Goal: Task Accomplishment & Management: Manage account settings

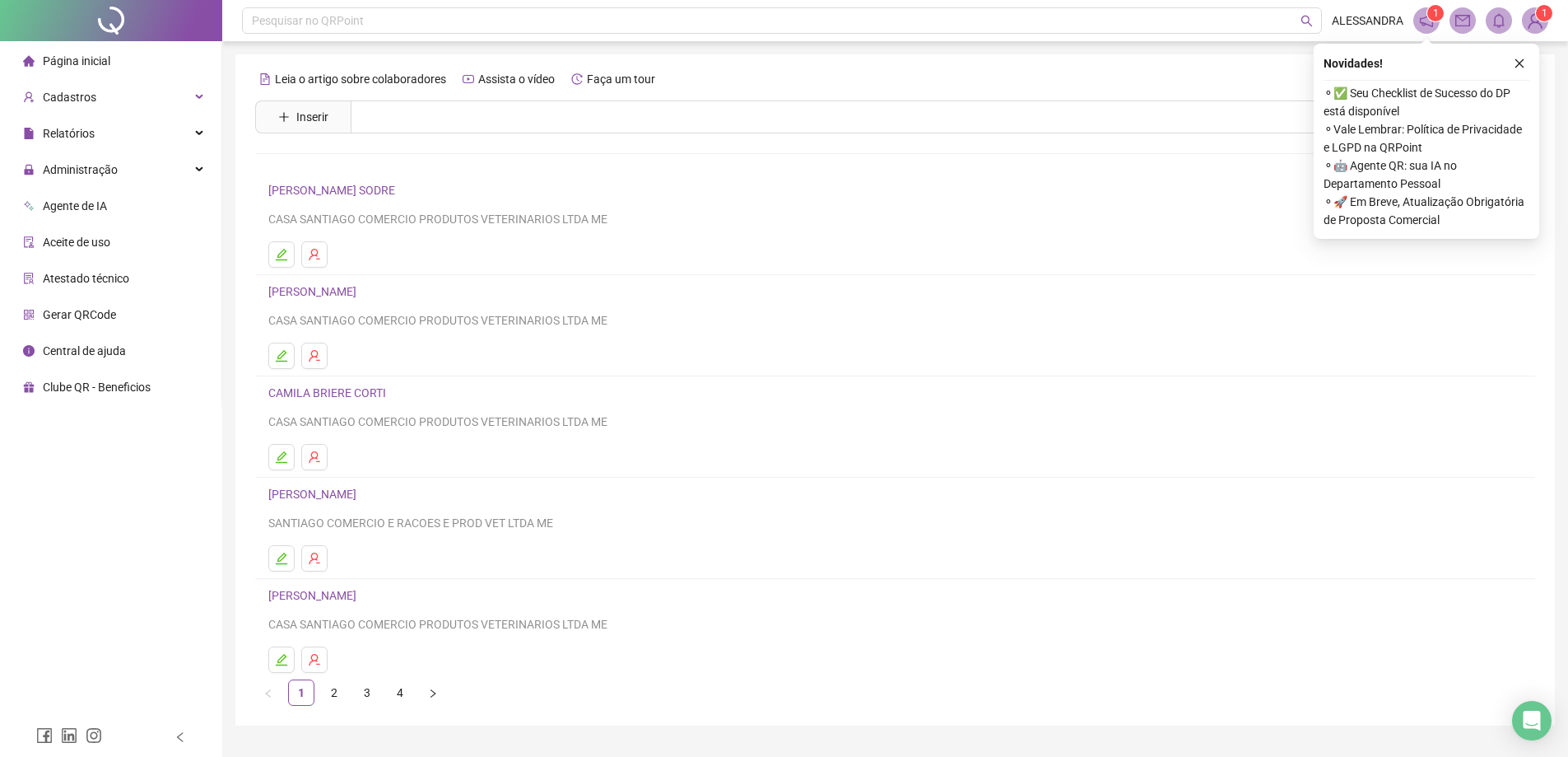
click at [79, 320] on span "Gerar QRCode" at bounding box center [79, 315] width 73 height 14
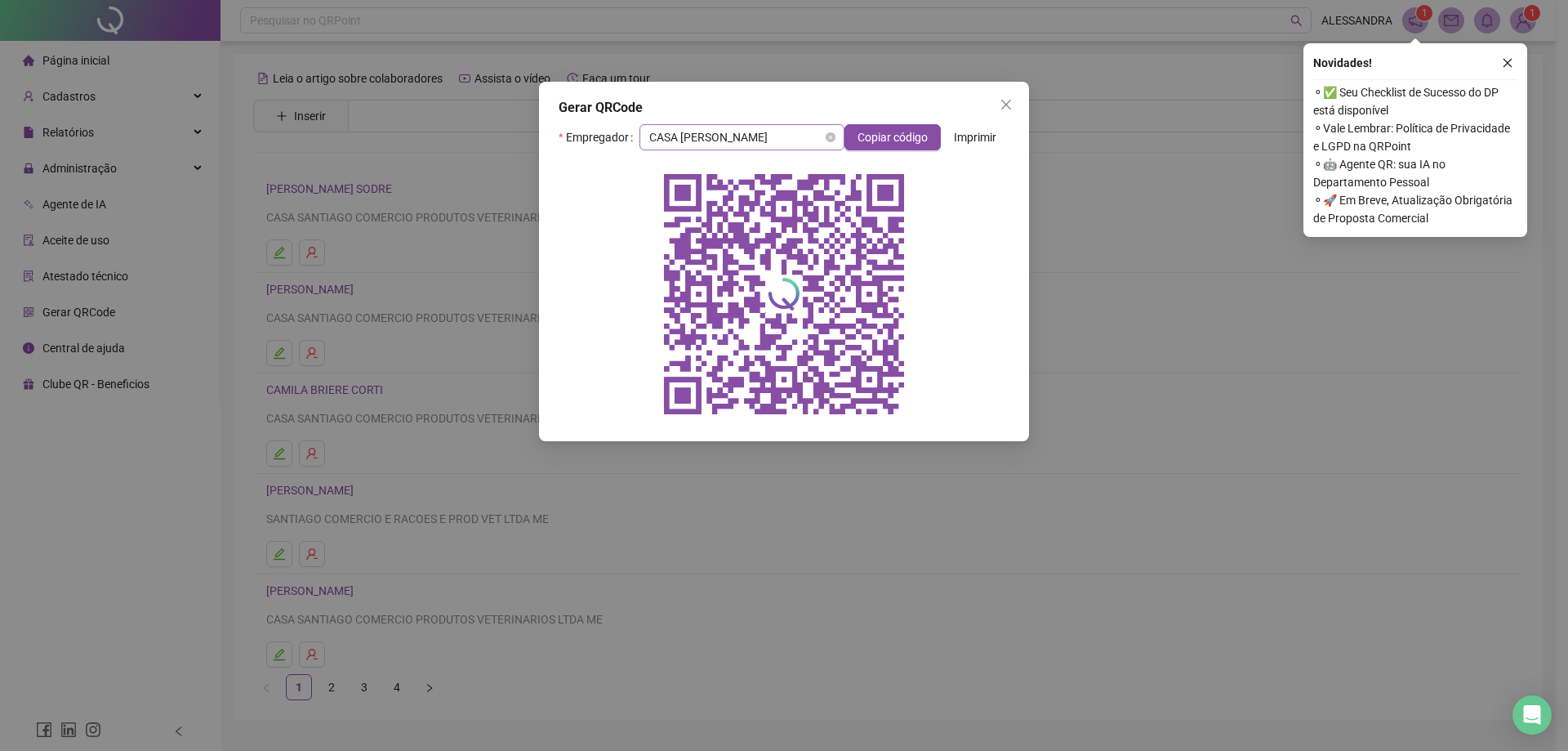
click at [754, 145] on span "CASA [PERSON_NAME]" at bounding box center [741, 137] width 185 height 24
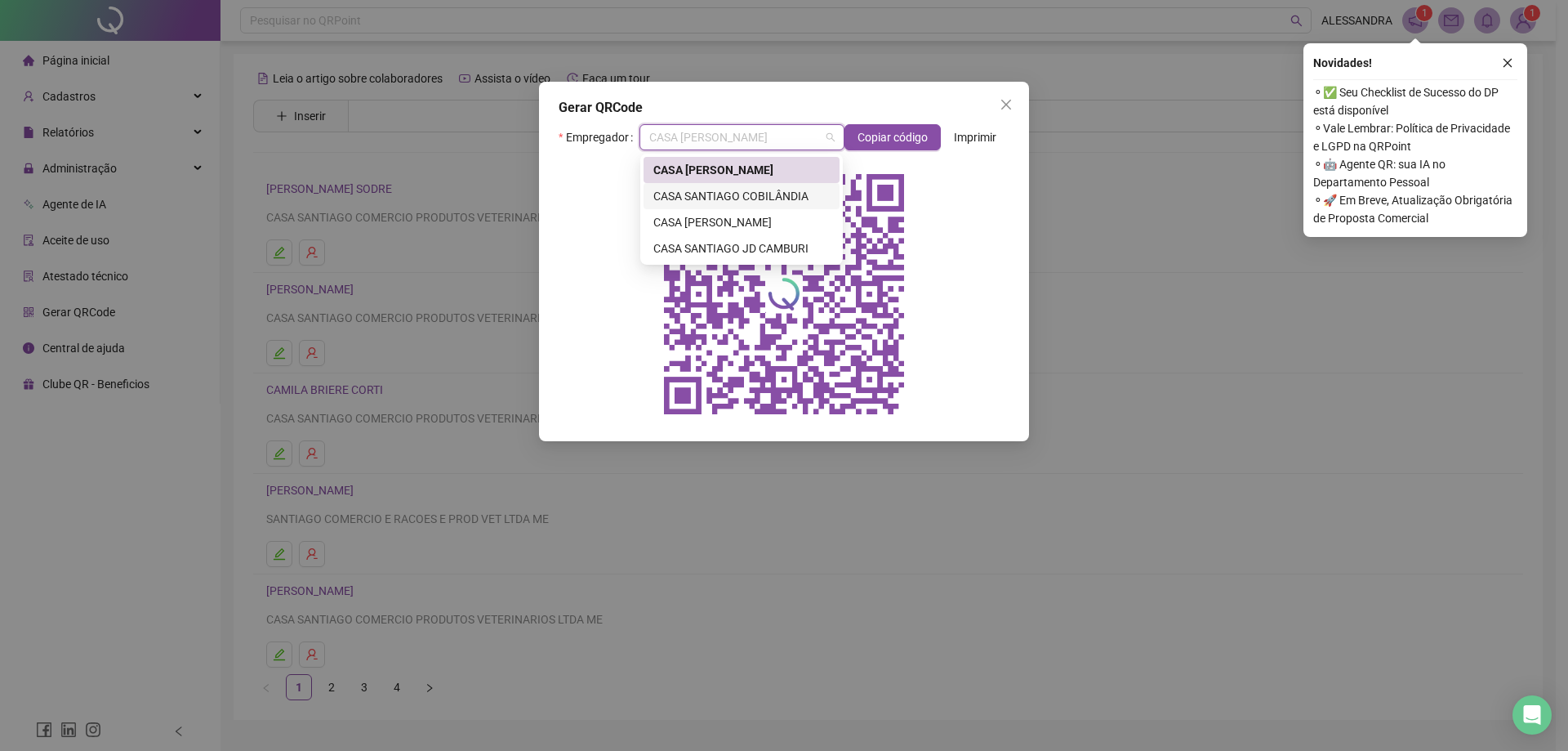
click at [768, 202] on div "CASA SANTIAGO COBILÂNDIA" at bounding box center [741, 196] width 176 height 18
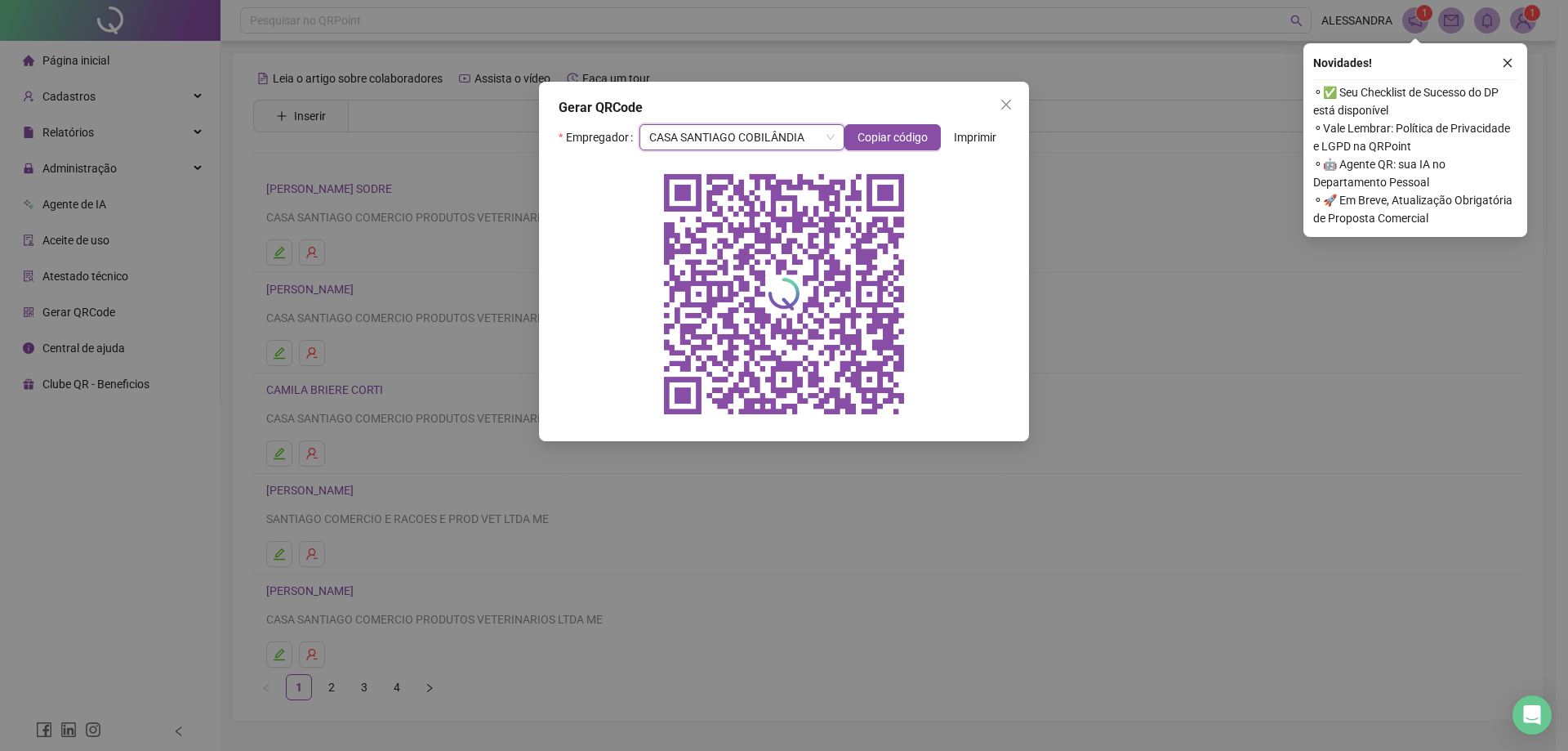
click at [963, 55] on div "Gerar QRCode Empregador CASA SANTIAGO COBILÂNDIA CASA SANTIAGO COBILÂNDIA Copia…" at bounding box center [784, 376] width 1568 height 751
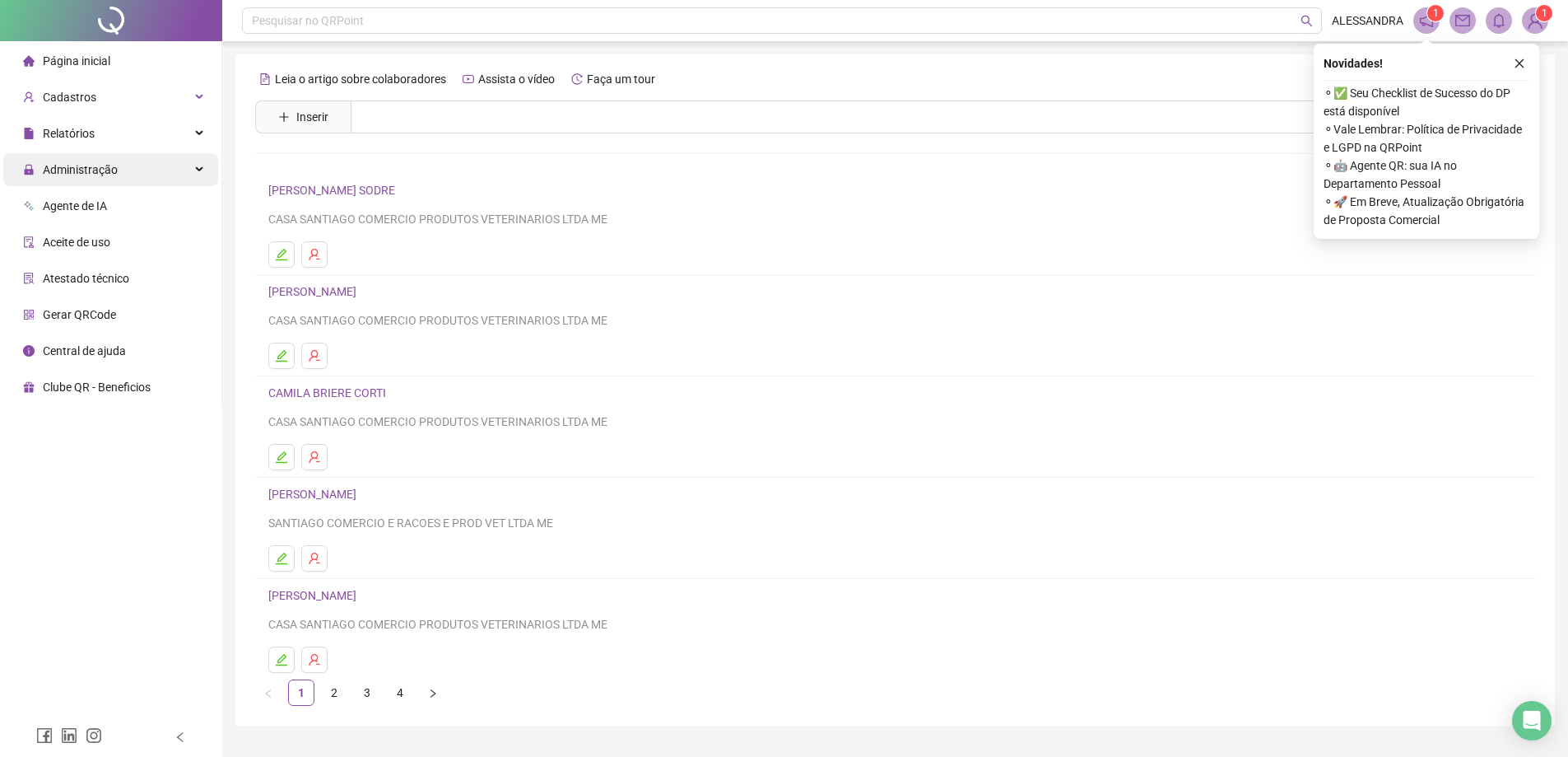
click at [111, 175] on span "Administração" at bounding box center [80, 169] width 75 height 14
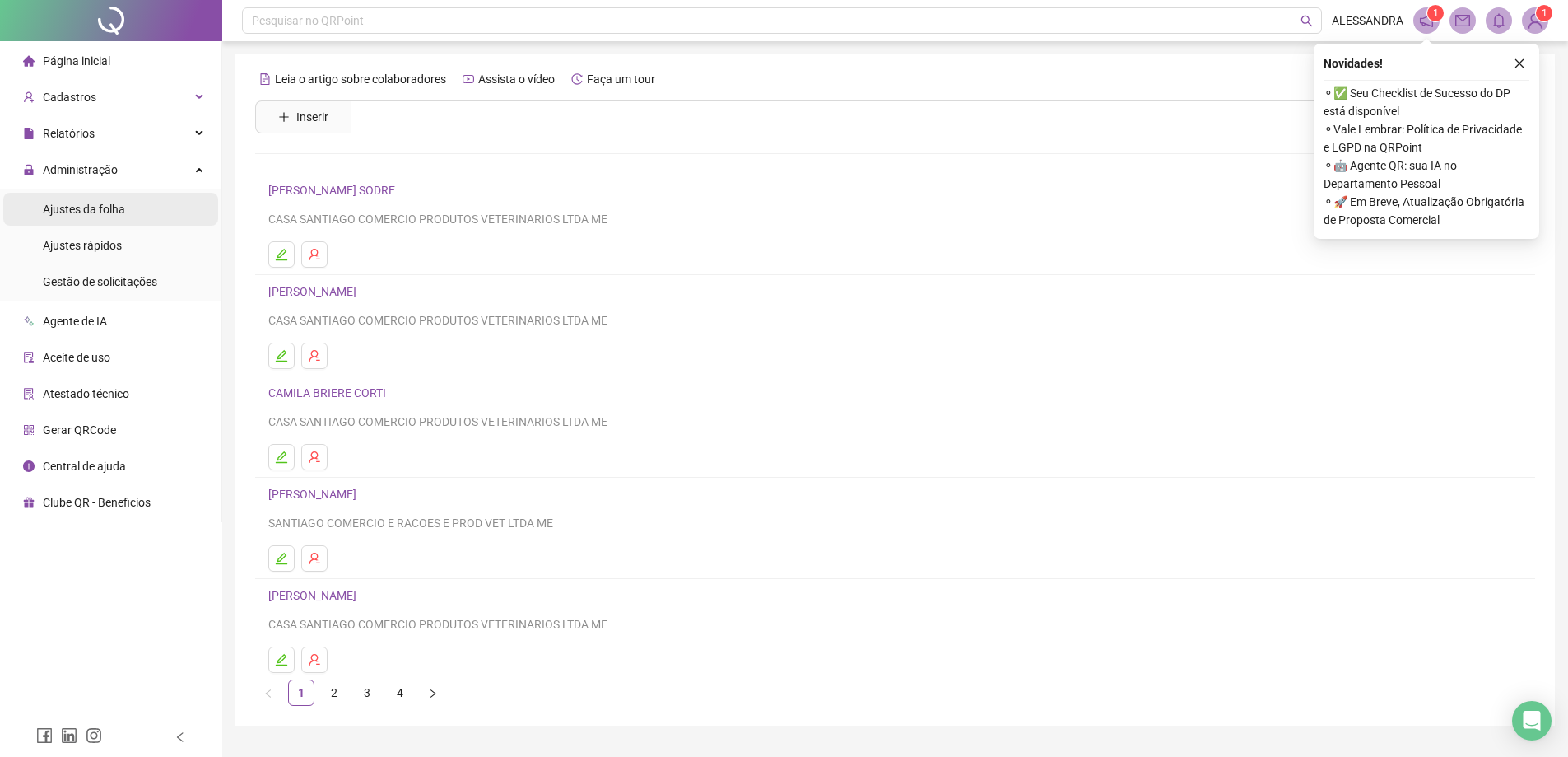
drag, startPoint x: 90, startPoint y: 211, endPoint x: 172, endPoint y: 203, distance: 82.4
click at [90, 209] on span "Ajustes da folha" at bounding box center [84, 209] width 82 height 14
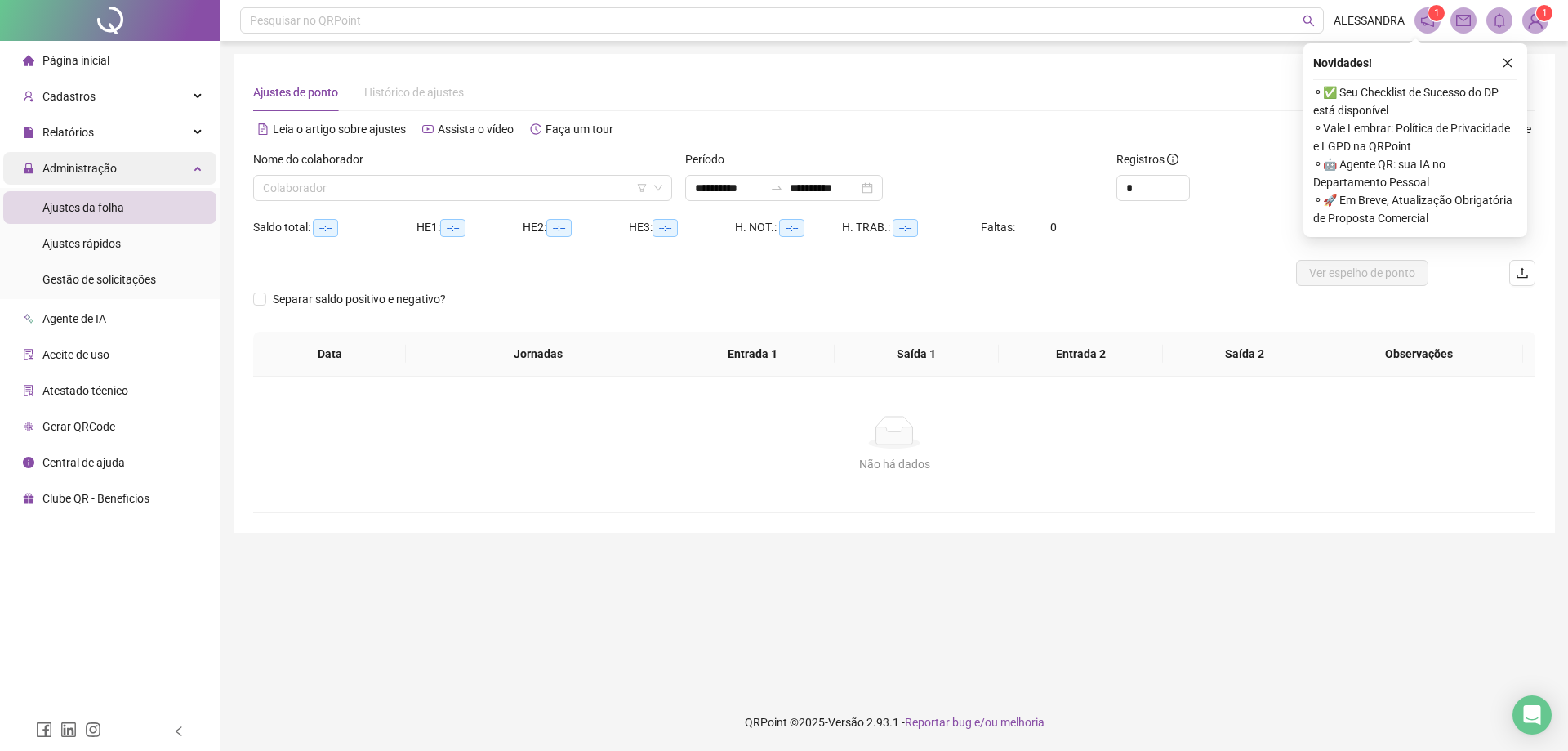
type input "**********"
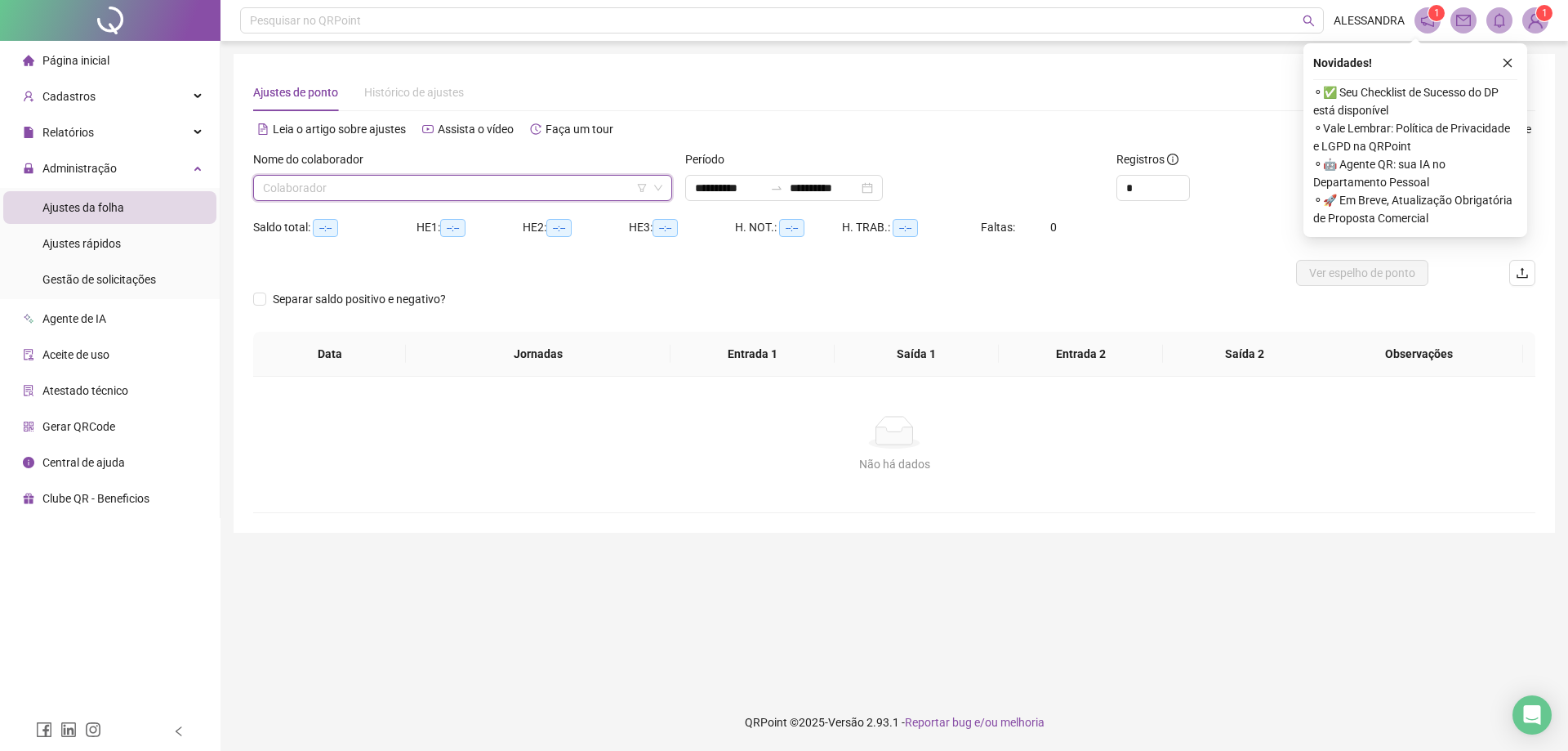
click at [425, 195] on input "search" at bounding box center [455, 187] width 384 height 24
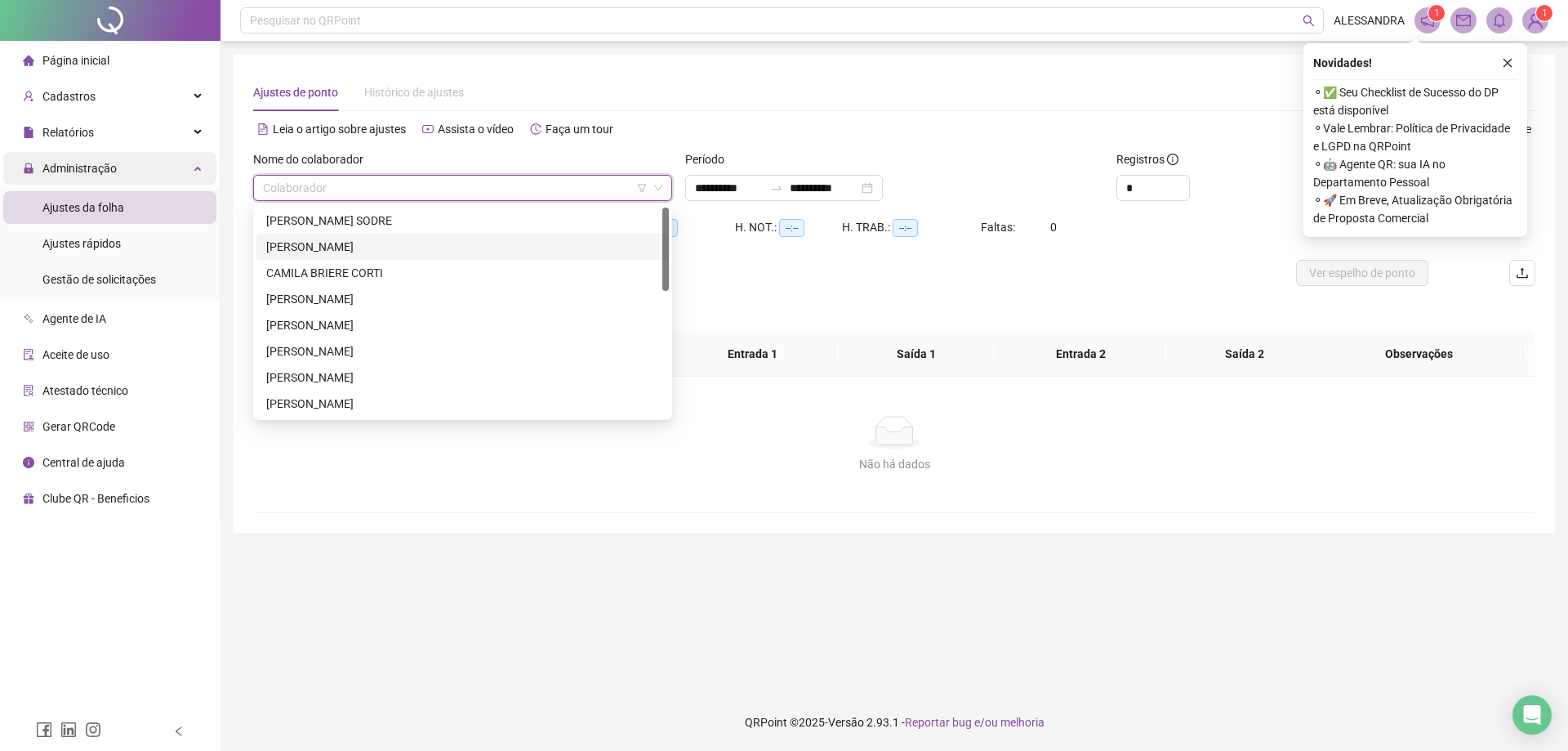
click at [159, 162] on div "Administração" at bounding box center [110, 168] width 213 height 33
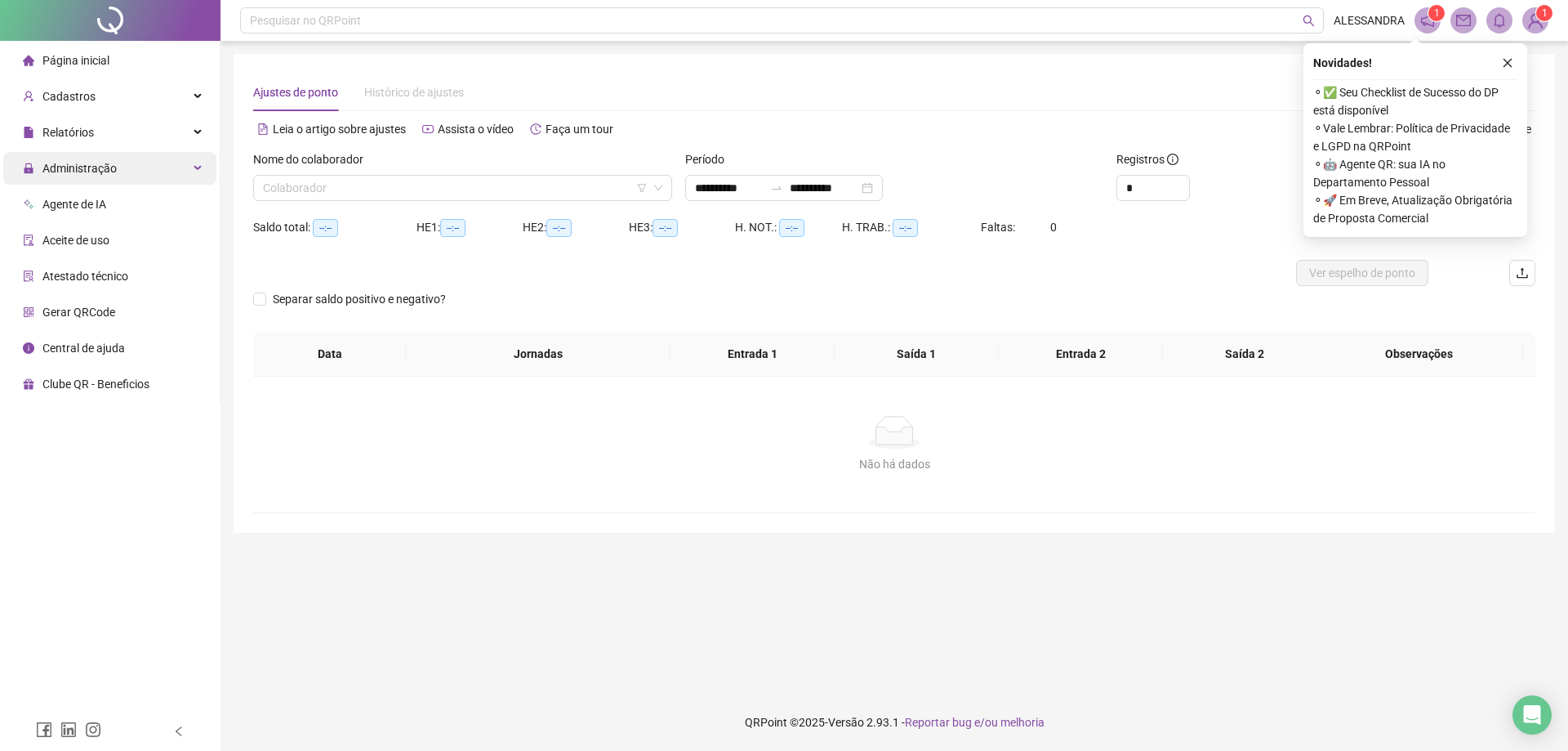
click at [162, 162] on div "Administração" at bounding box center [110, 168] width 213 height 33
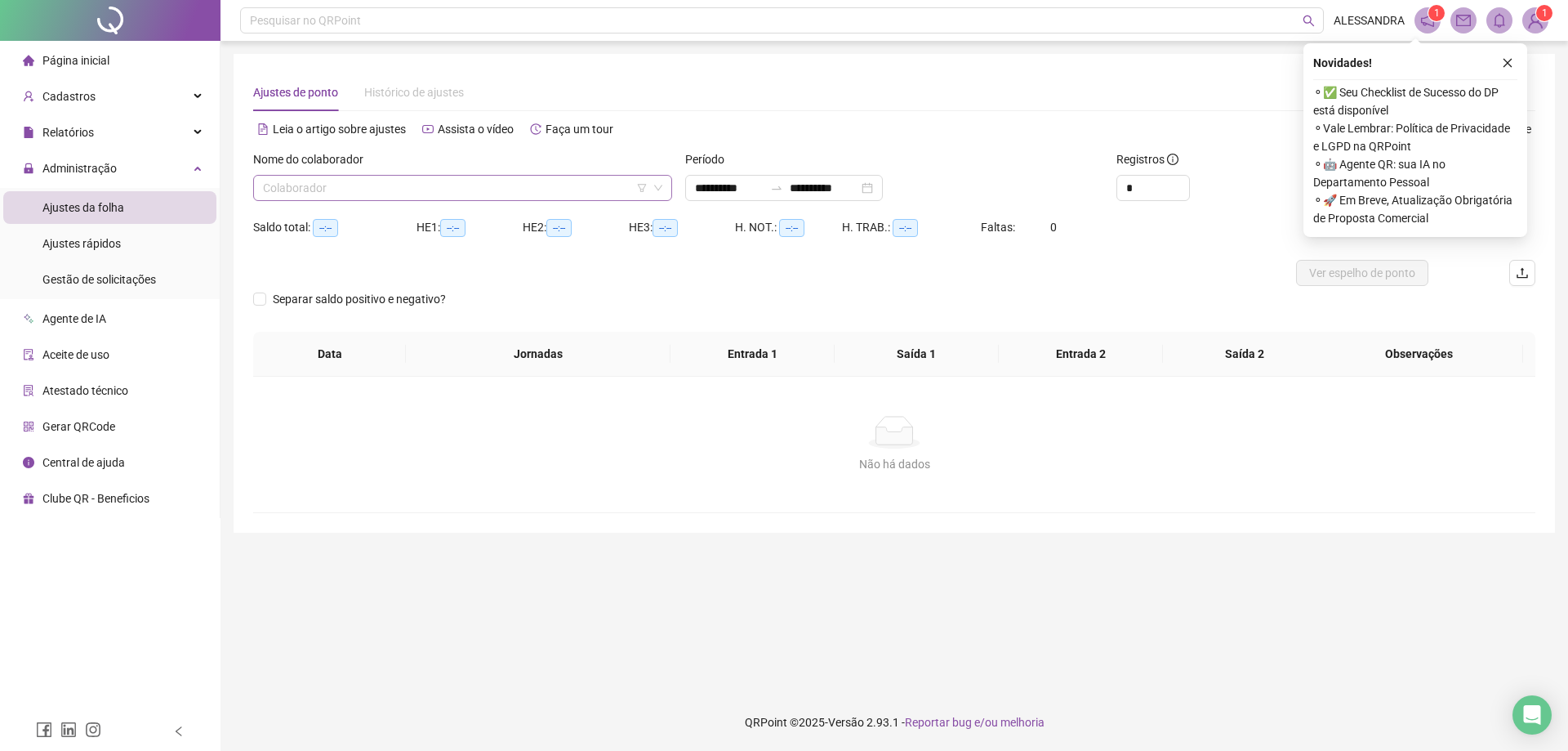
click at [344, 196] on input "search" at bounding box center [455, 187] width 384 height 24
click at [97, 211] on span "Ajustes da folha" at bounding box center [83, 207] width 81 height 13
click at [440, 197] on input "search" at bounding box center [455, 187] width 384 height 24
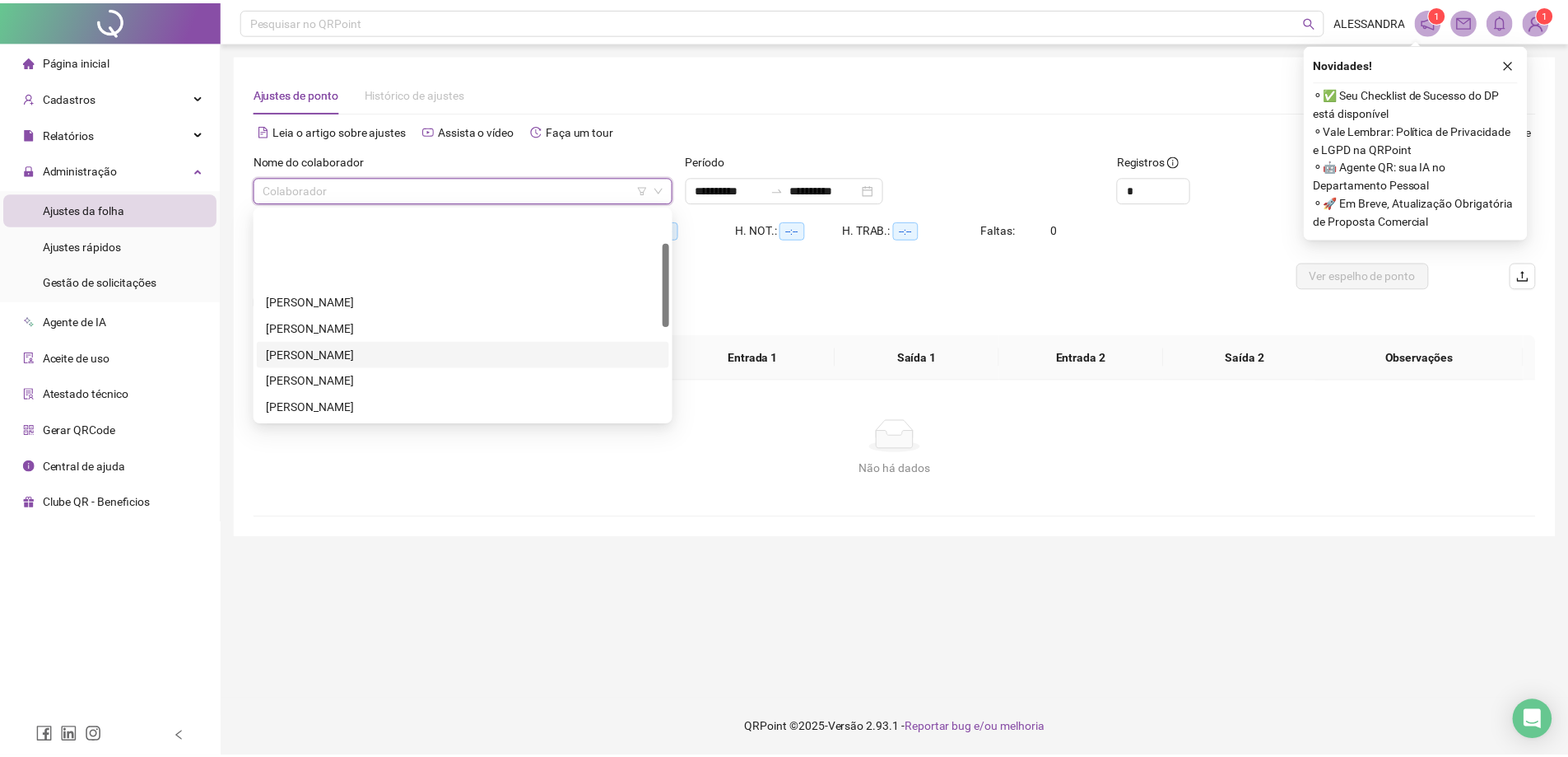
scroll to position [165, 0]
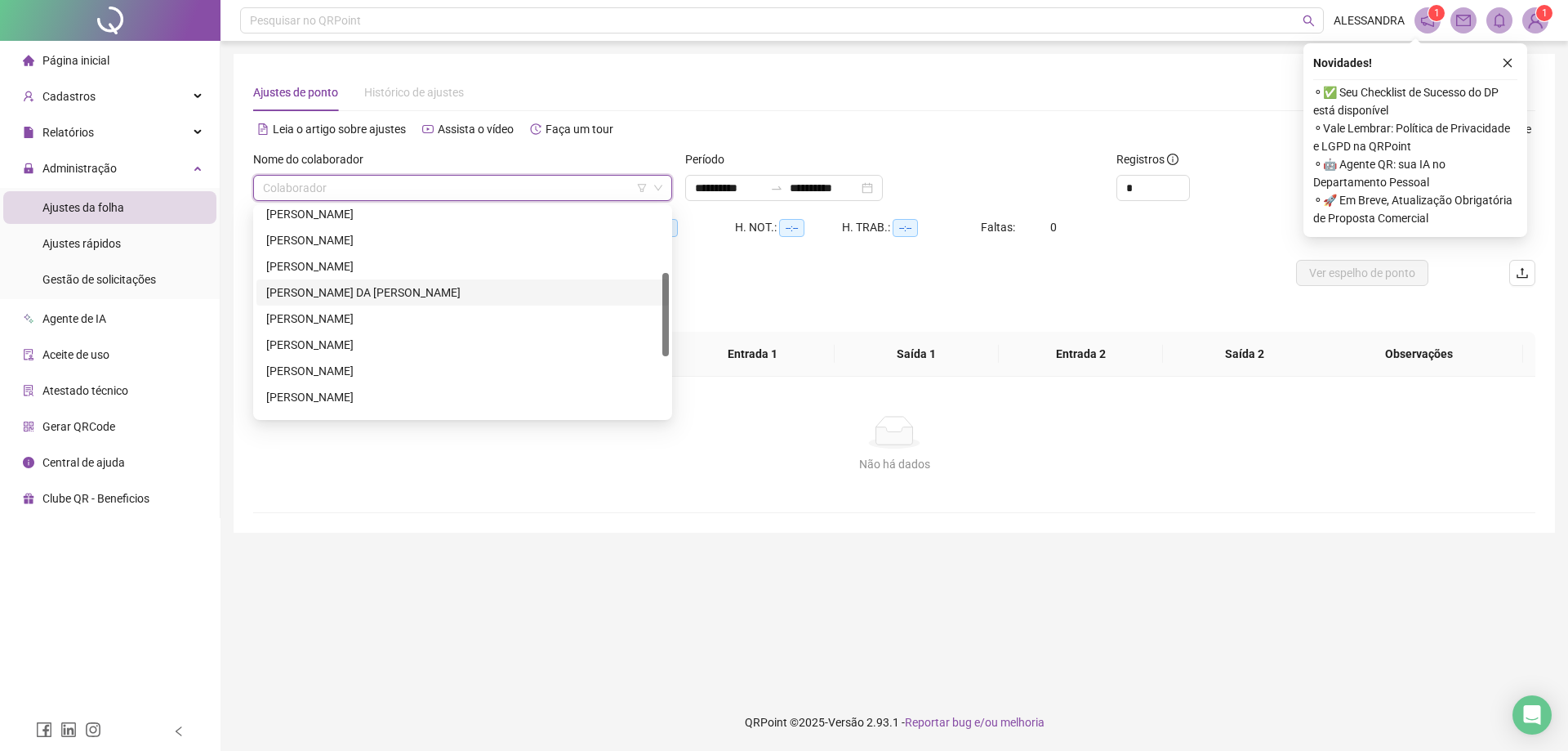
click at [319, 294] on div "[PERSON_NAME] DA [PERSON_NAME]" at bounding box center [463, 292] width 393 height 18
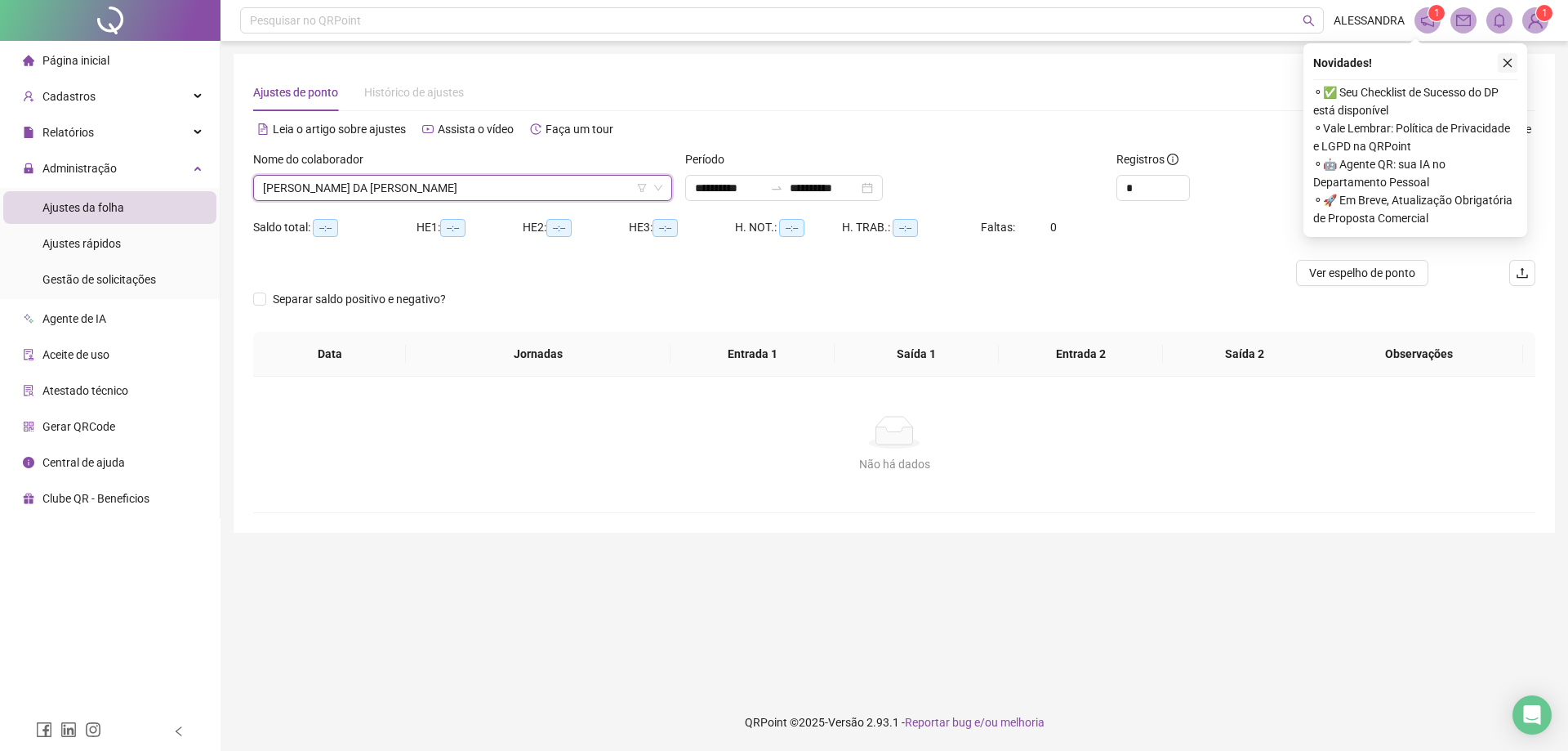
click at [1507, 60] on icon "close" at bounding box center [1507, 63] width 12 height 12
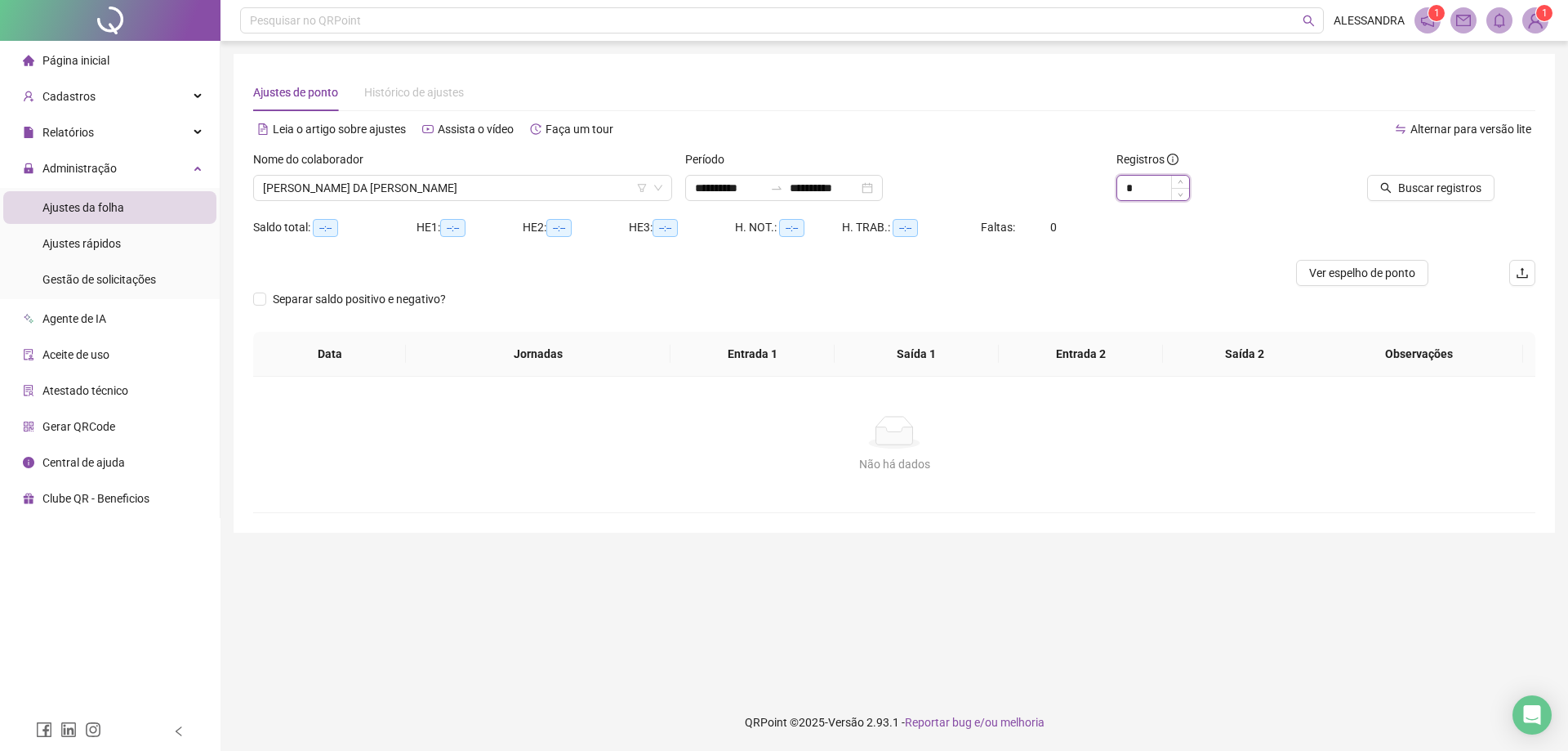
click at [1136, 194] on input "*" at bounding box center [1153, 187] width 72 height 24
type input "*"
click at [1181, 177] on span "Increase Value" at bounding box center [1180, 182] width 18 height 14
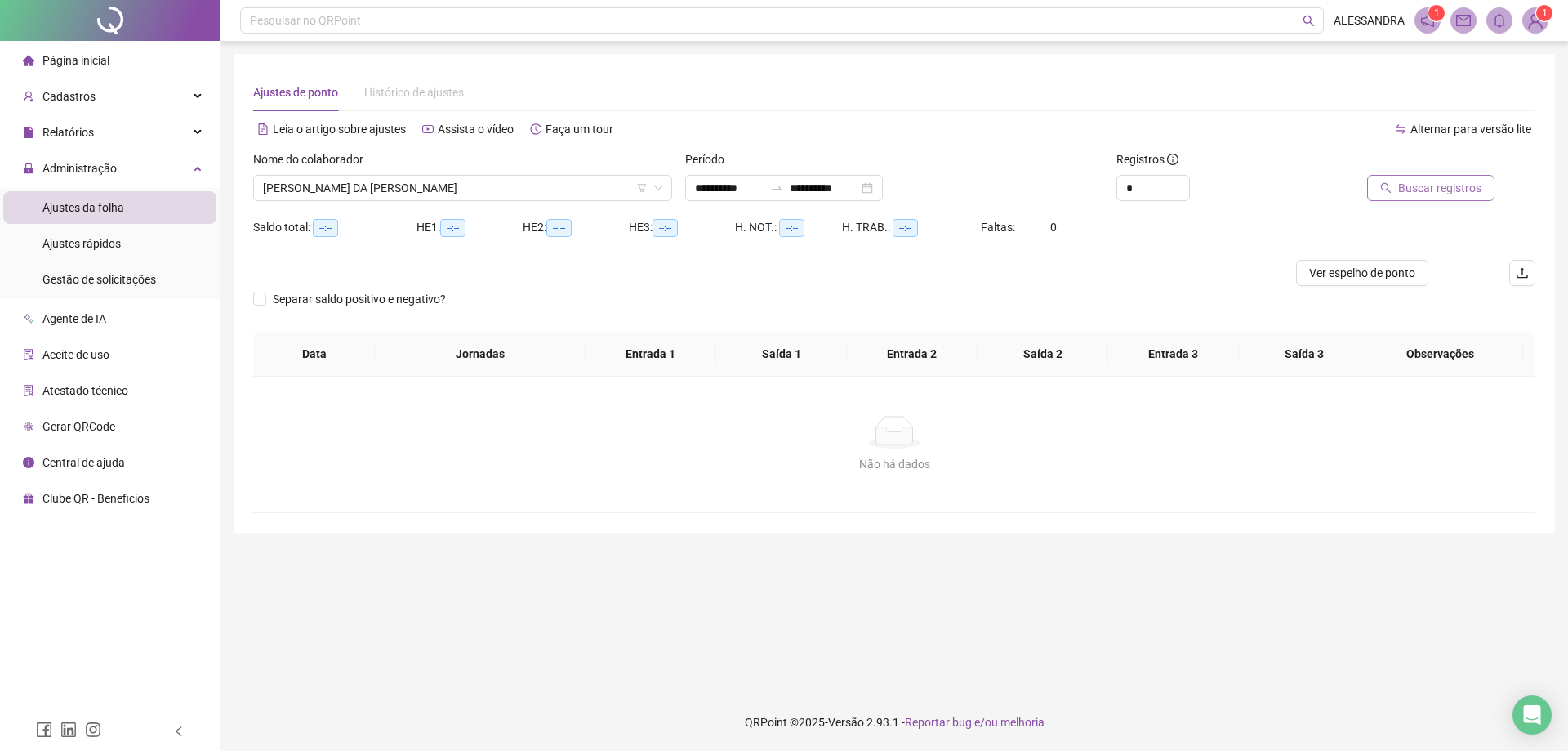
click at [1416, 183] on span "Buscar registros" at bounding box center [1439, 188] width 83 height 18
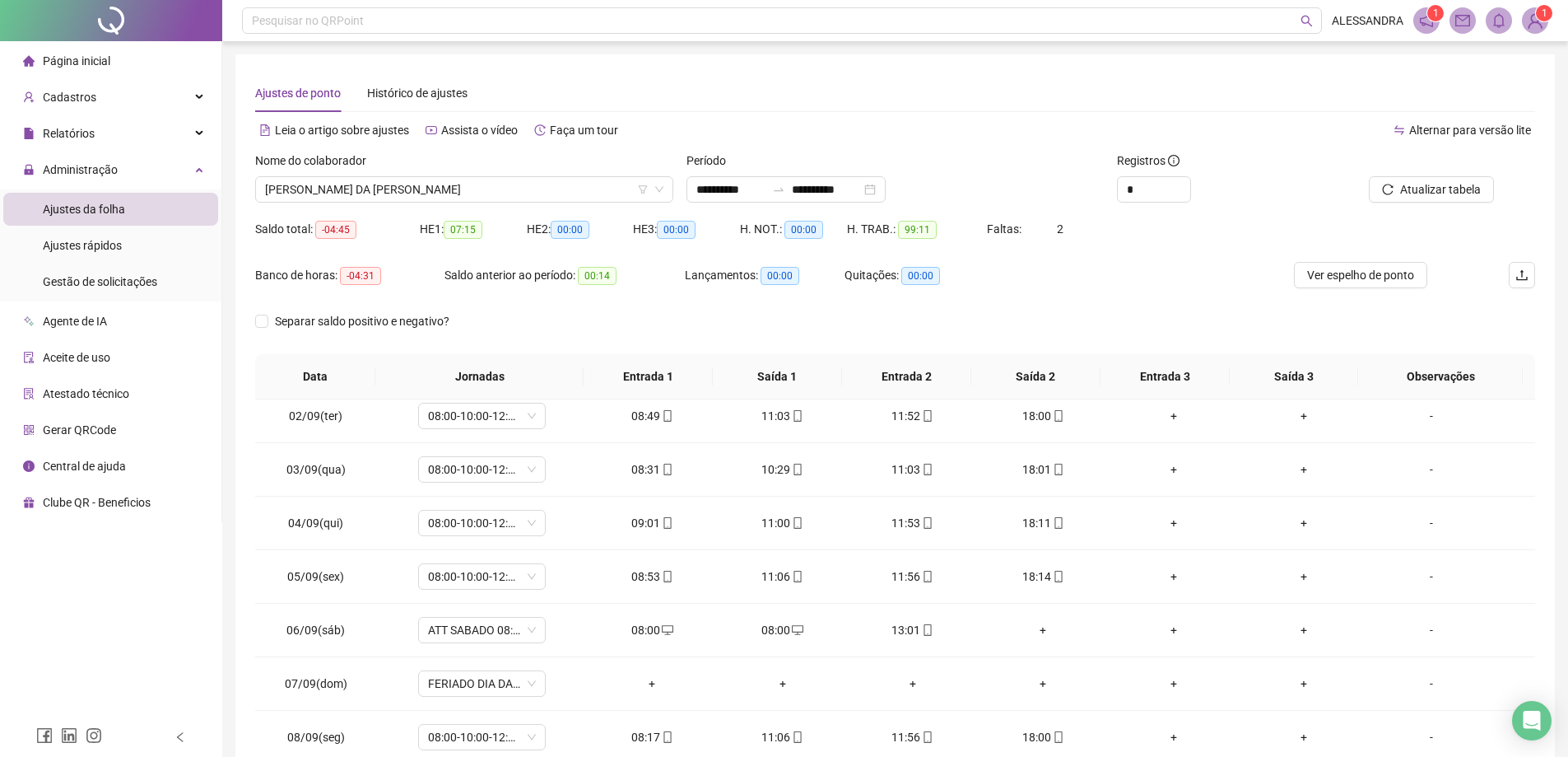
scroll to position [79, 0]
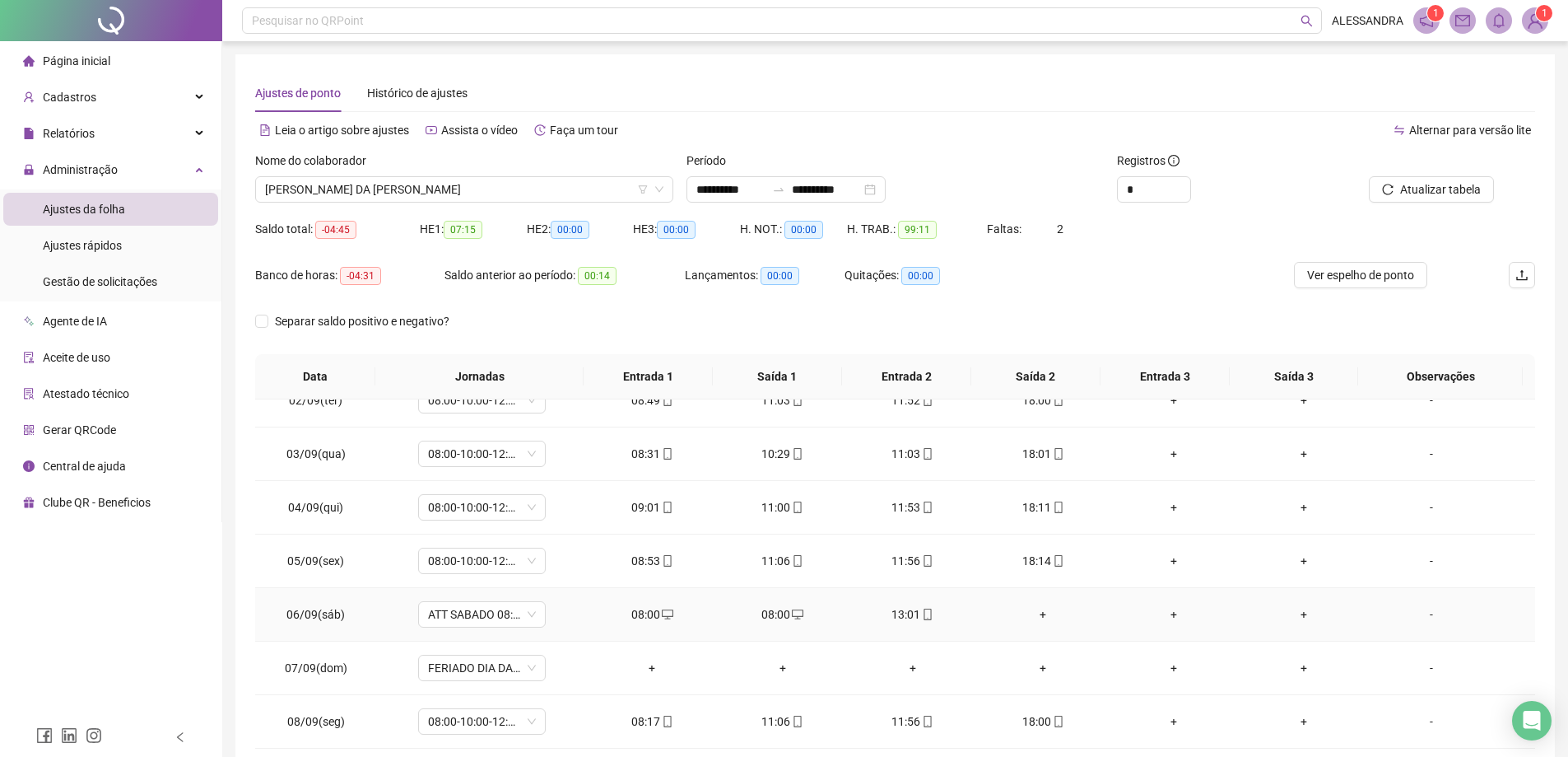
click at [778, 611] on div "08:00" at bounding box center [782, 615] width 104 height 18
type input "**********"
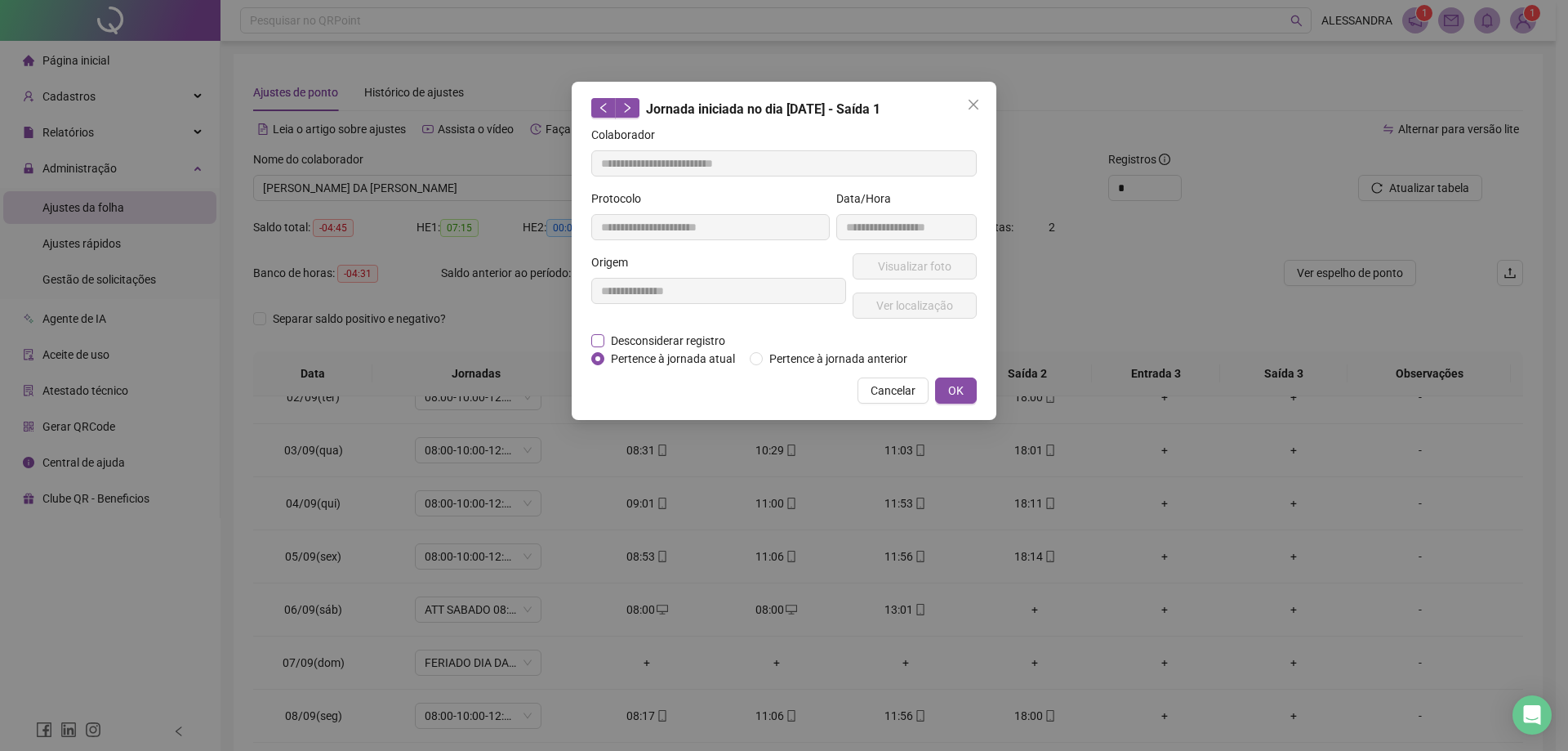
click at [674, 336] on span "Desconsiderar registro" at bounding box center [668, 341] width 128 height 18
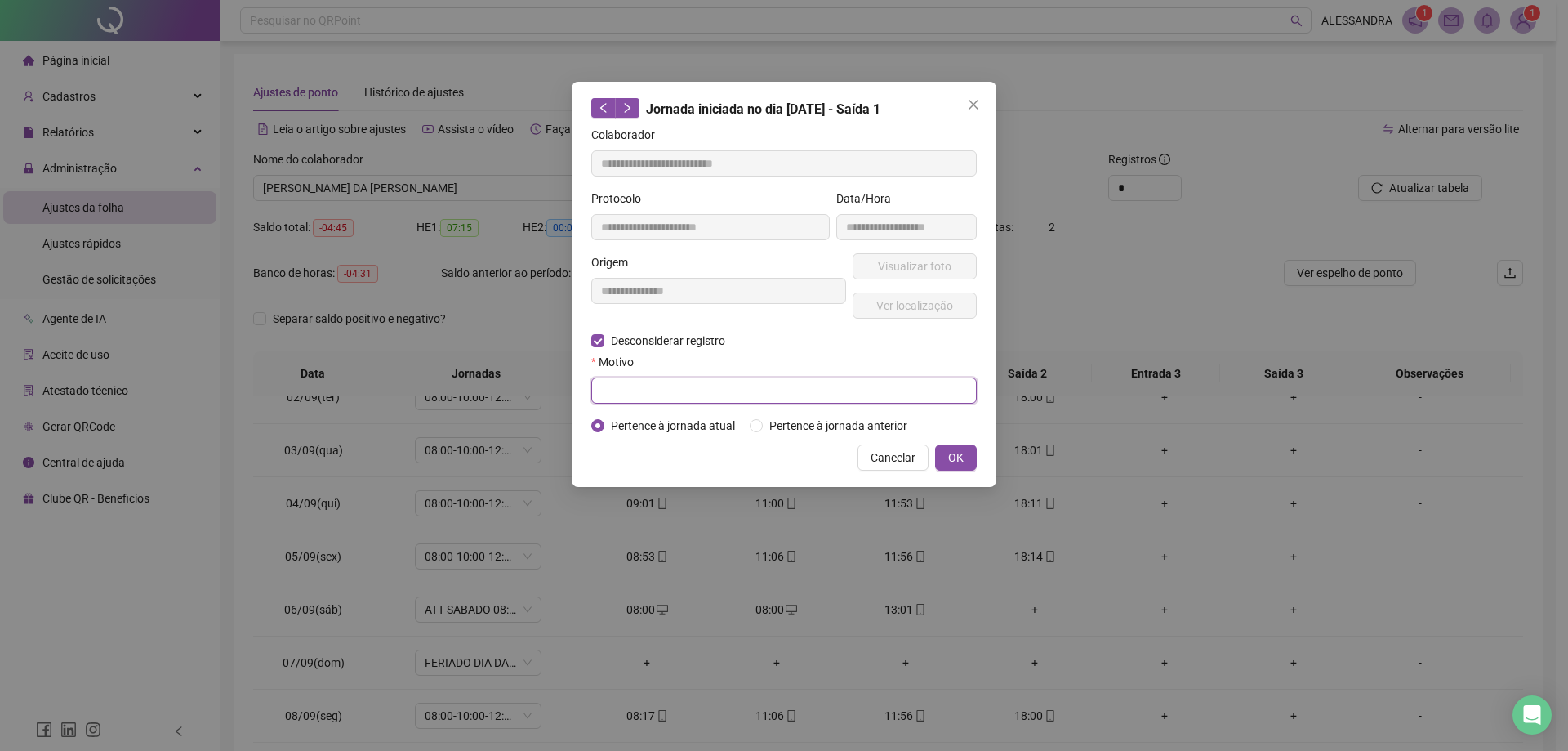
click at [856, 398] on input "text" at bounding box center [784, 390] width 385 height 26
type input "**********"
click at [965, 456] on button "OK" at bounding box center [956, 457] width 42 height 26
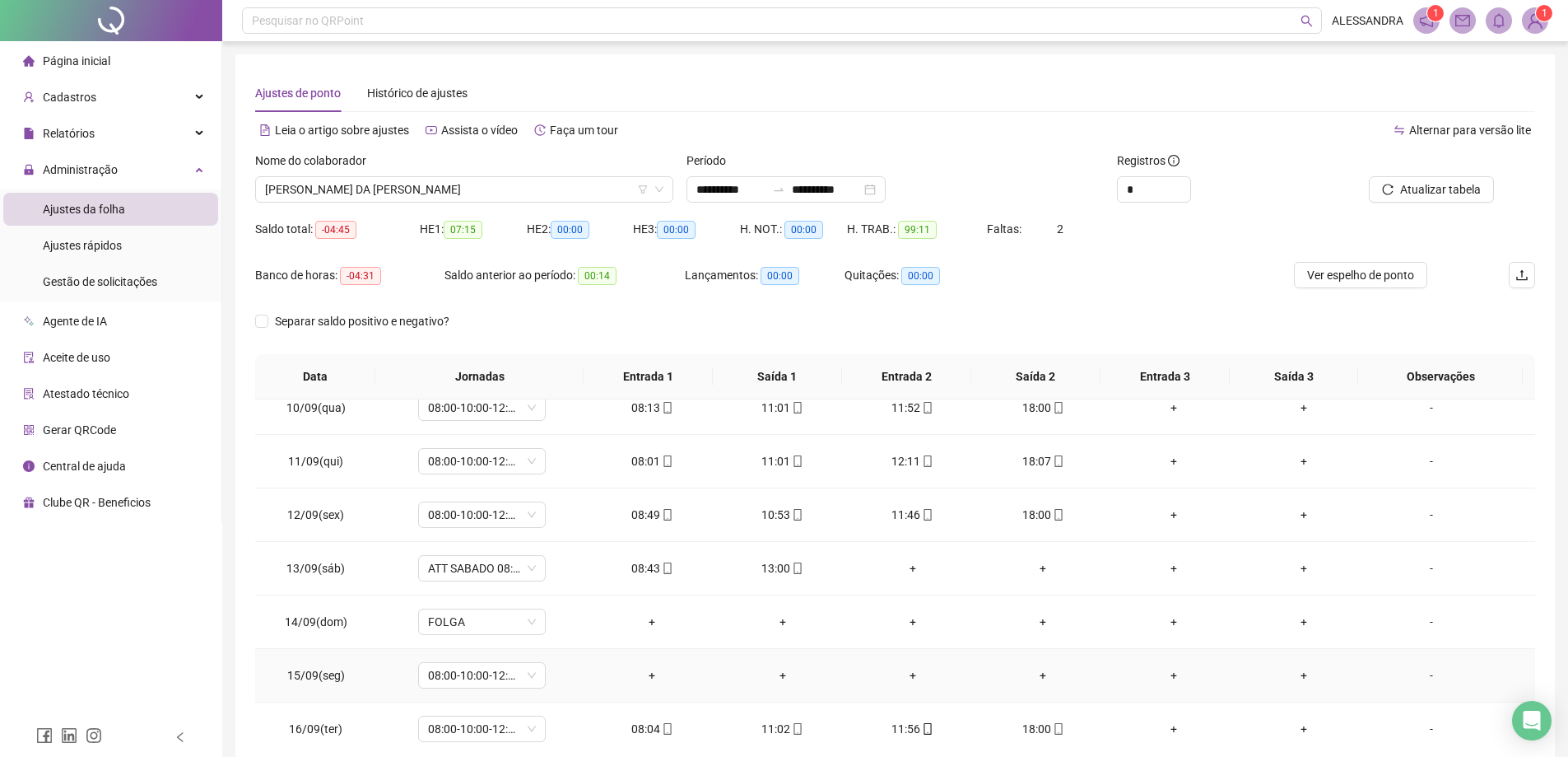
scroll to position [505, 0]
click at [1422, 670] on div "-" at bounding box center [1431, 670] width 97 height 18
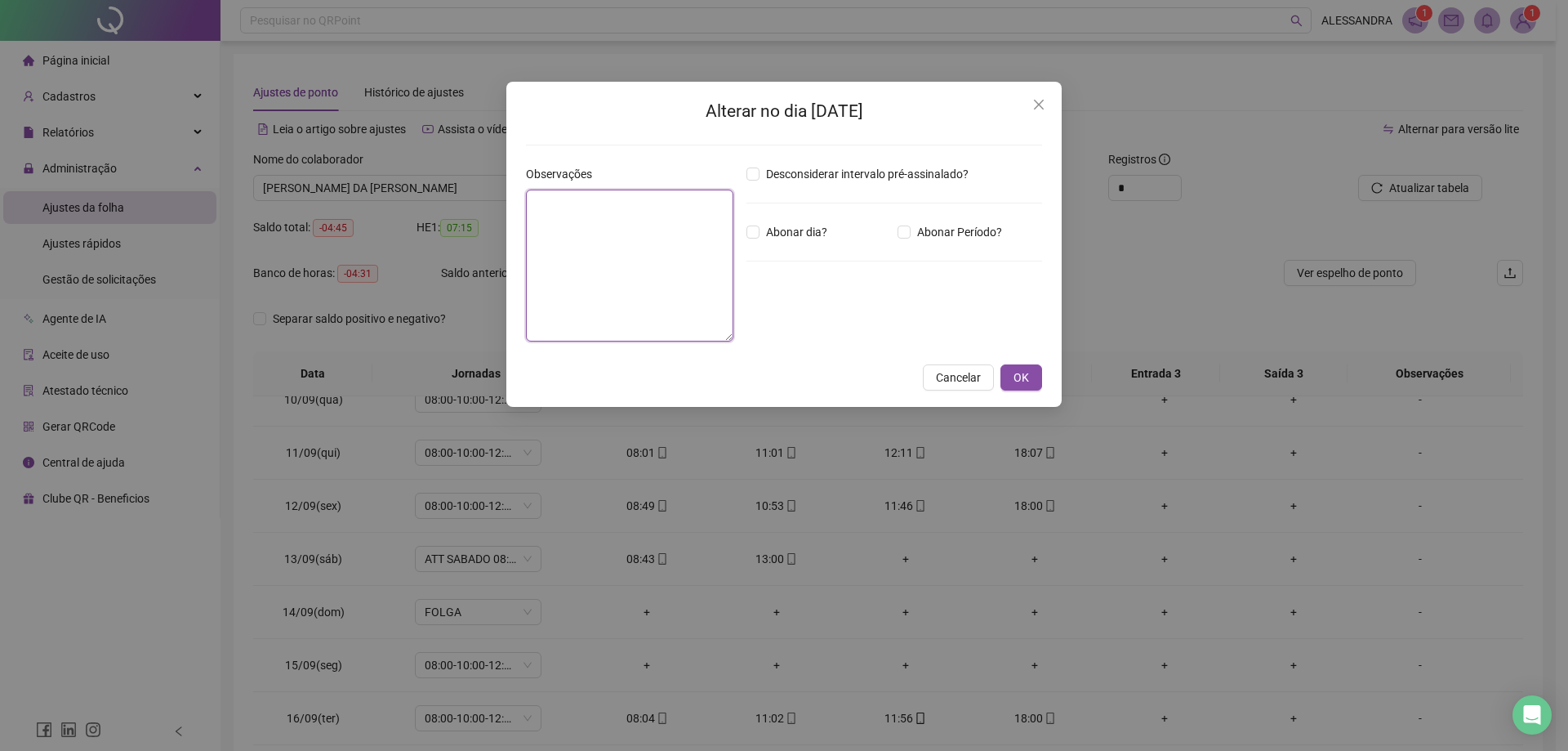
click at [612, 232] on textarea at bounding box center [629, 266] width 207 height 152
type textarea "**********"
click at [799, 228] on span "Abonar dia?" at bounding box center [797, 232] width 74 height 18
click at [1022, 375] on span "OK" at bounding box center [1021, 377] width 15 height 18
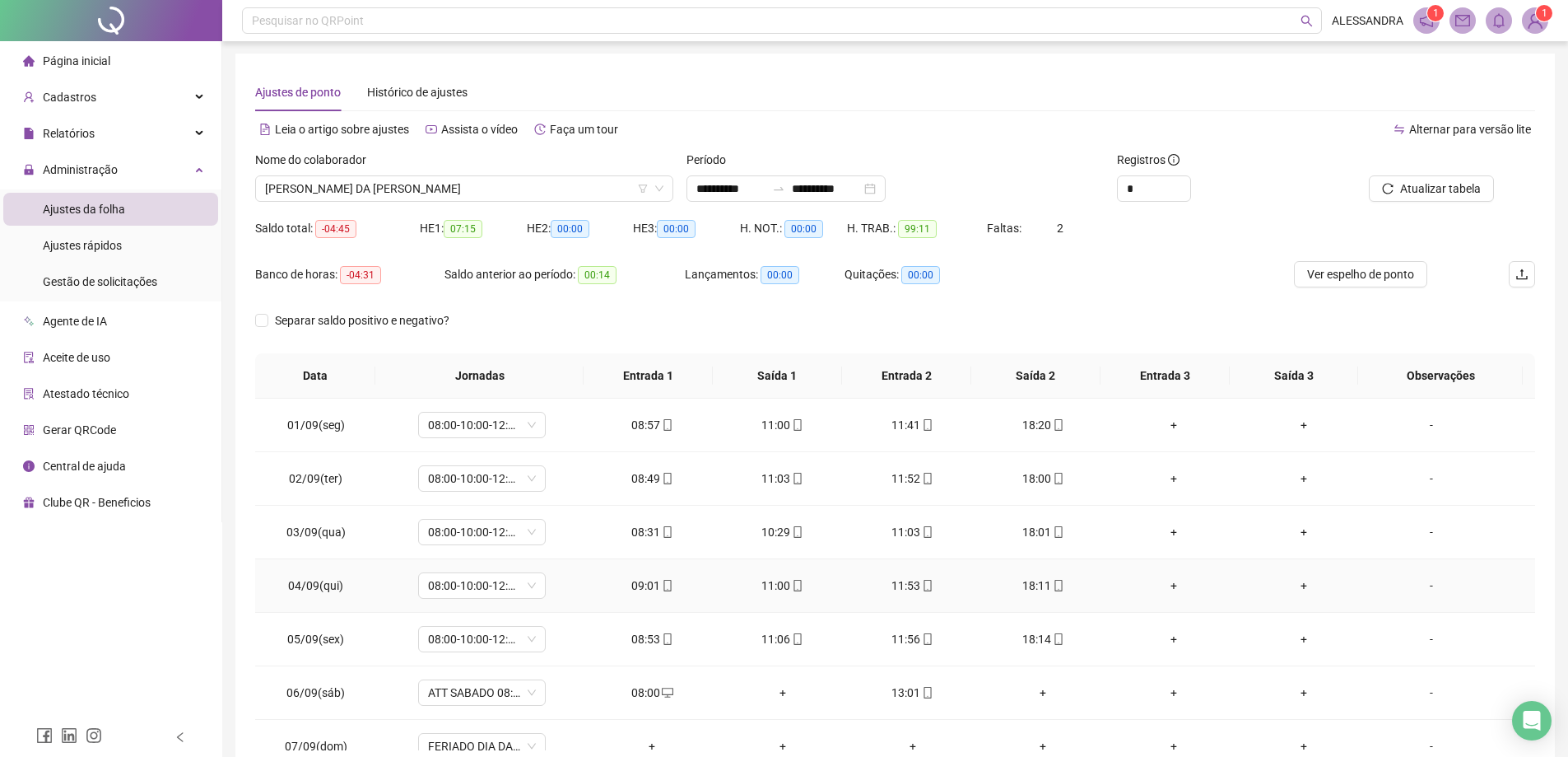
scroll to position [0, 0]
click at [765, 190] on input "**********" at bounding box center [730, 189] width 69 height 18
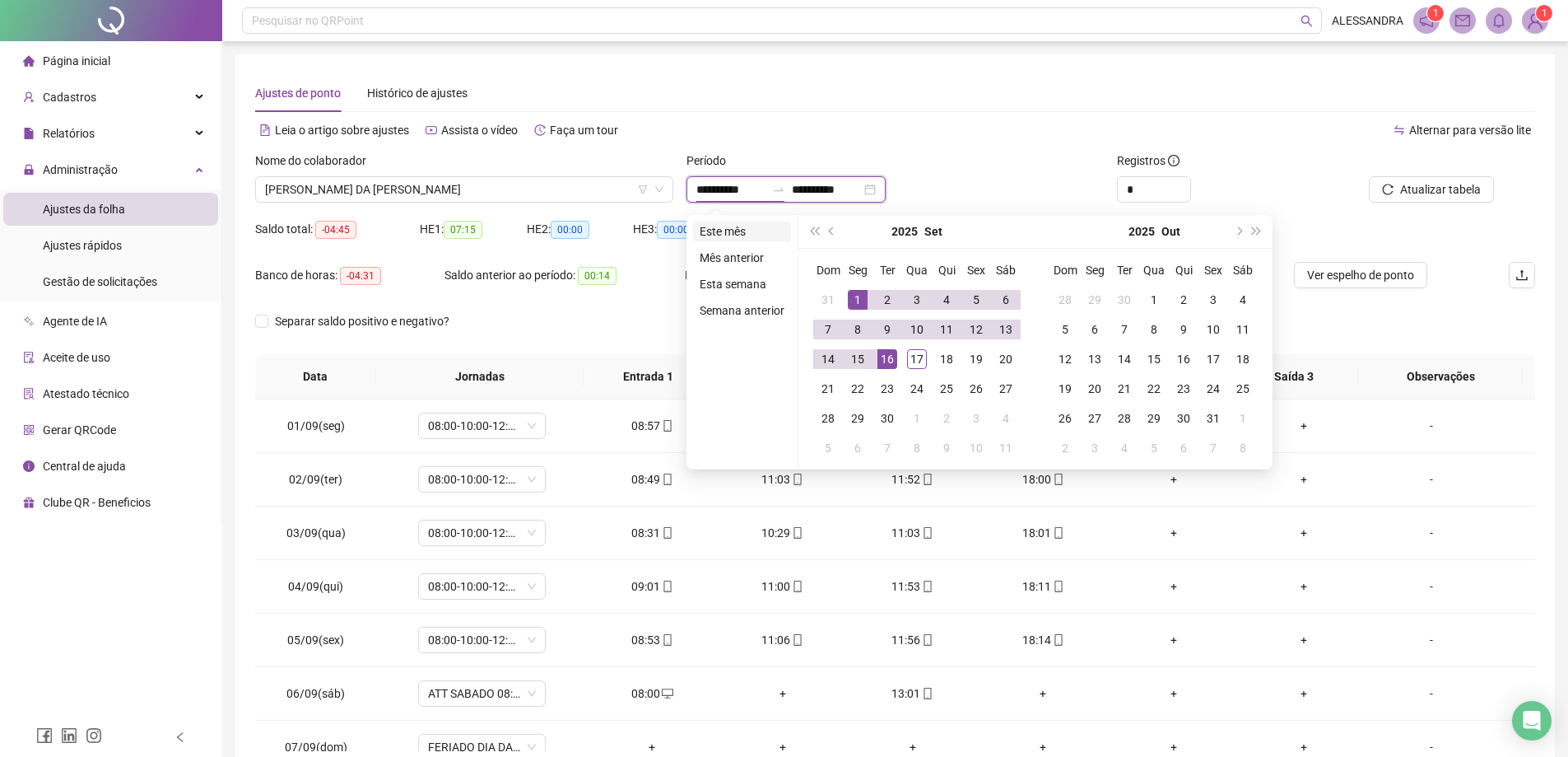
type input "**********"
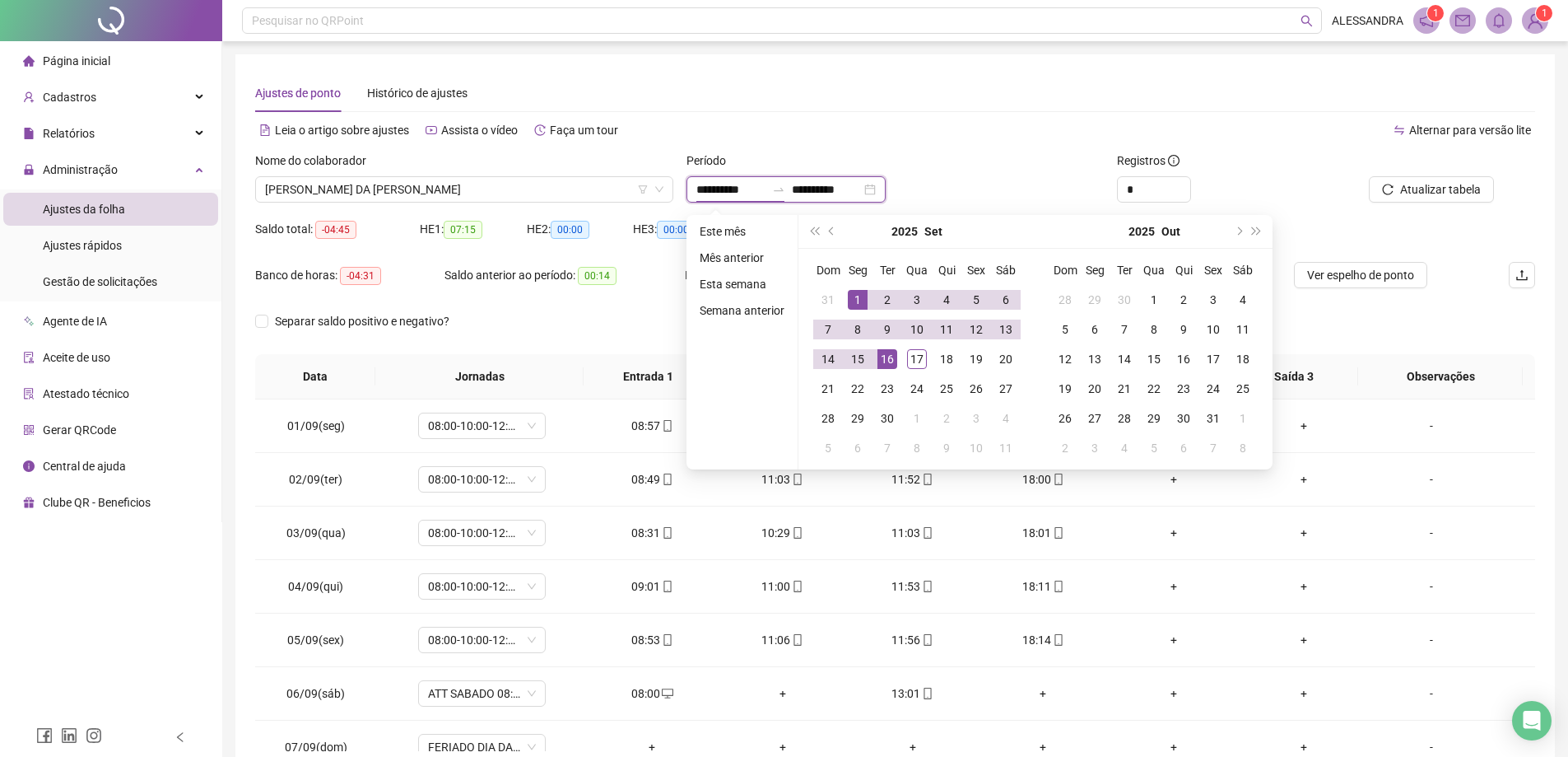
type input "**********"
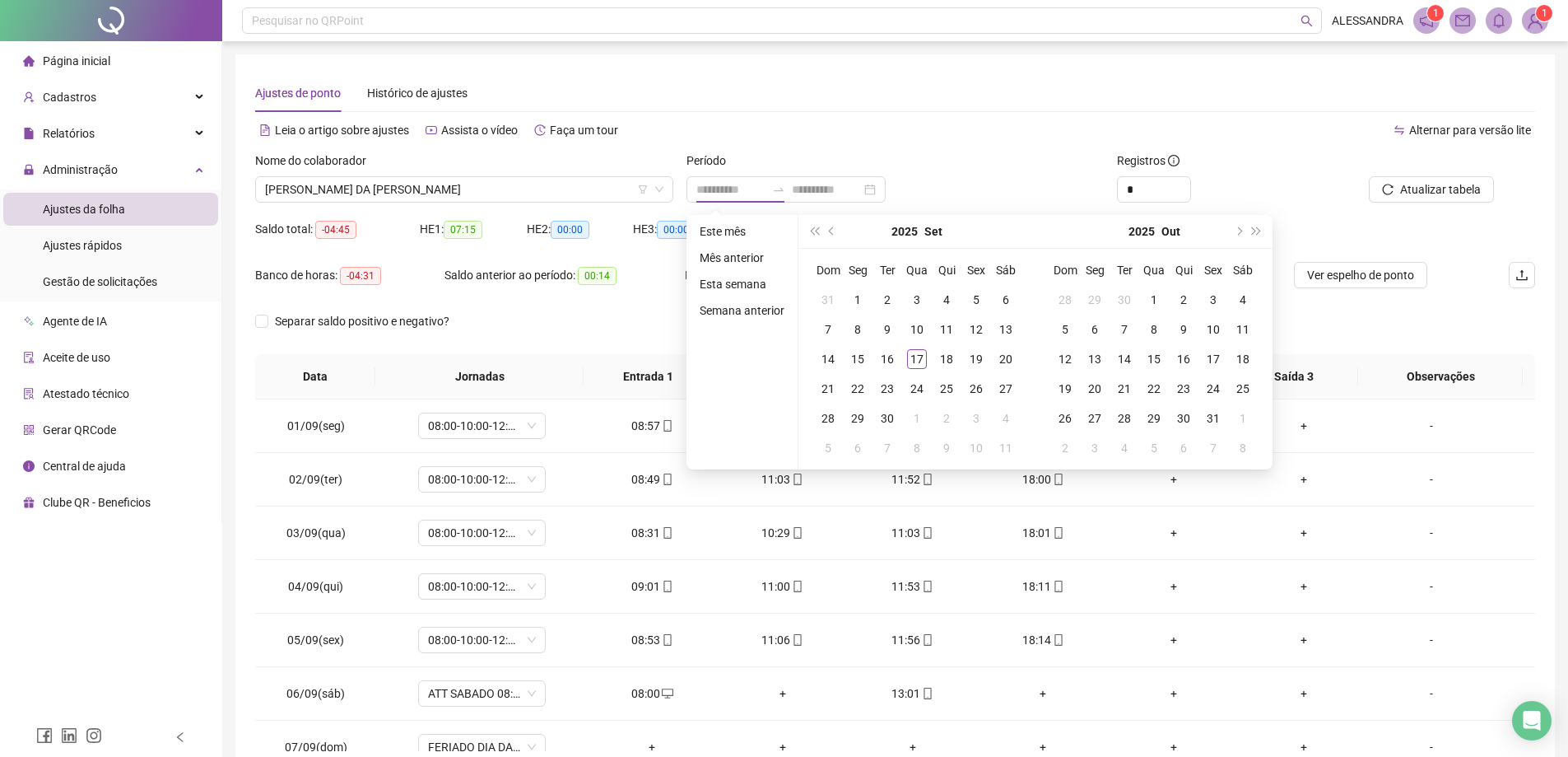
click at [728, 249] on li "Mês anterior" at bounding box center [741, 258] width 98 height 20
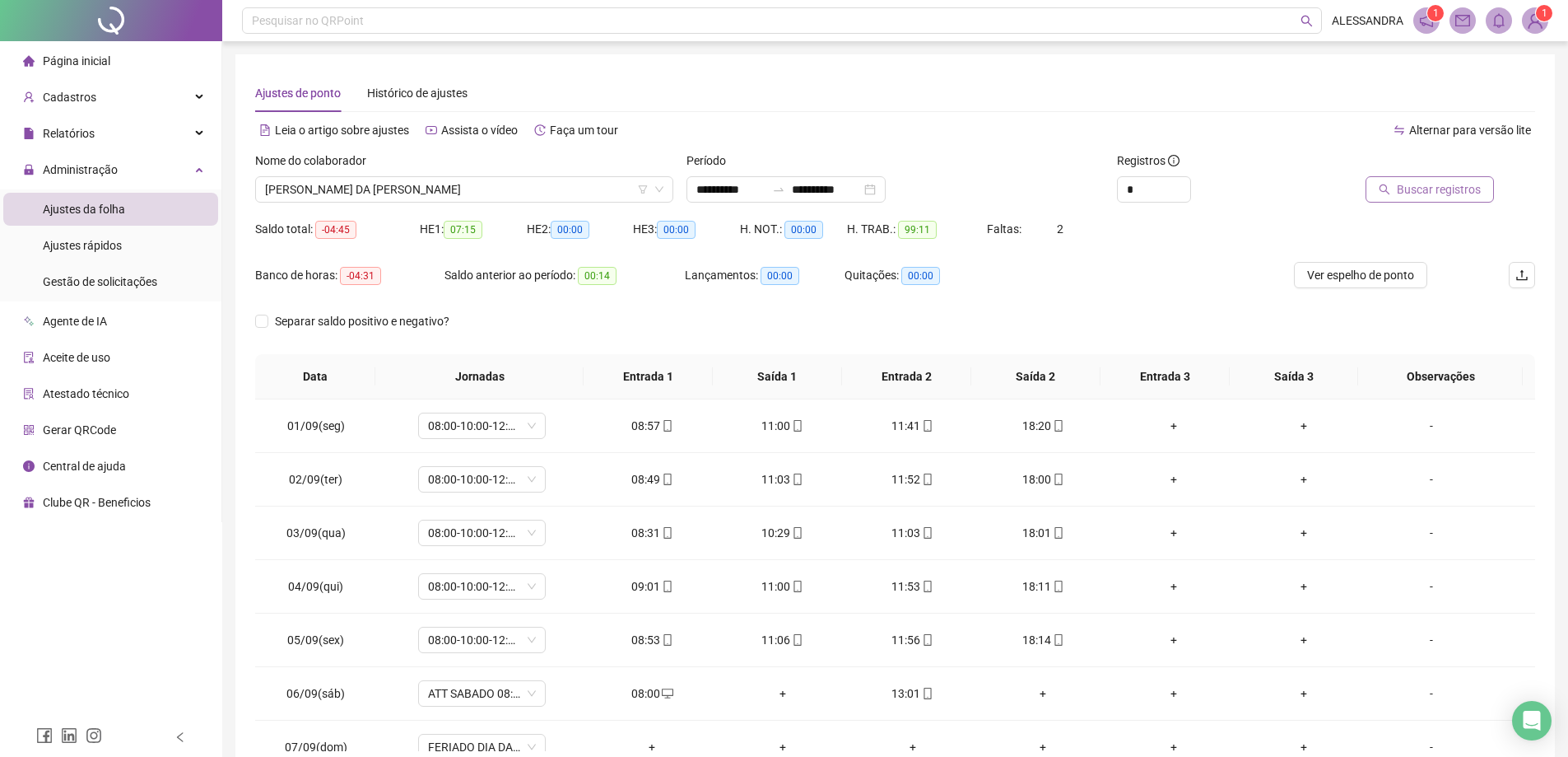
click at [1417, 192] on span "Buscar registros" at bounding box center [1438, 189] width 84 height 18
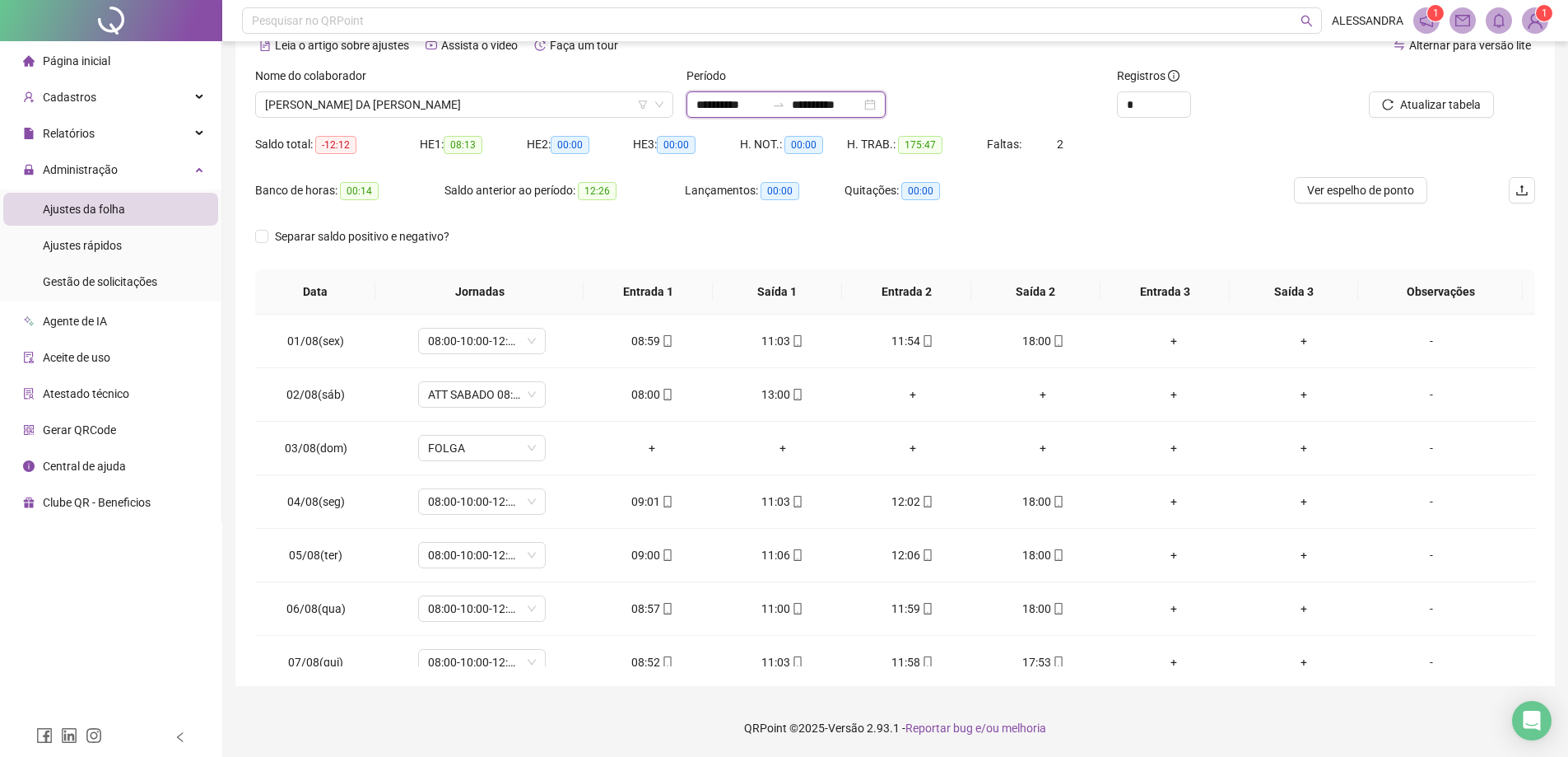
click at [826, 99] on input "**********" at bounding box center [826, 105] width 69 height 18
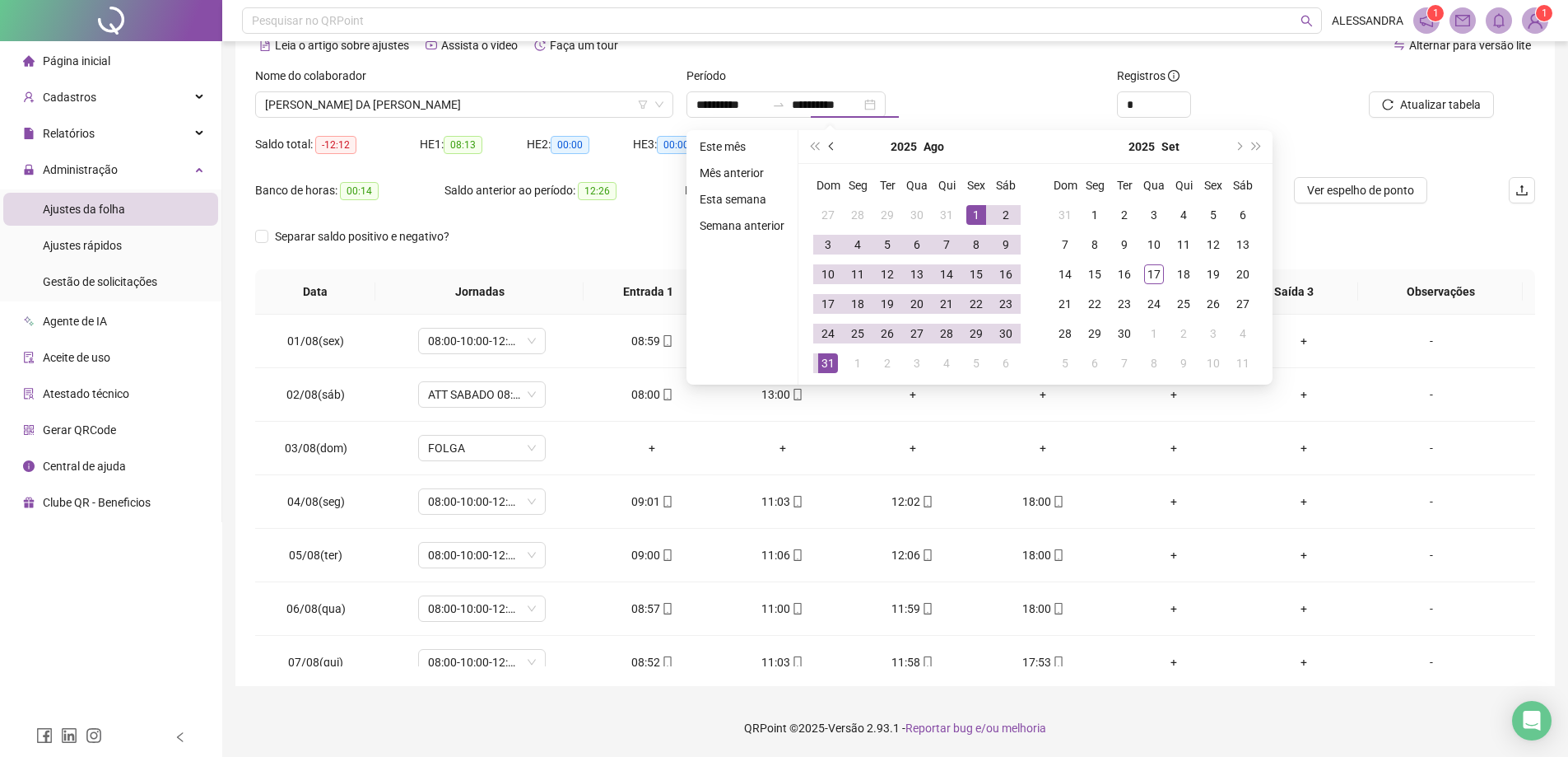
click at [829, 152] on button "prev-year" at bounding box center [832, 146] width 18 height 33
type input "**********"
click at [885, 214] on div "1" at bounding box center [887, 215] width 20 height 20
click at [941, 334] on div "31" at bounding box center [947, 333] width 20 height 20
type input "**********"
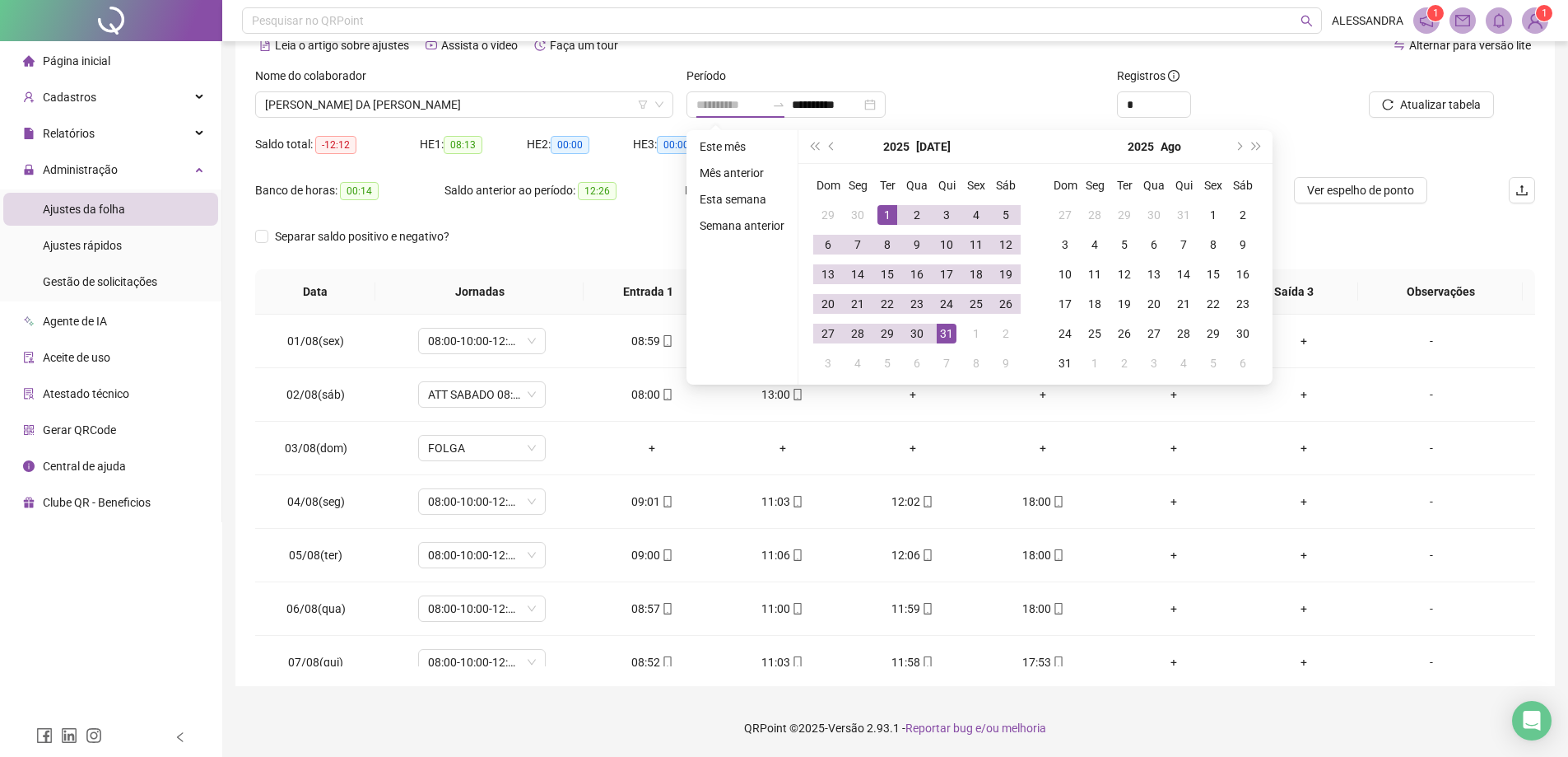
type input "**********"
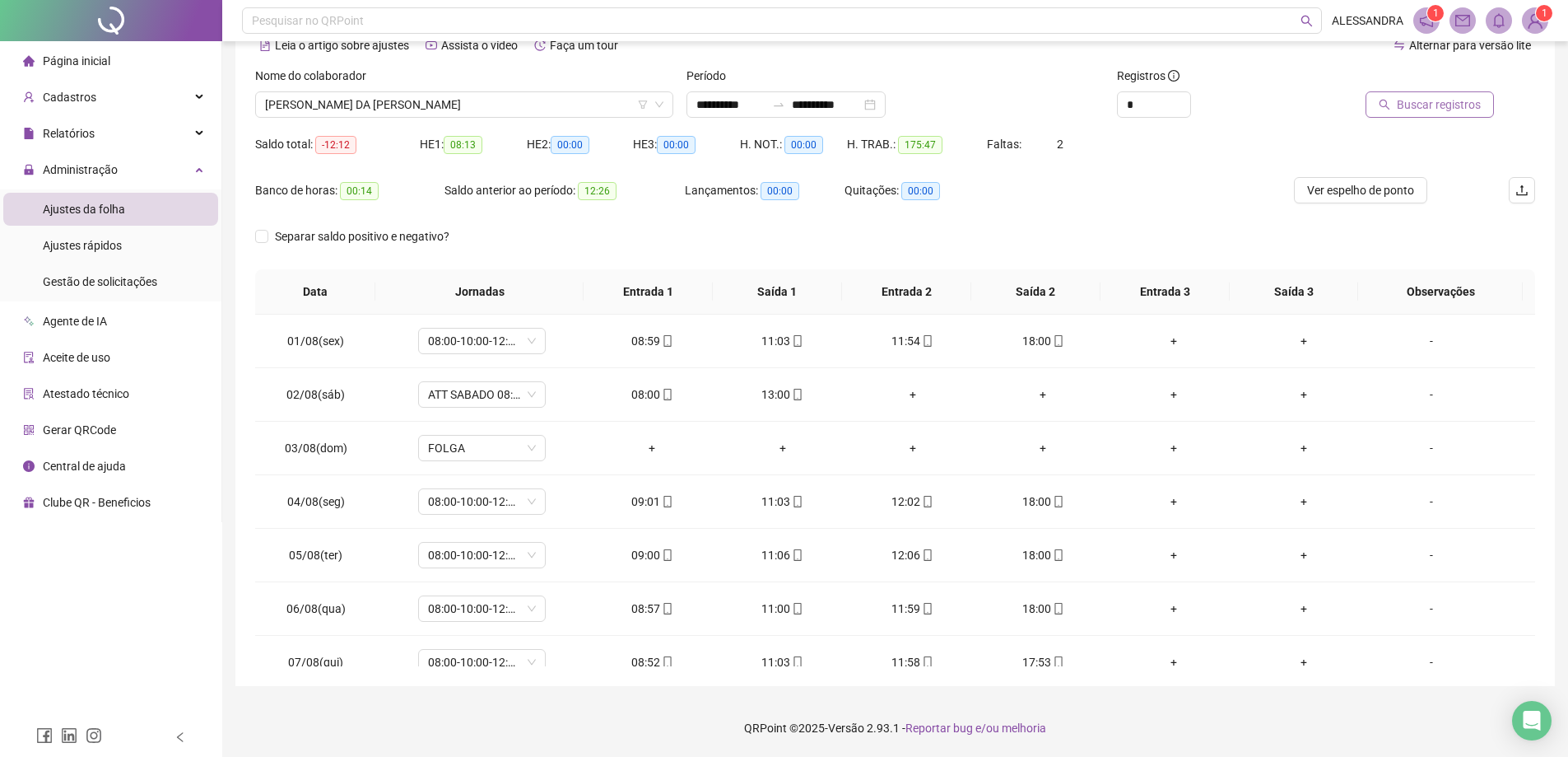
click at [1426, 116] on button "Buscar registros" at bounding box center [1429, 104] width 129 height 26
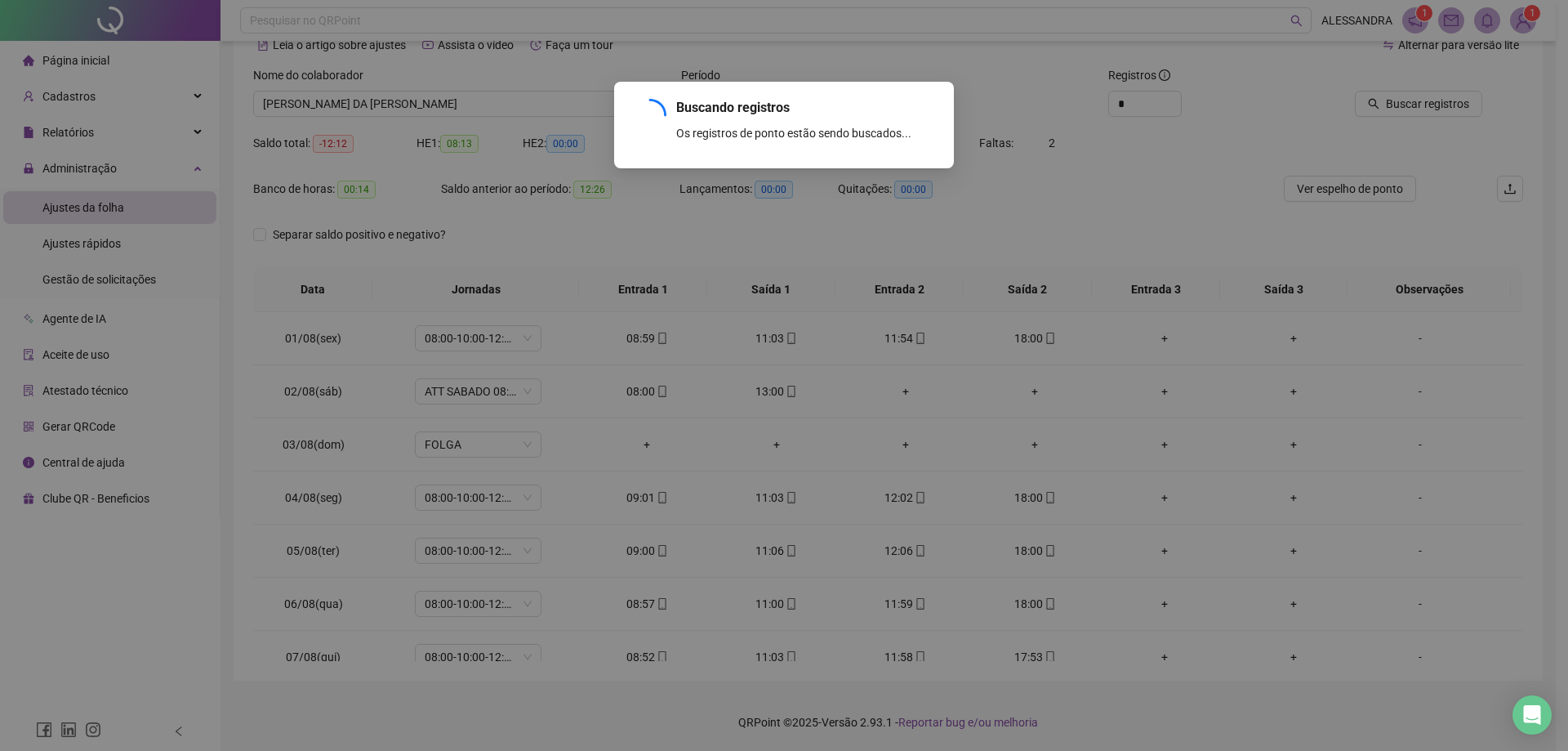
click at [1416, 104] on div "Buscando registros Os registros de ponto estão sendo buscados... OK" at bounding box center [784, 376] width 1568 height 751
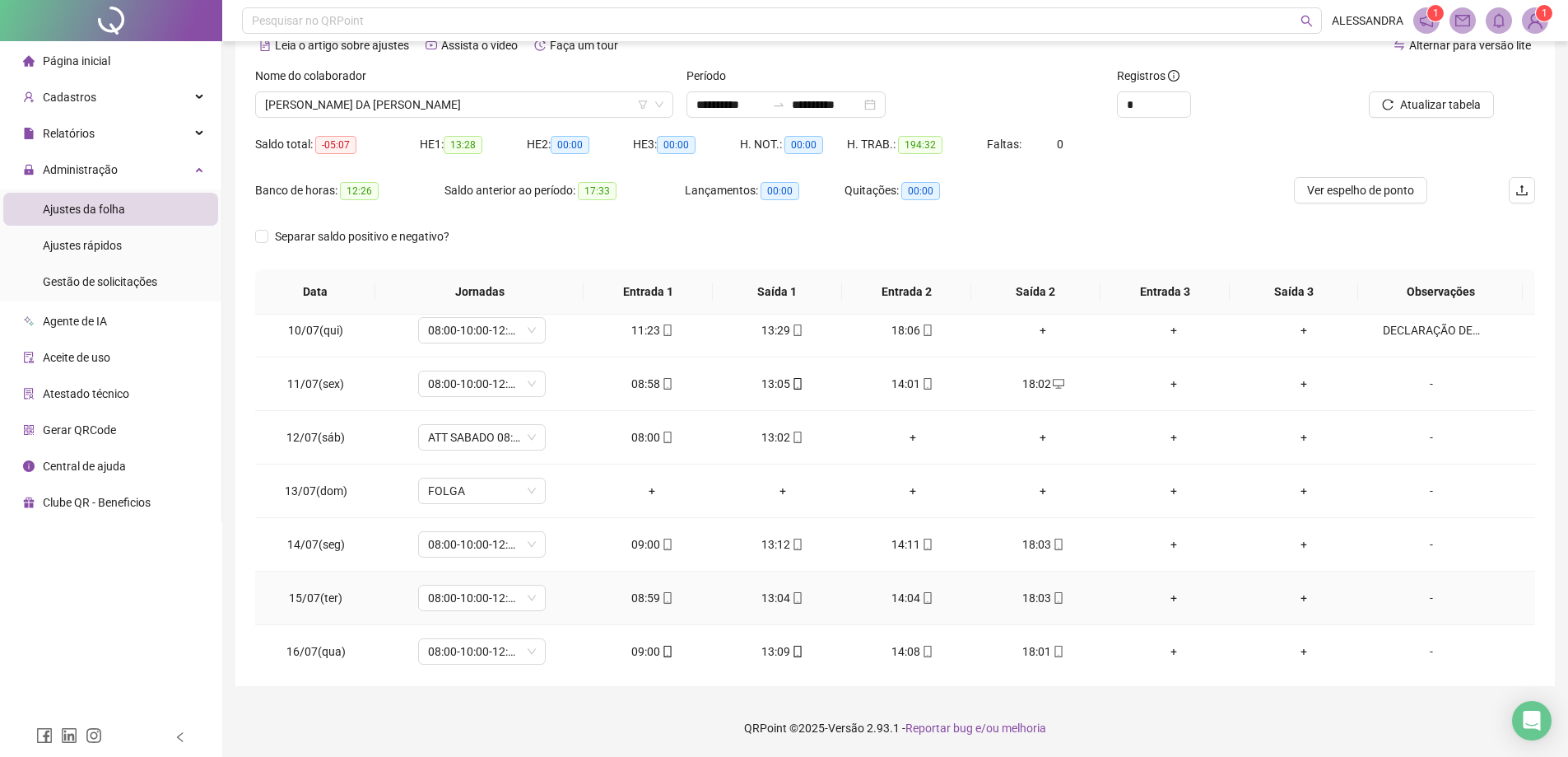
scroll to position [484, 0]
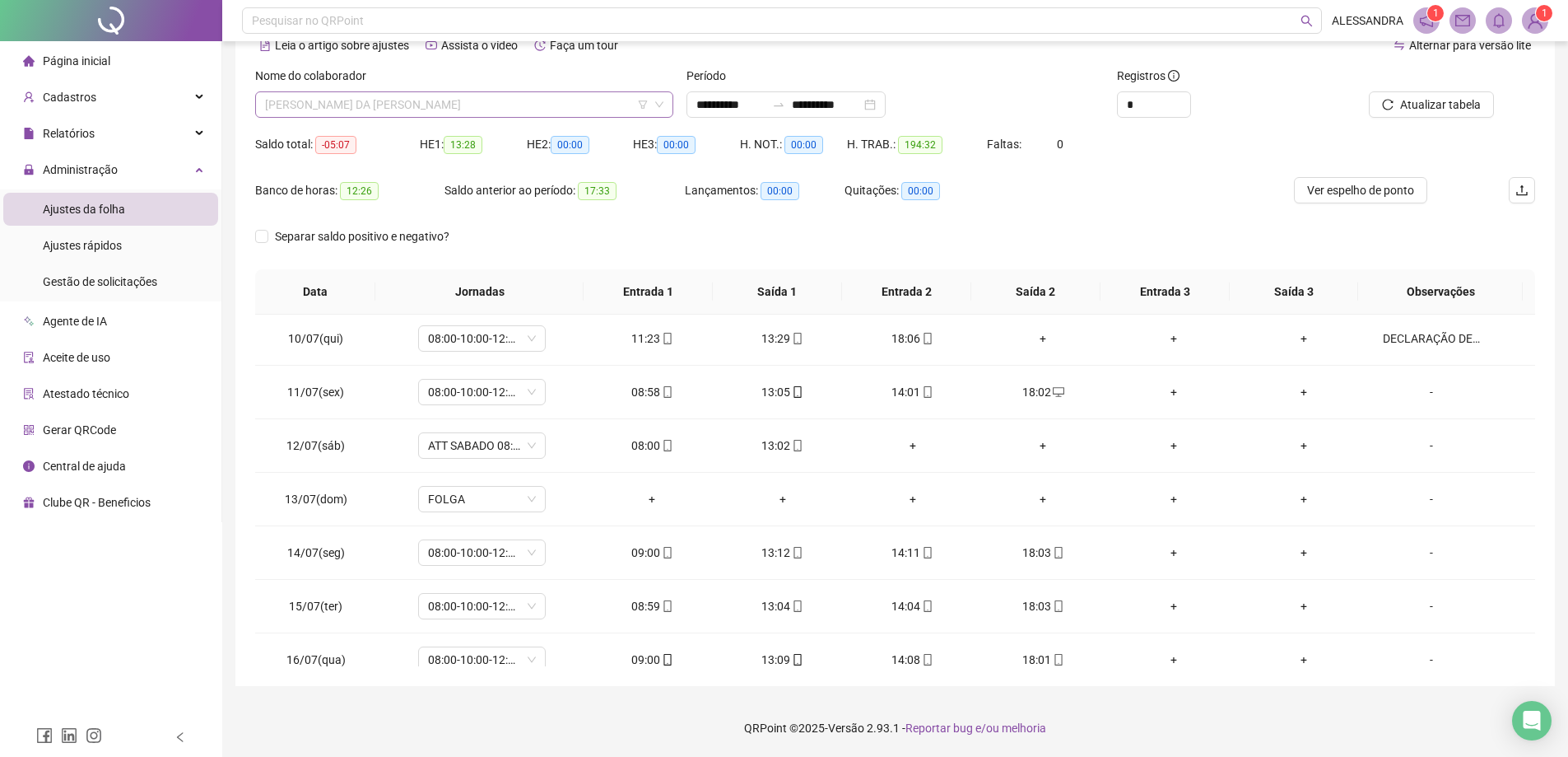
click at [467, 105] on span "[PERSON_NAME] DA [PERSON_NAME]" at bounding box center [464, 104] width 398 height 24
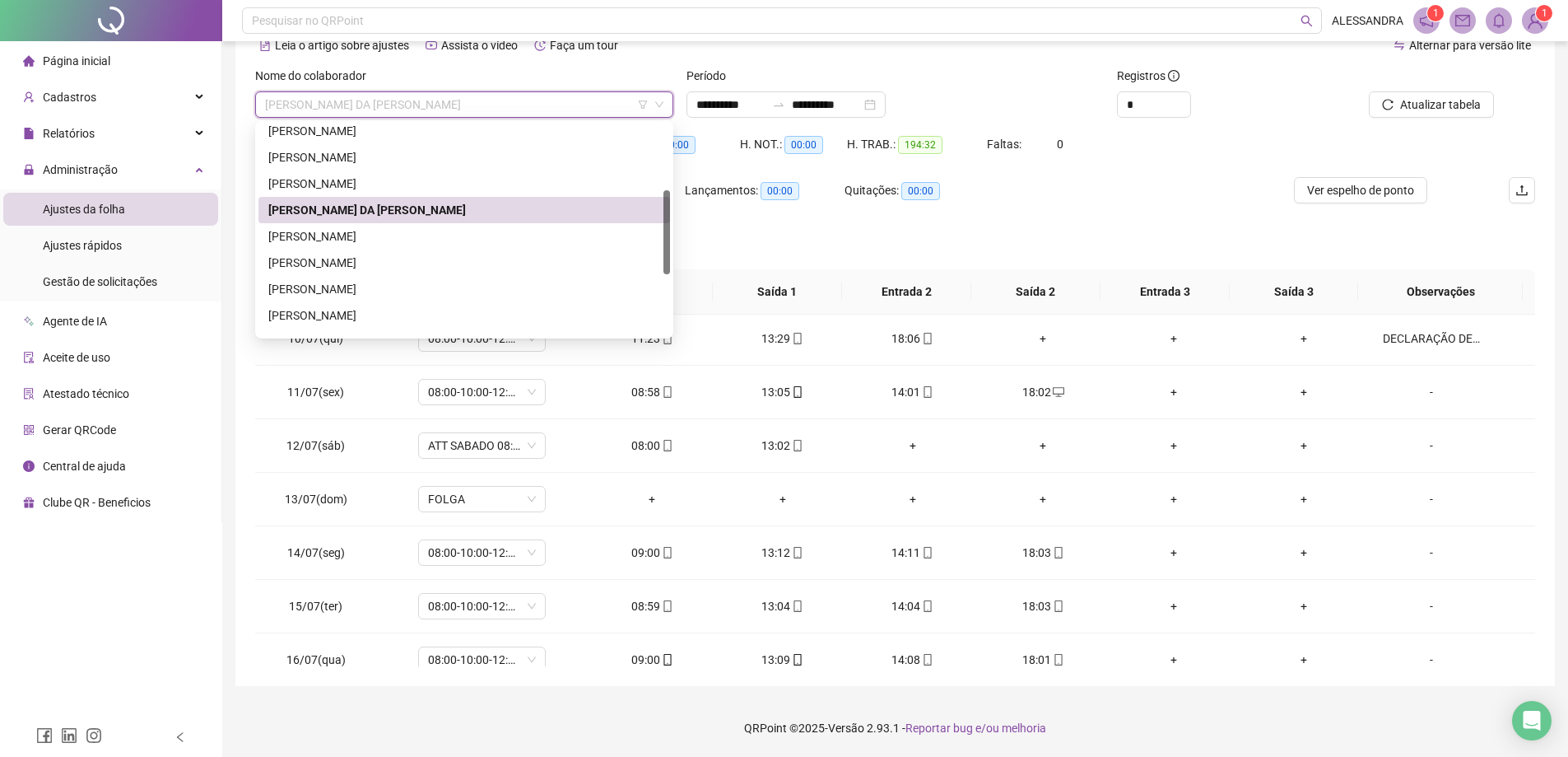
click at [774, 214] on div "Lançamentos: 00:00" at bounding box center [764, 199] width 159 height 46
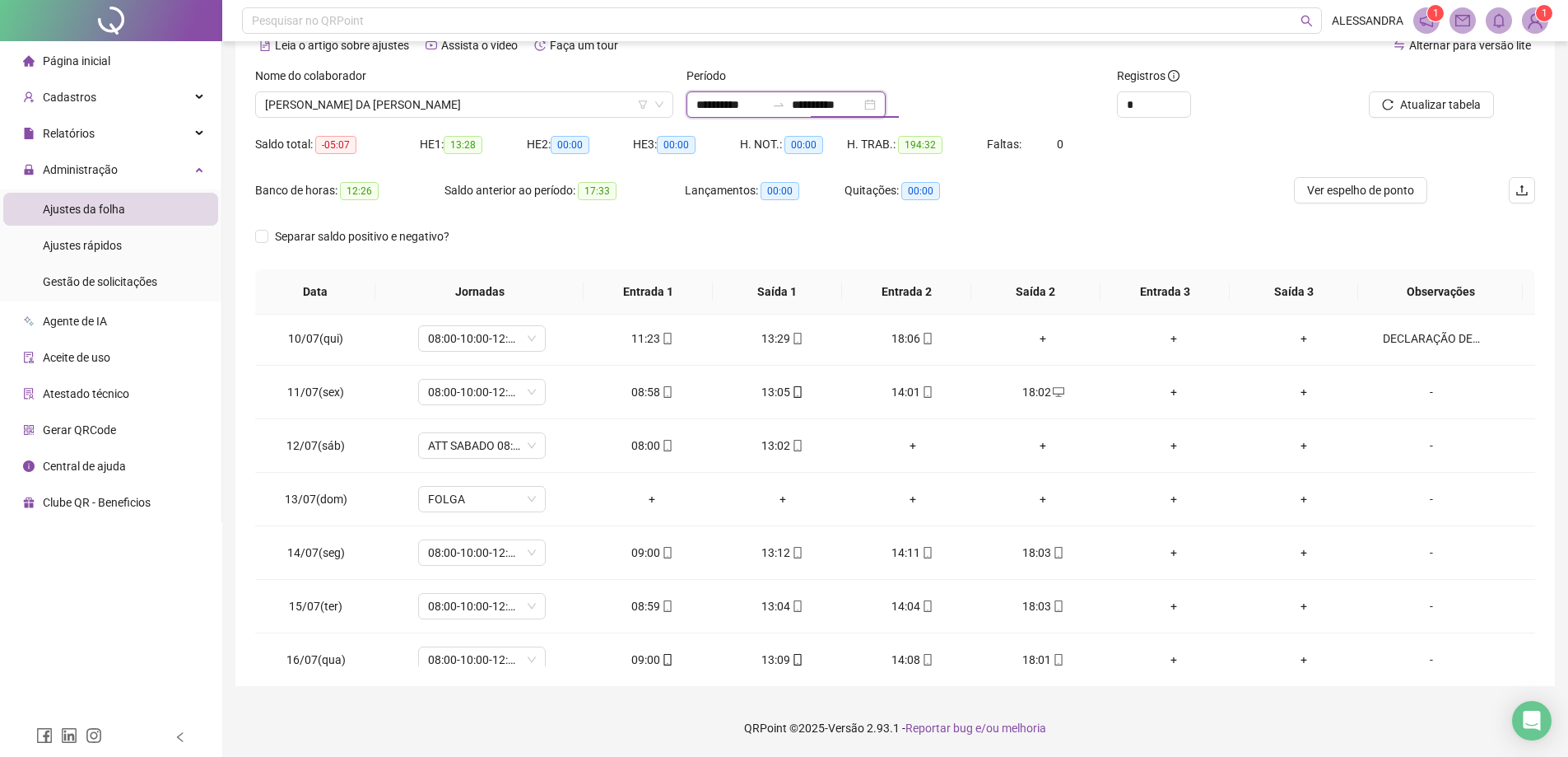
click at [860, 107] on input "**********" at bounding box center [826, 105] width 69 height 18
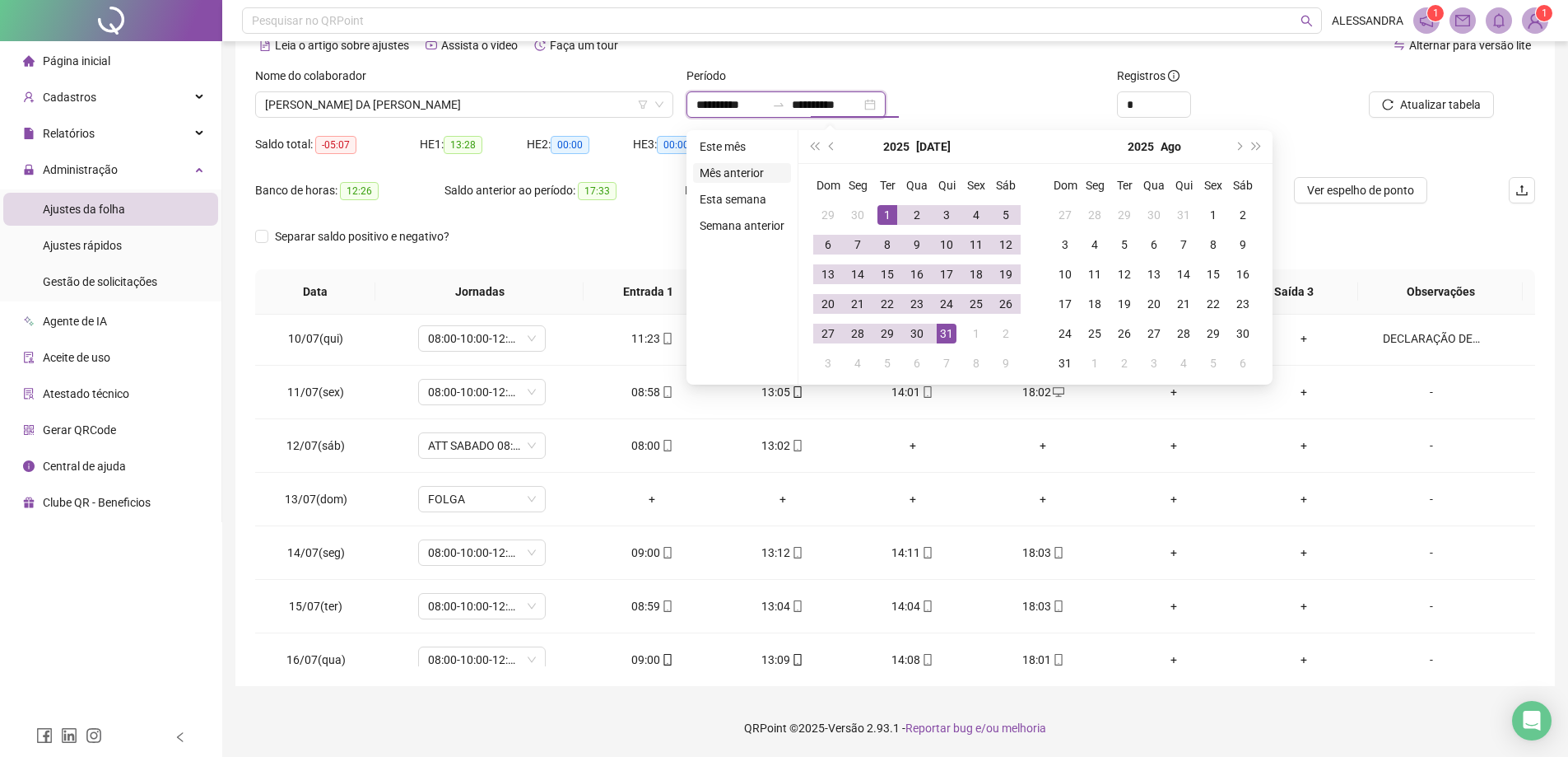
type input "**********"
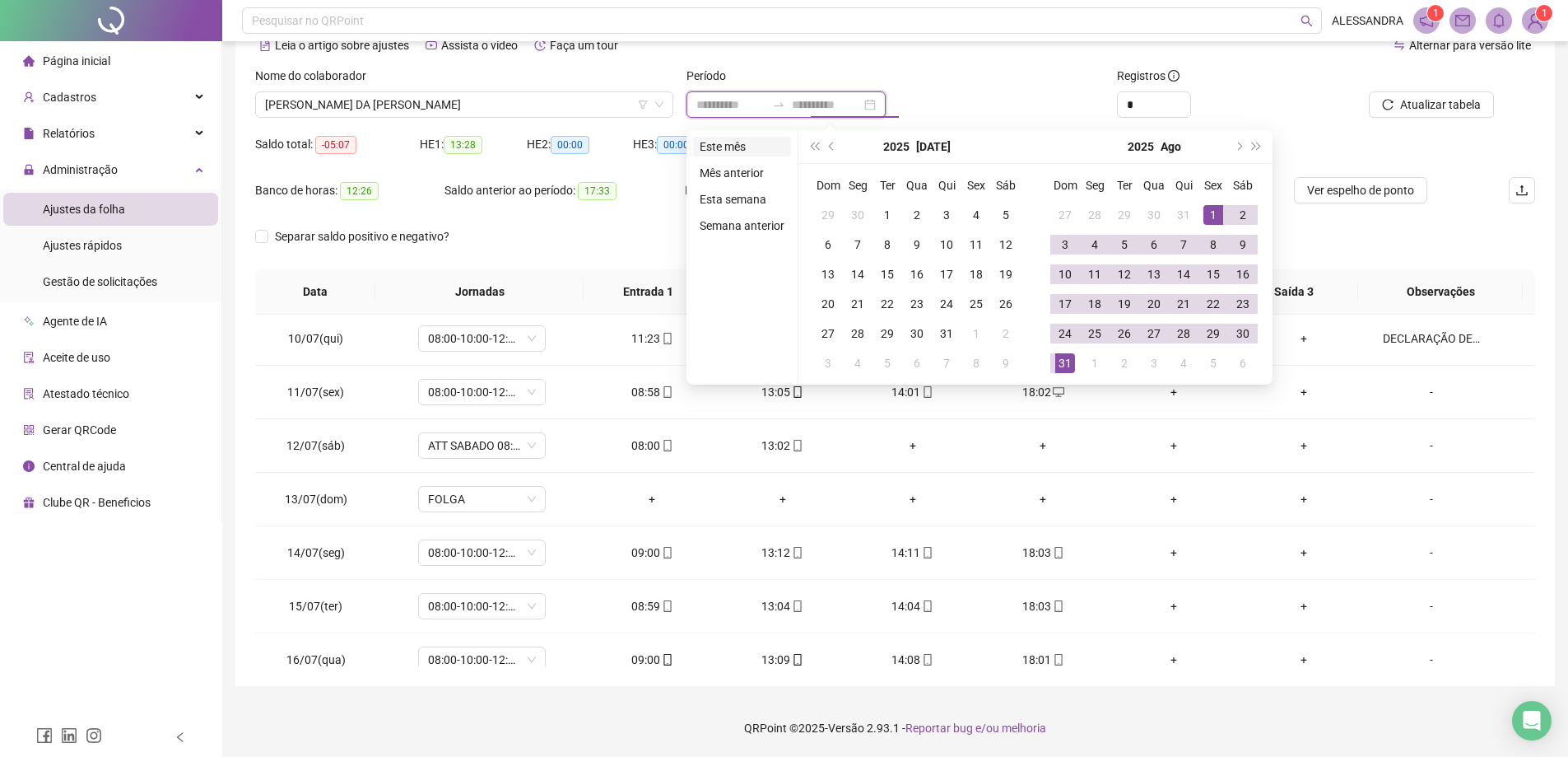
type input "**********"
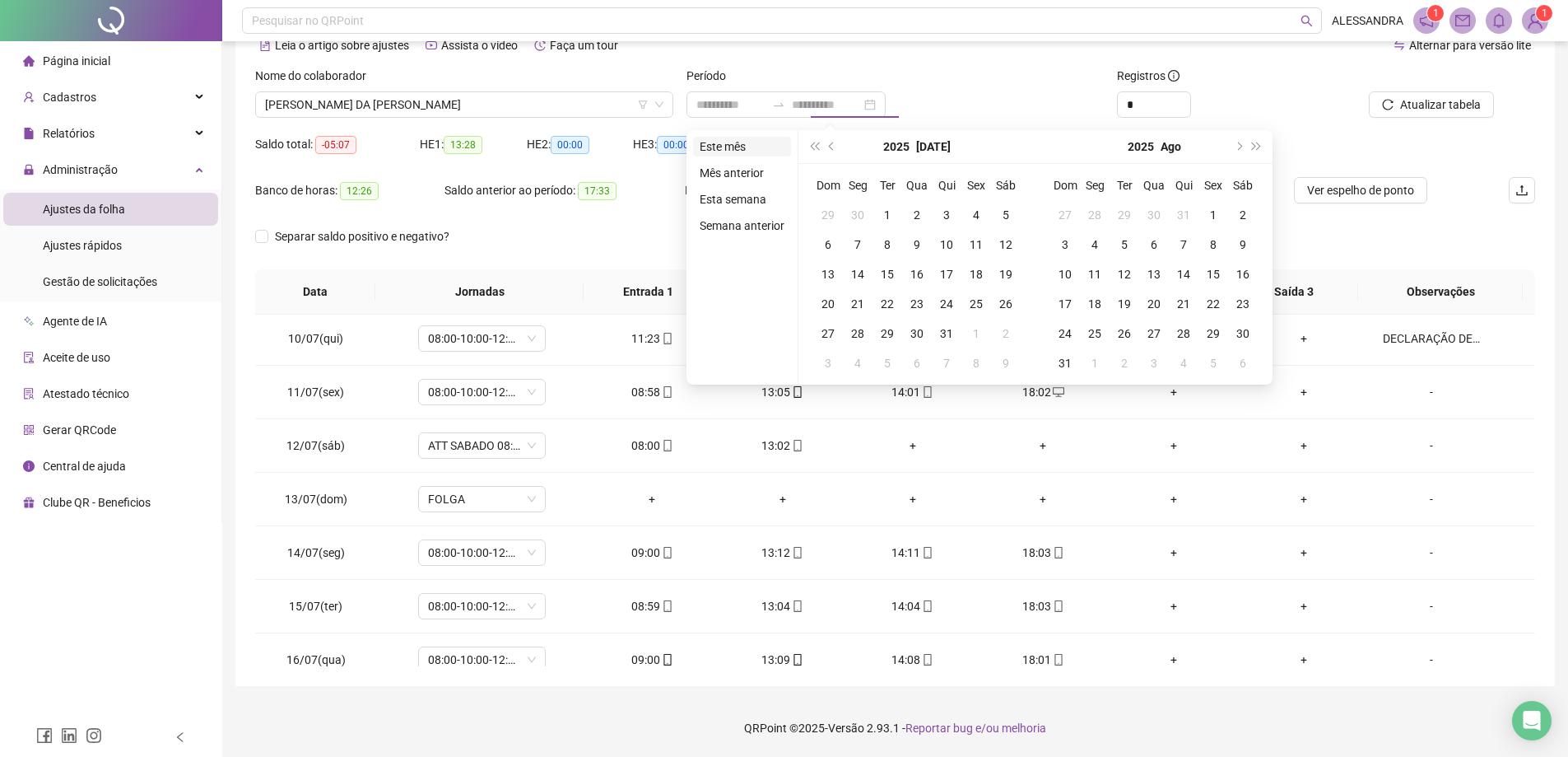
click at [713, 148] on li "Este mês" at bounding box center [741, 147] width 98 height 20
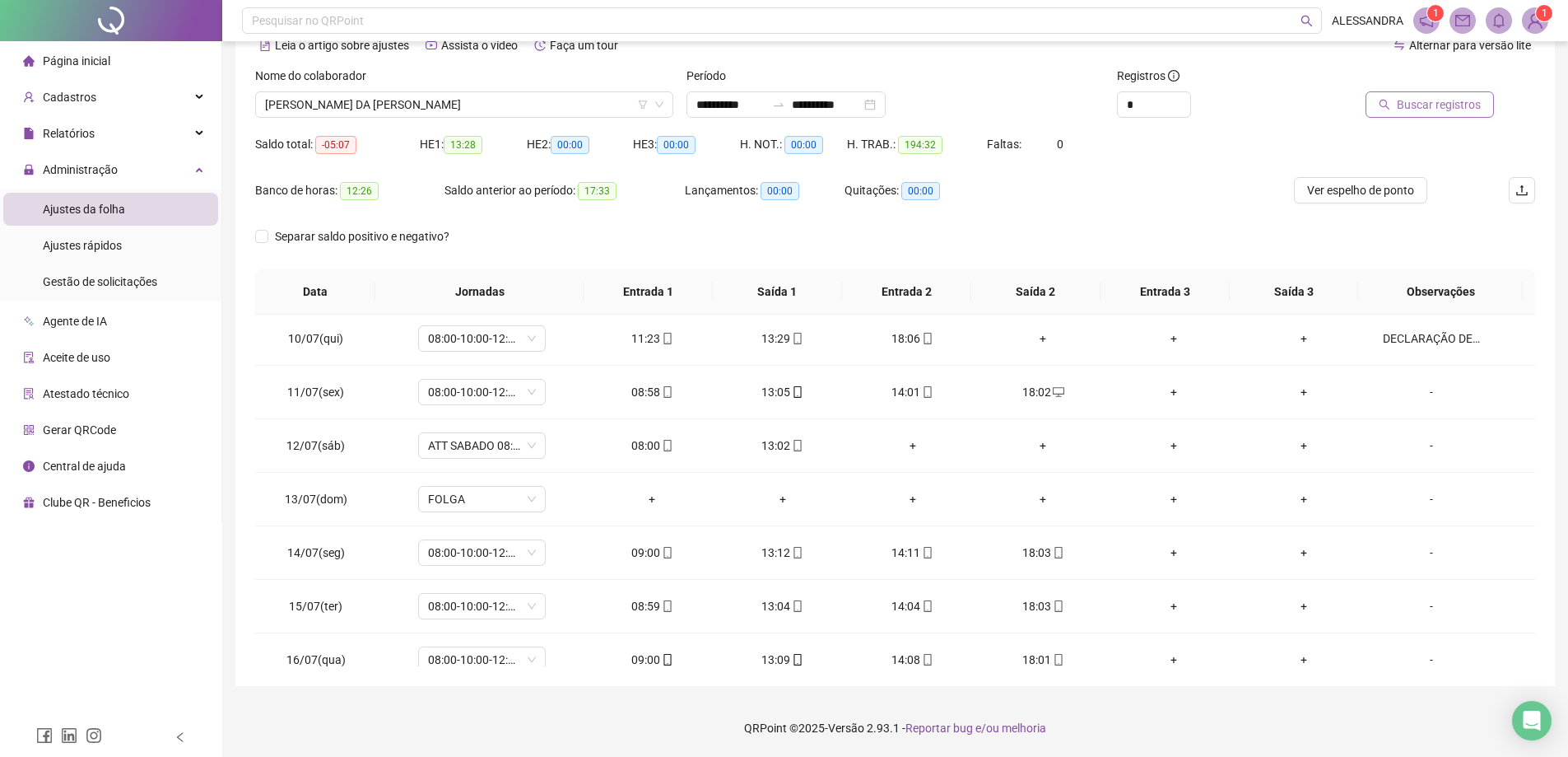
click at [1453, 114] on button "Buscar registros" at bounding box center [1429, 104] width 129 height 26
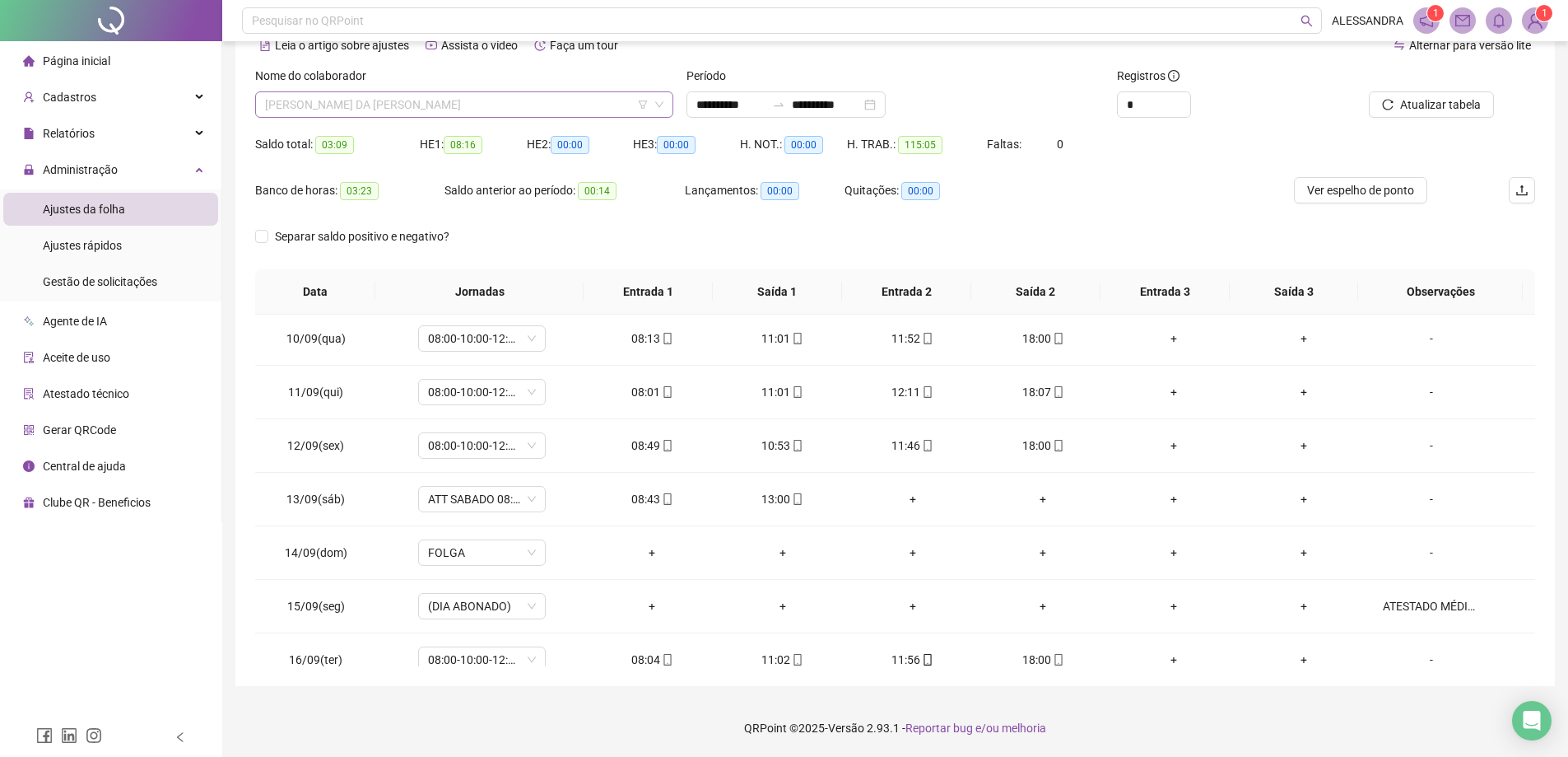
click at [522, 97] on span "[PERSON_NAME] DA [PERSON_NAME]" at bounding box center [464, 104] width 398 height 24
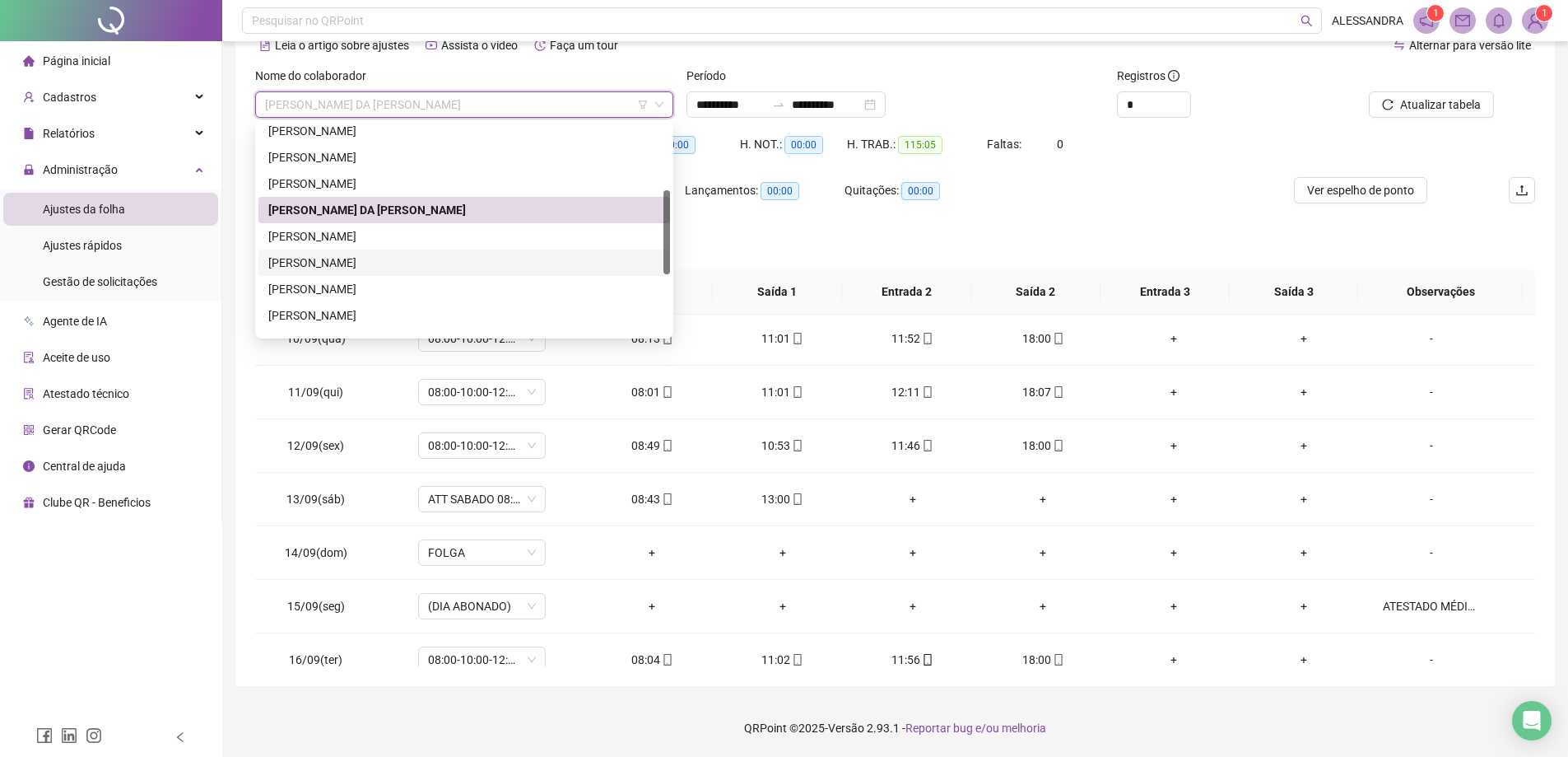
click at [367, 261] on div "[PERSON_NAME]" at bounding box center [464, 262] width 392 height 18
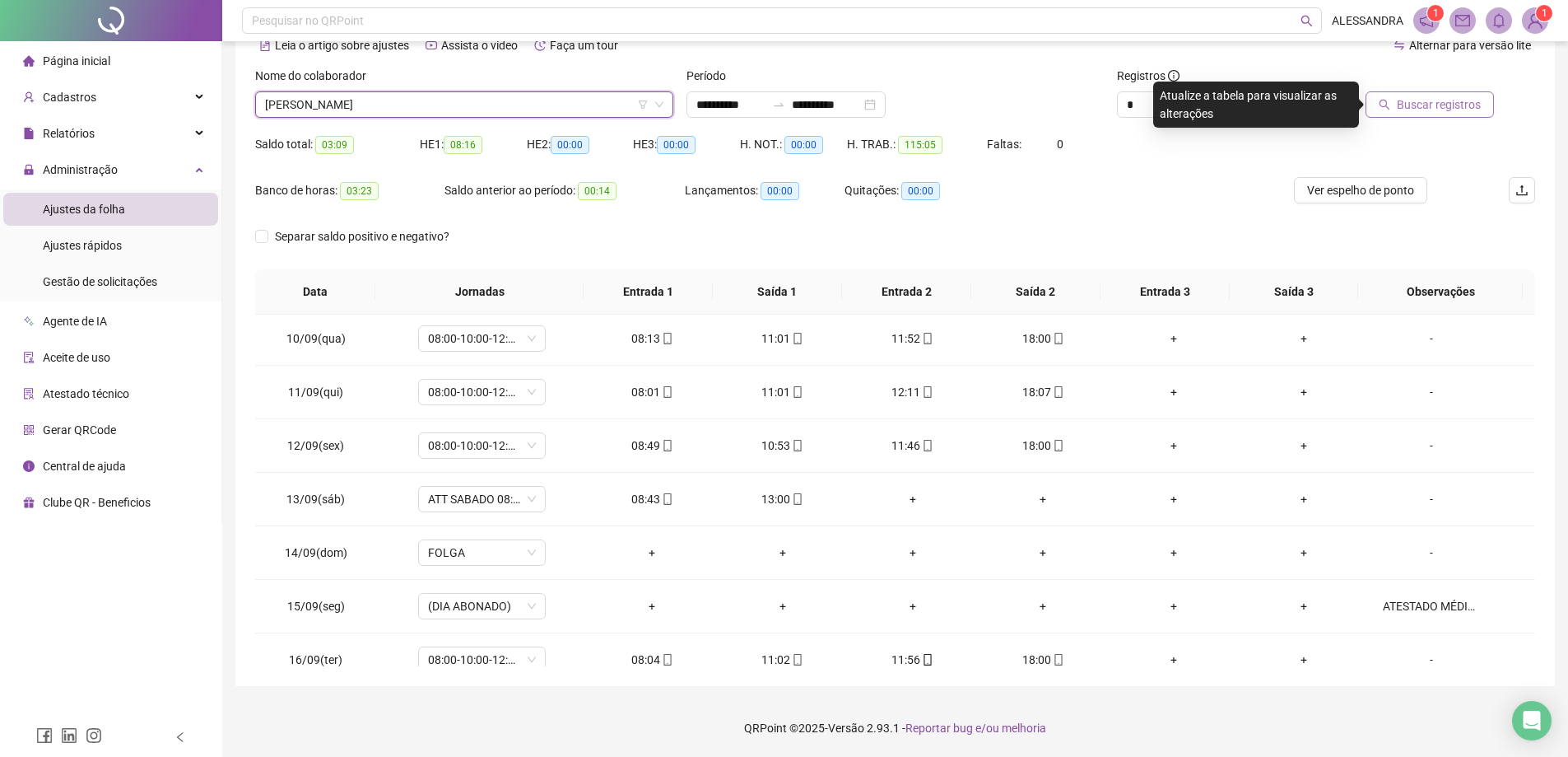
click at [1453, 111] on span "Buscar registros" at bounding box center [1438, 105] width 84 height 18
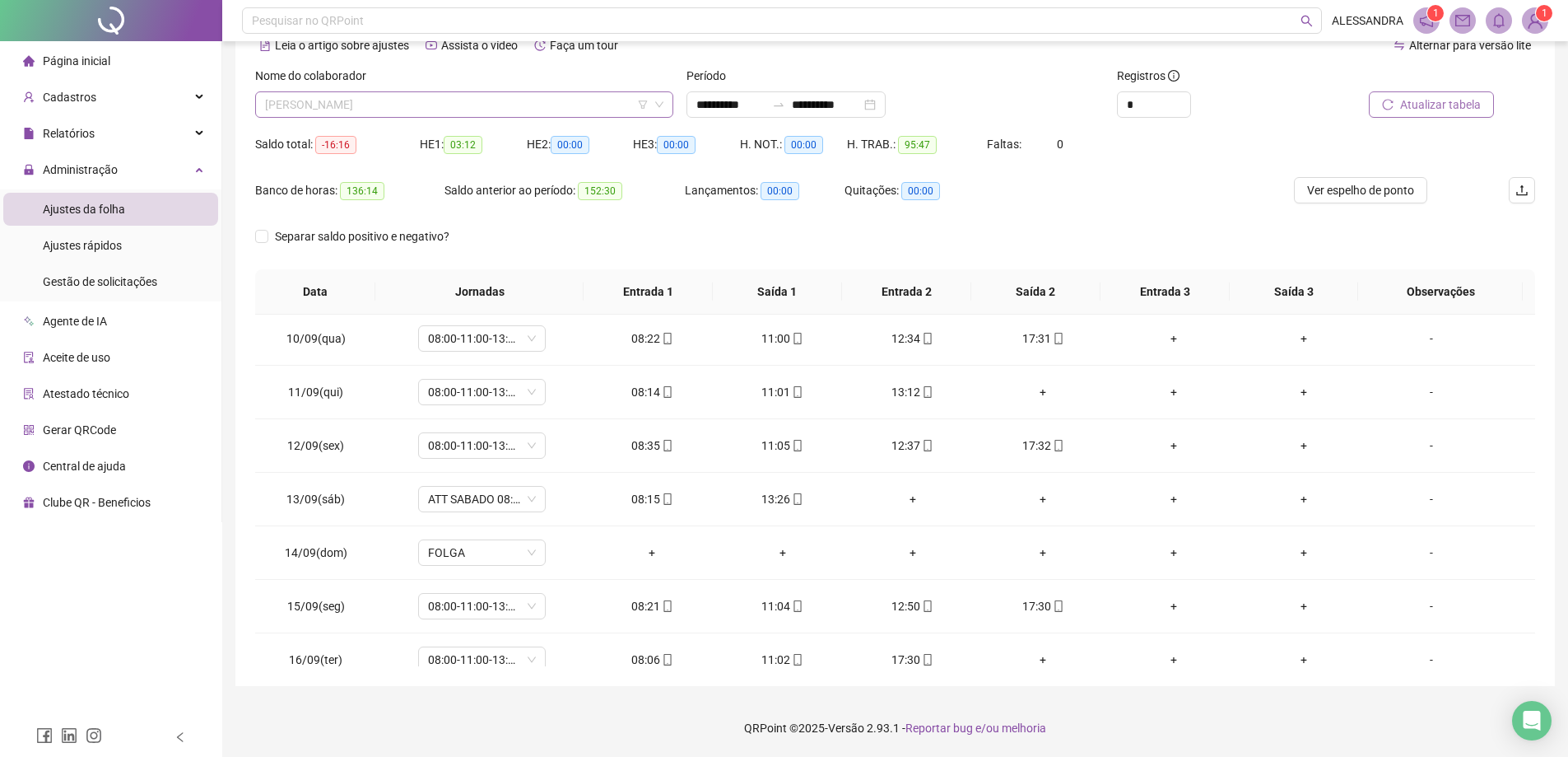
click at [455, 109] on span "[PERSON_NAME]" at bounding box center [464, 104] width 398 height 24
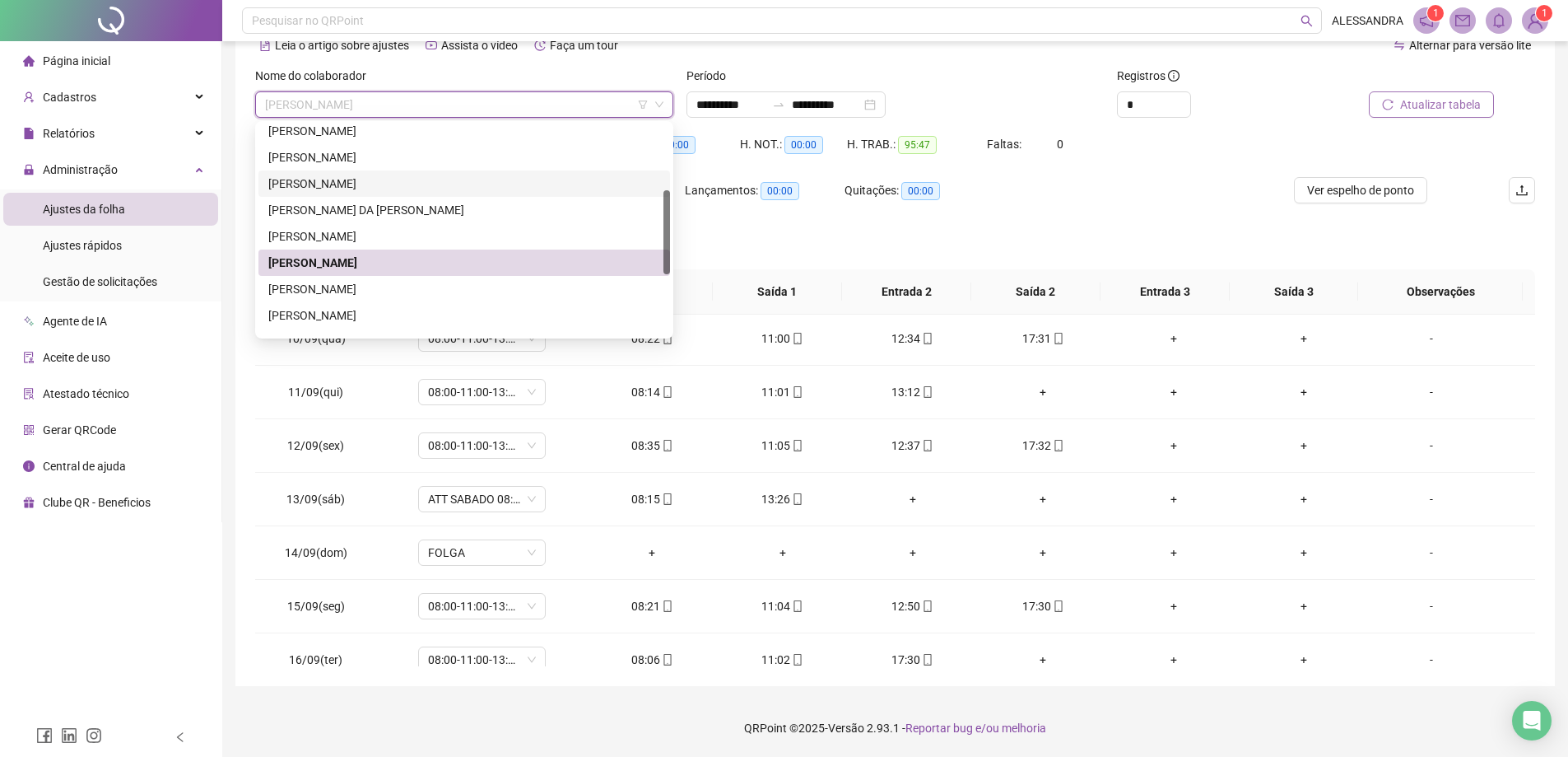
drag, startPoint x: 404, startPoint y: 187, endPoint x: 413, endPoint y: 178, distance: 12.7
click at [404, 186] on div "[PERSON_NAME]" at bounding box center [464, 184] width 392 height 18
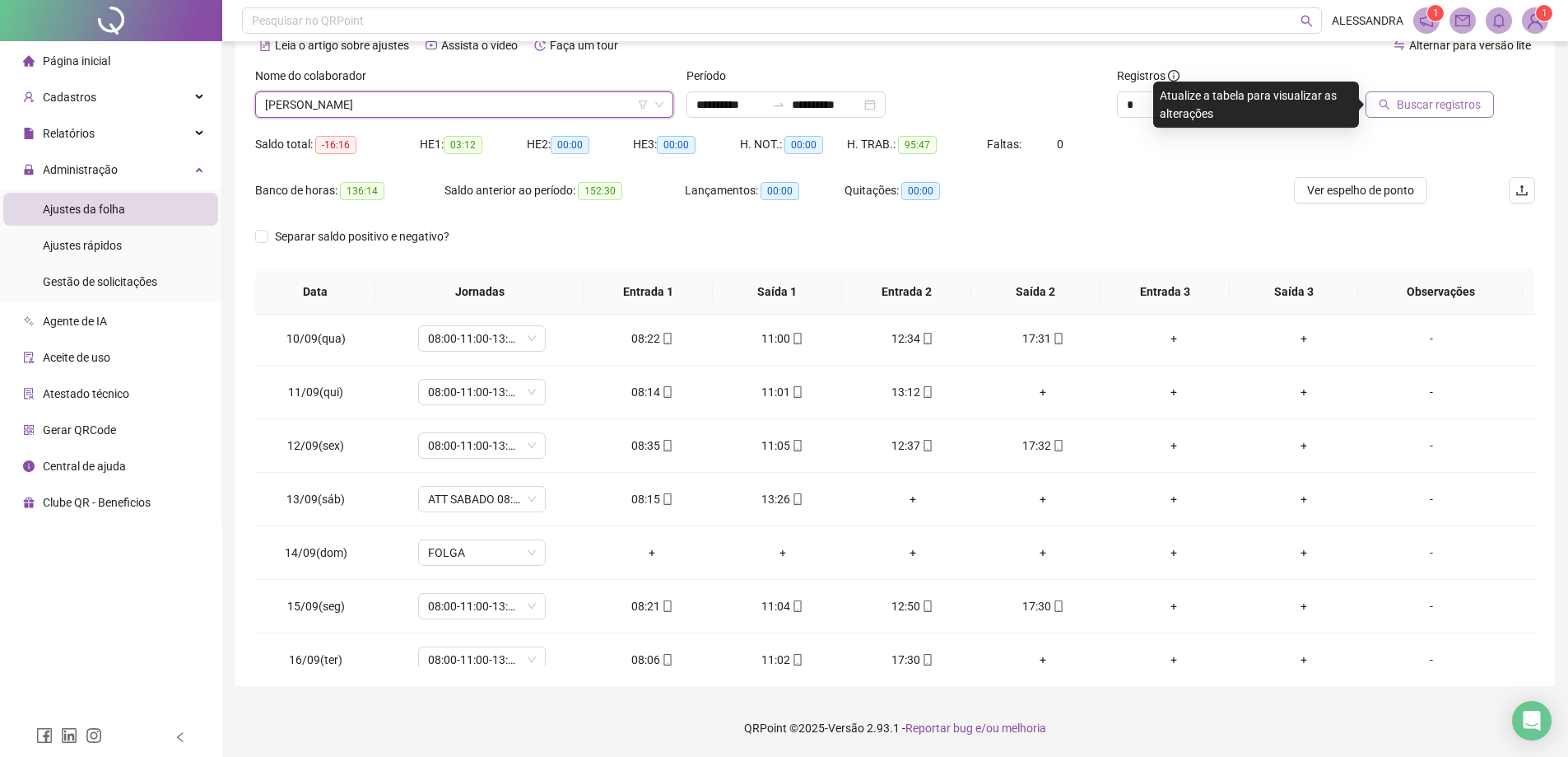
click at [1406, 106] on span "Buscar registros" at bounding box center [1438, 105] width 84 height 18
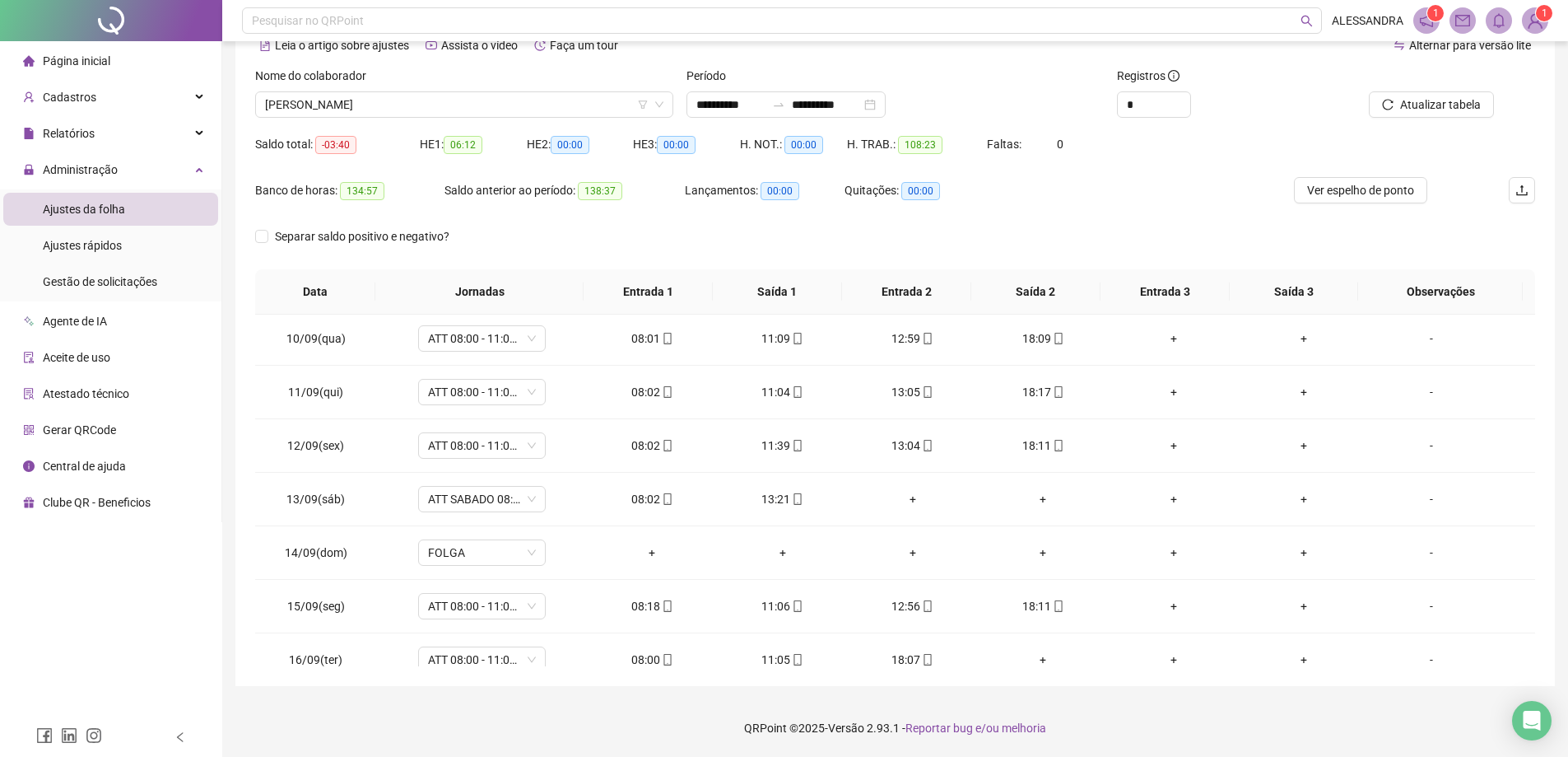
click at [648, 230] on div "Separar saldo positivo e negativo?" at bounding box center [894, 246] width 1280 height 46
click at [527, 107] on span "[PERSON_NAME]" at bounding box center [464, 104] width 398 height 24
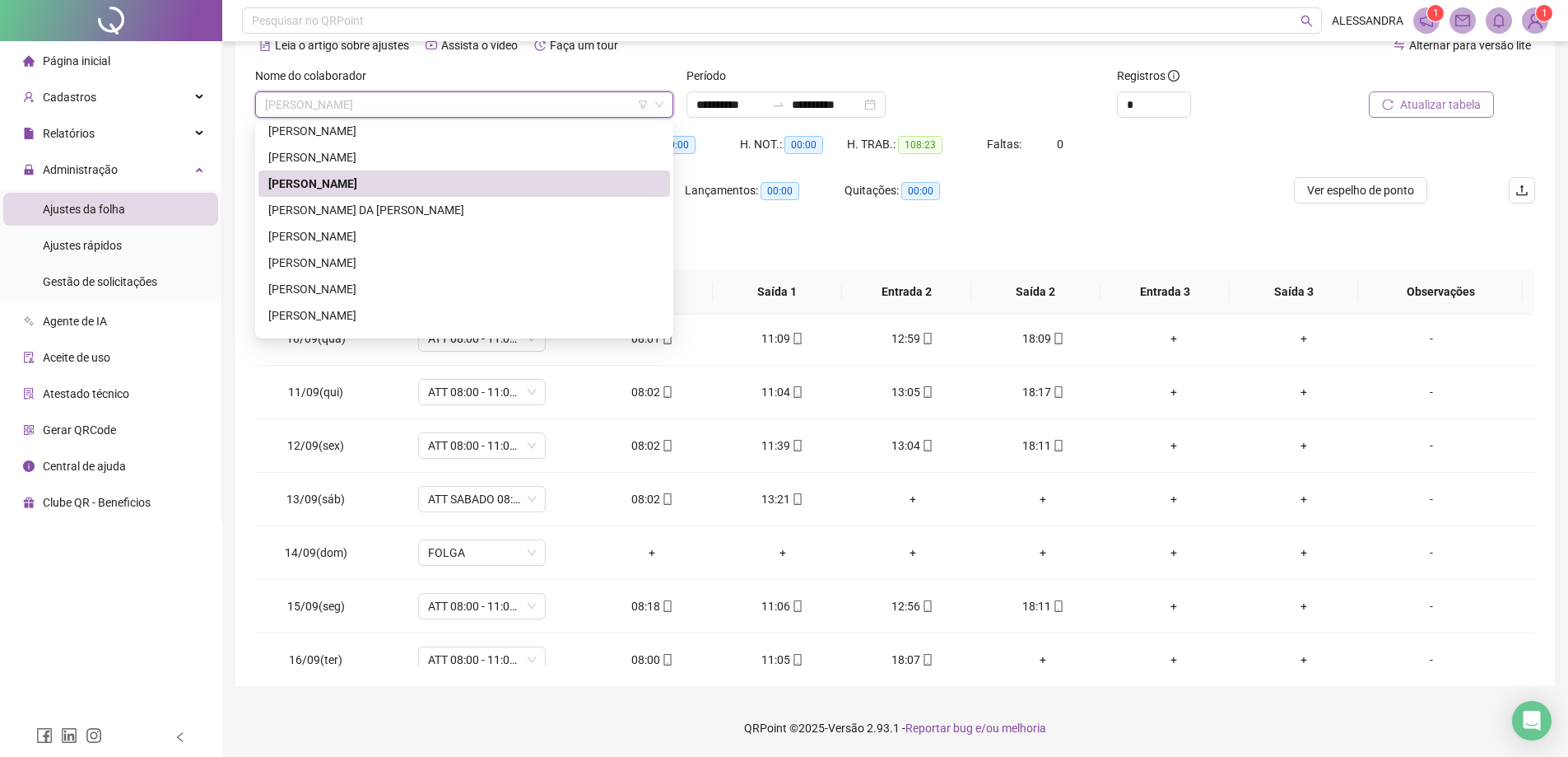
click at [1434, 104] on span "Atualizar tabela" at bounding box center [1440, 105] width 81 height 18
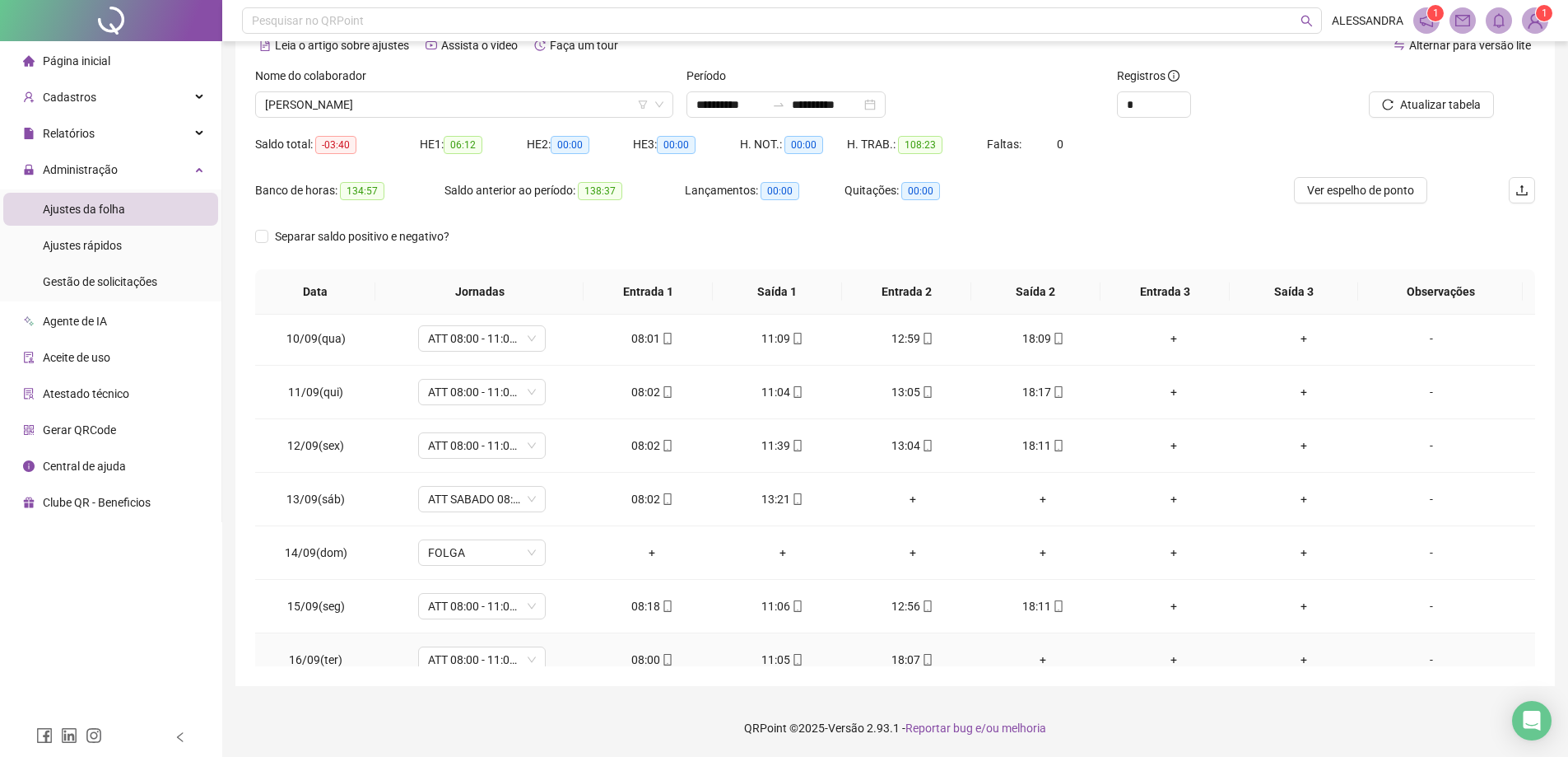
click at [1036, 658] on div "+" at bounding box center [1042, 660] width 104 height 18
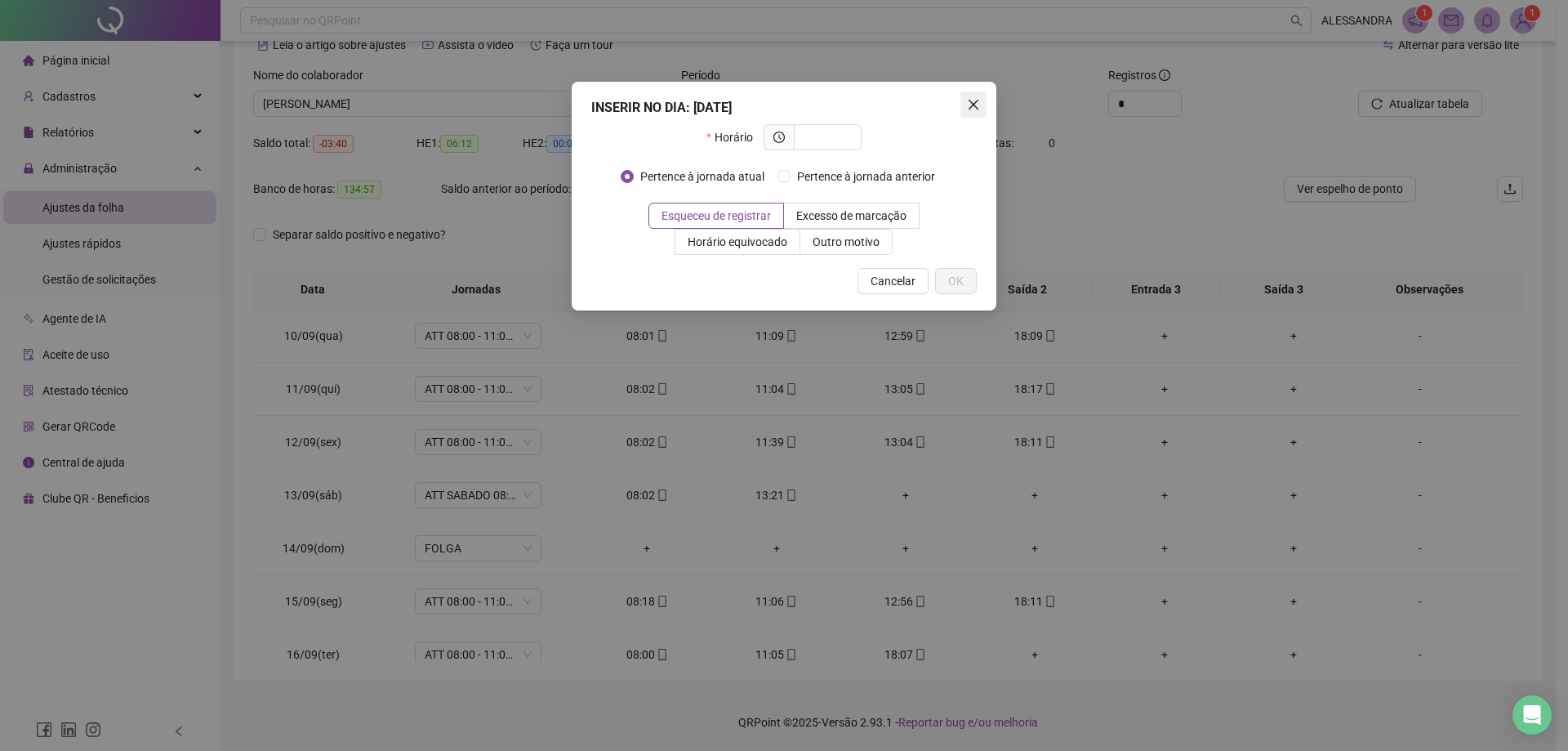
click at [971, 101] on icon "close" at bounding box center [974, 104] width 10 height 10
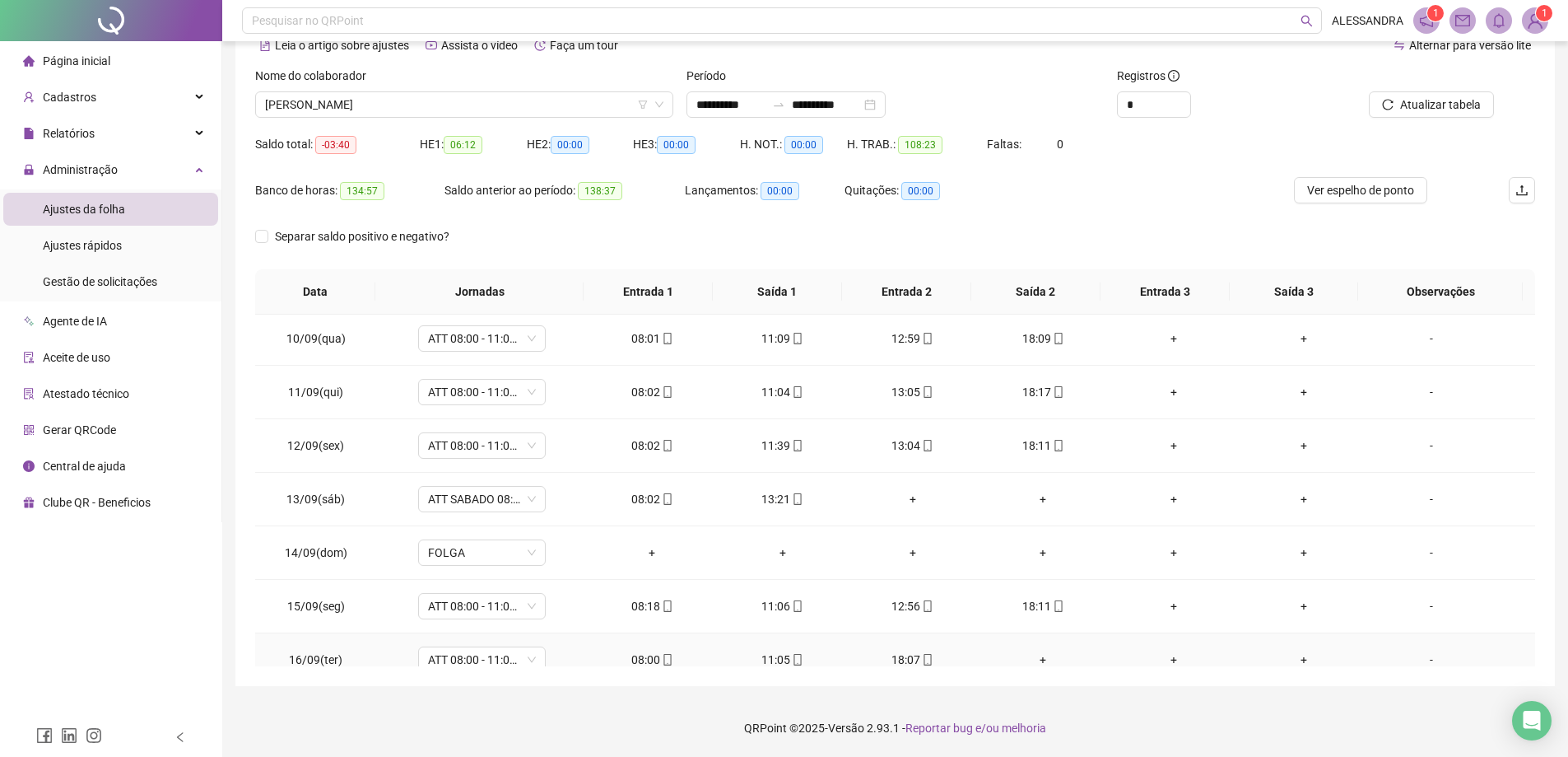
click at [1038, 664] on div "+" at bounding box center [1042, 660] width 104 height 18
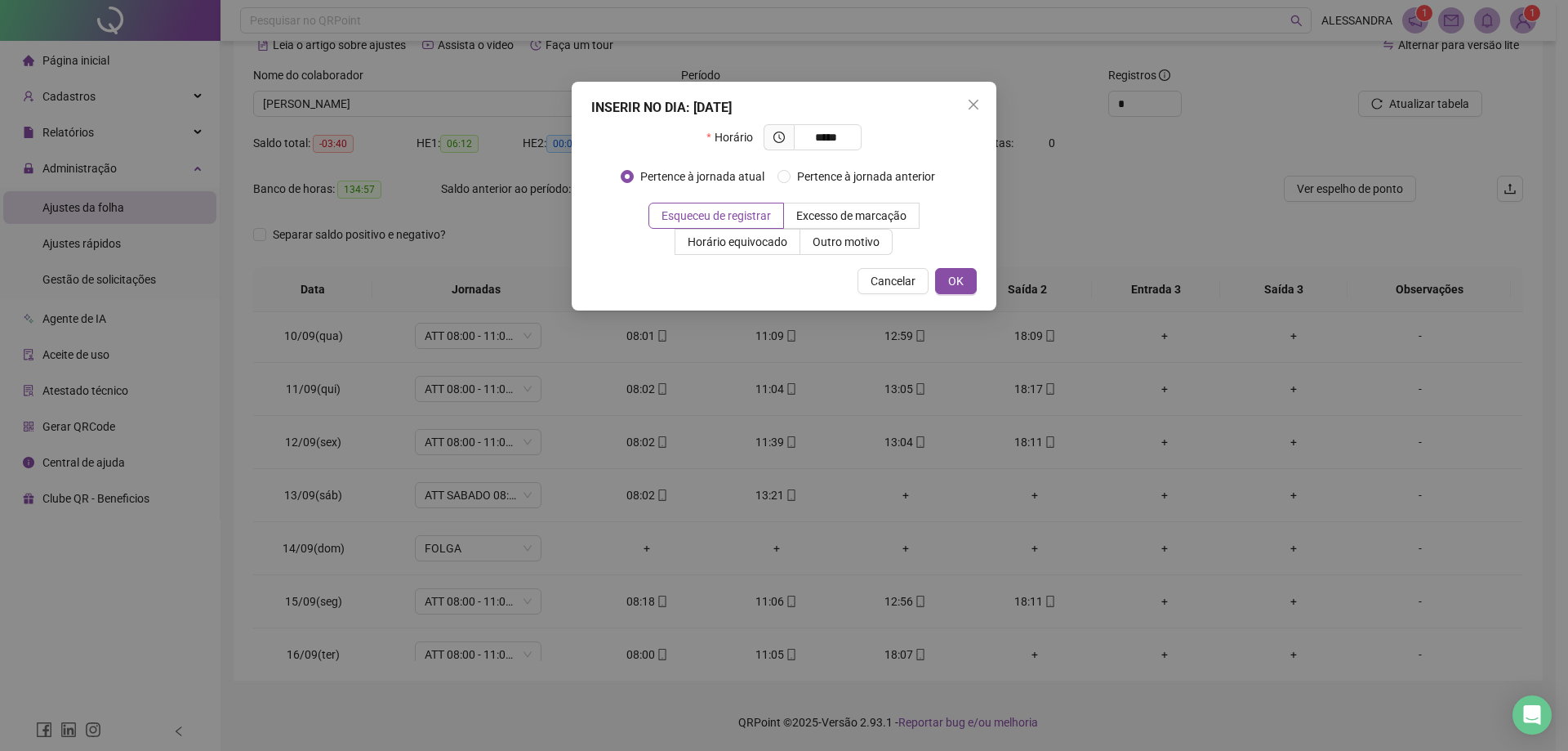
type input "*****"
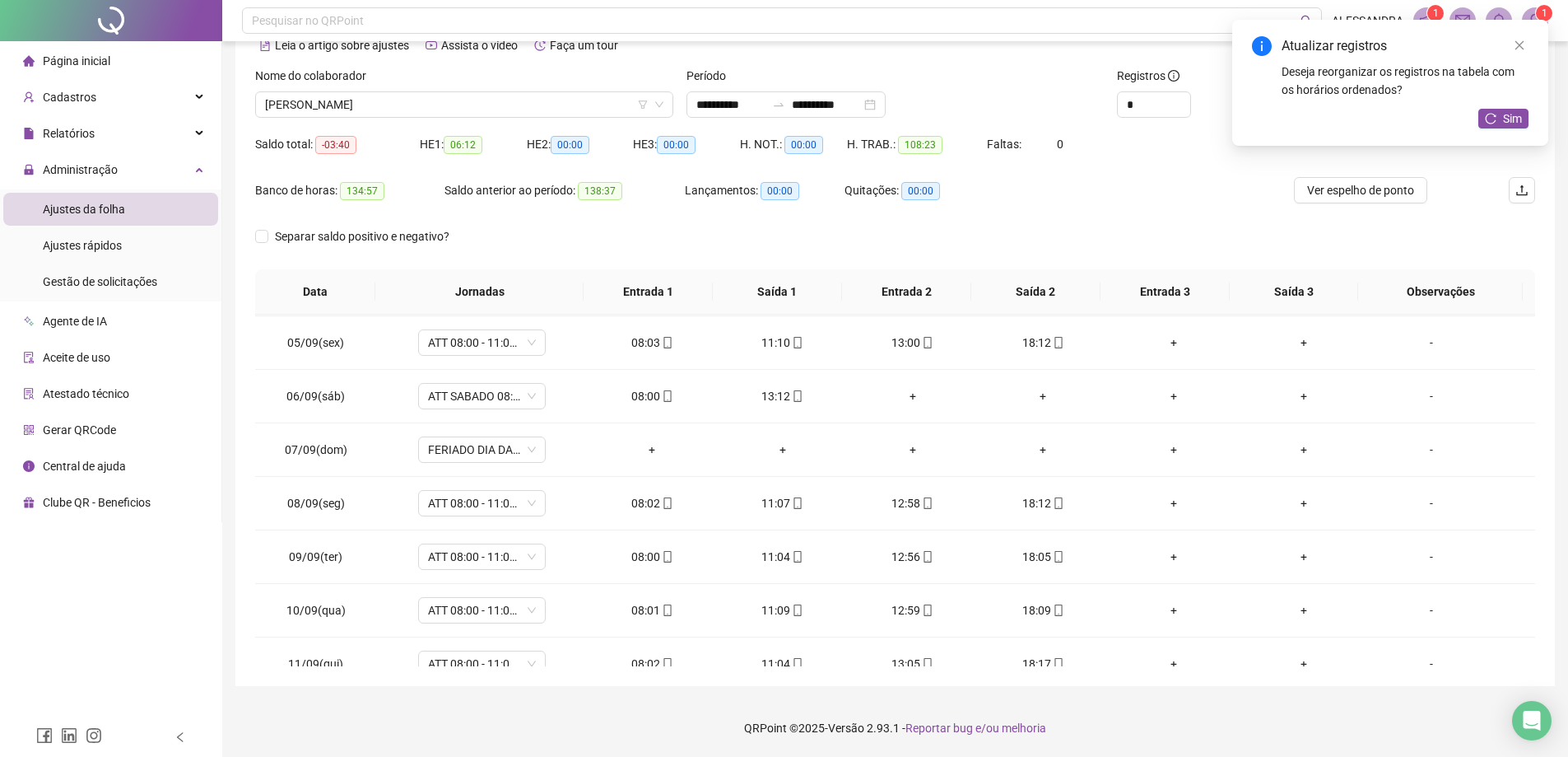
scroll to position [559, 0]
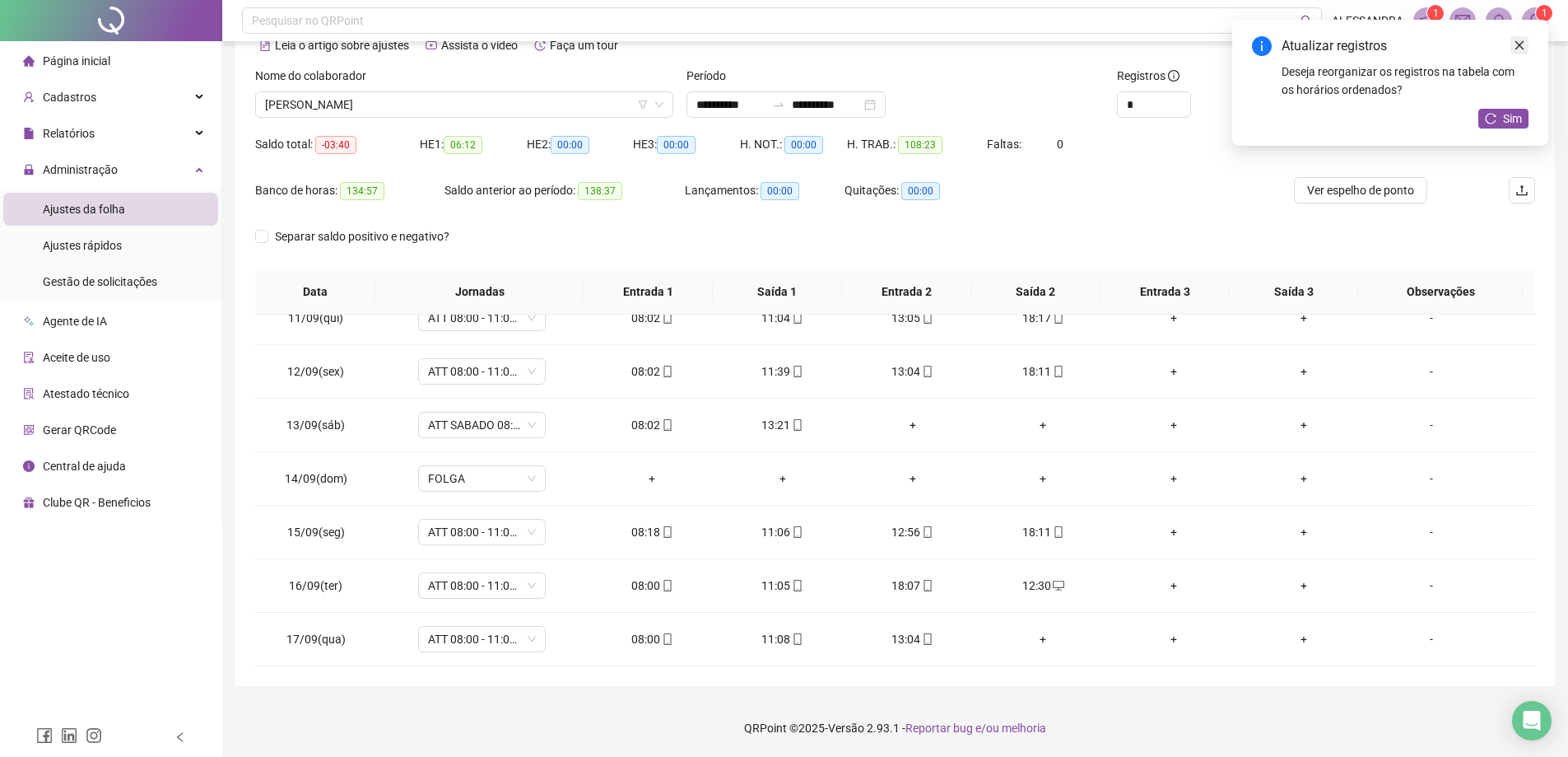
click at [1520, 49] on icon "close" at bounding box center [1518, 45] width 12 height 12
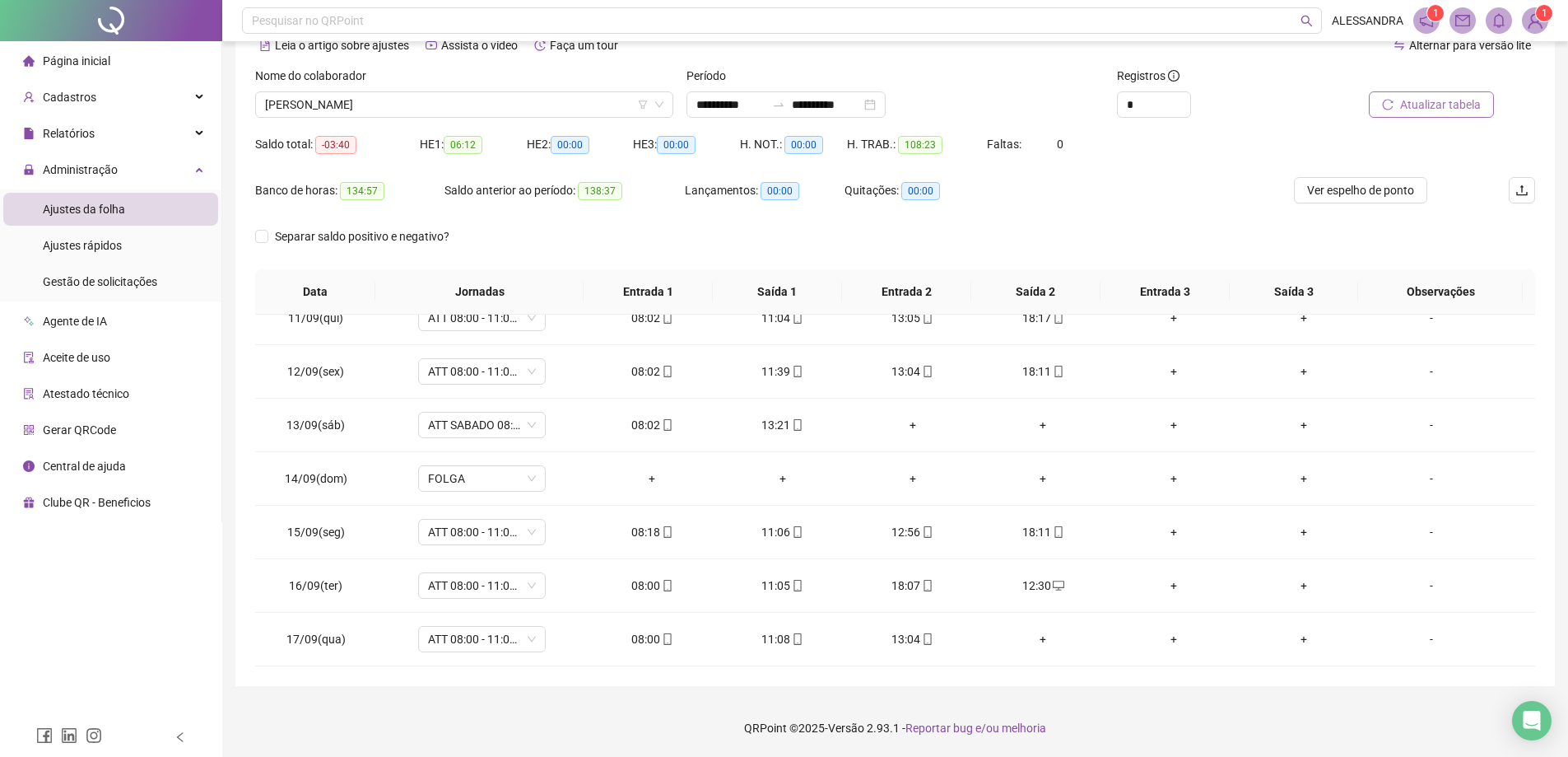
click at [1430, 108] on span "Atualizar tabela" at bounding box center [1440, 105] width 81 height 18
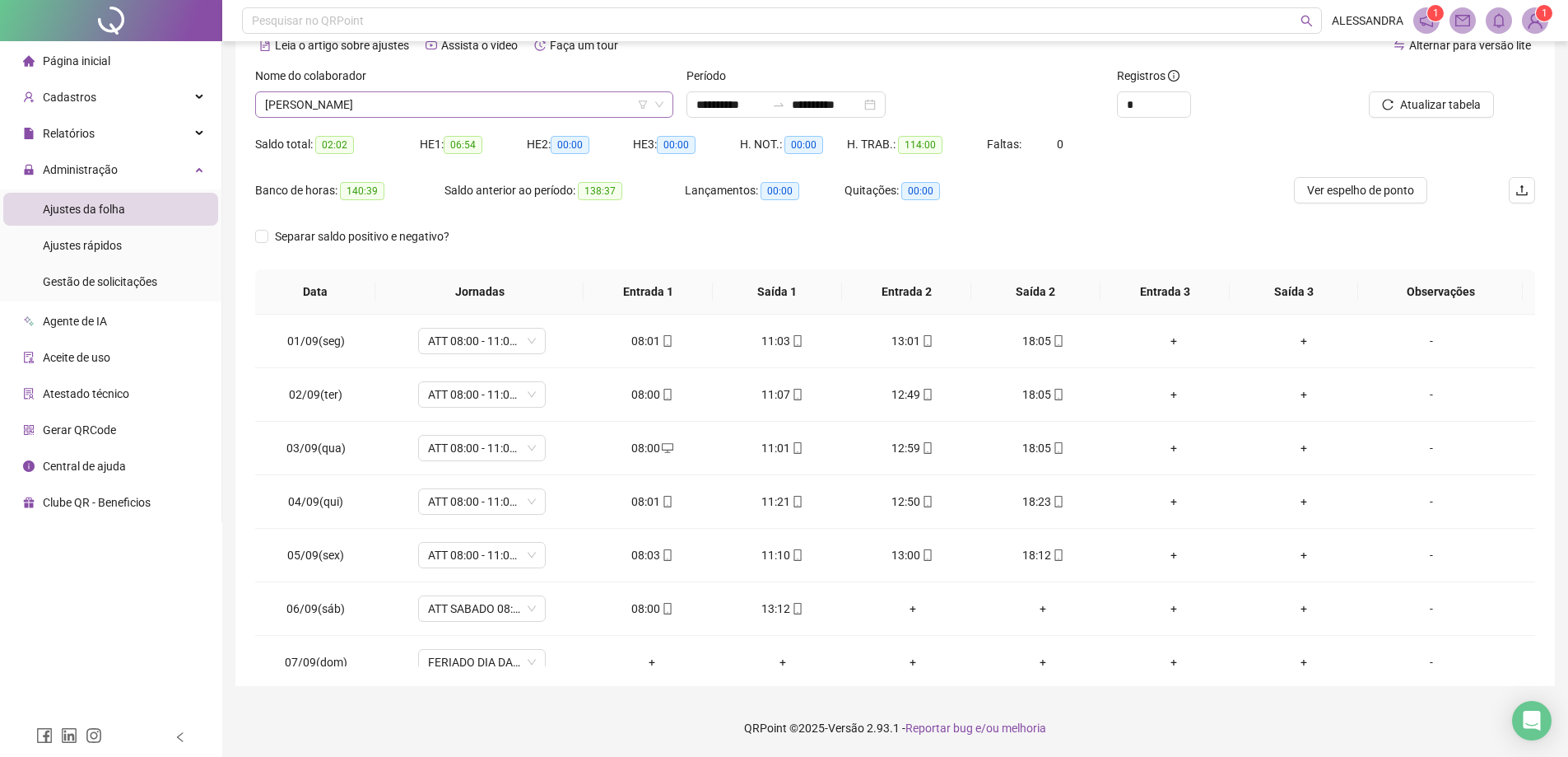
click at [318, 109] on span "[PERSON_NAME]" at bounding box center [464, 104] width 398 height 24
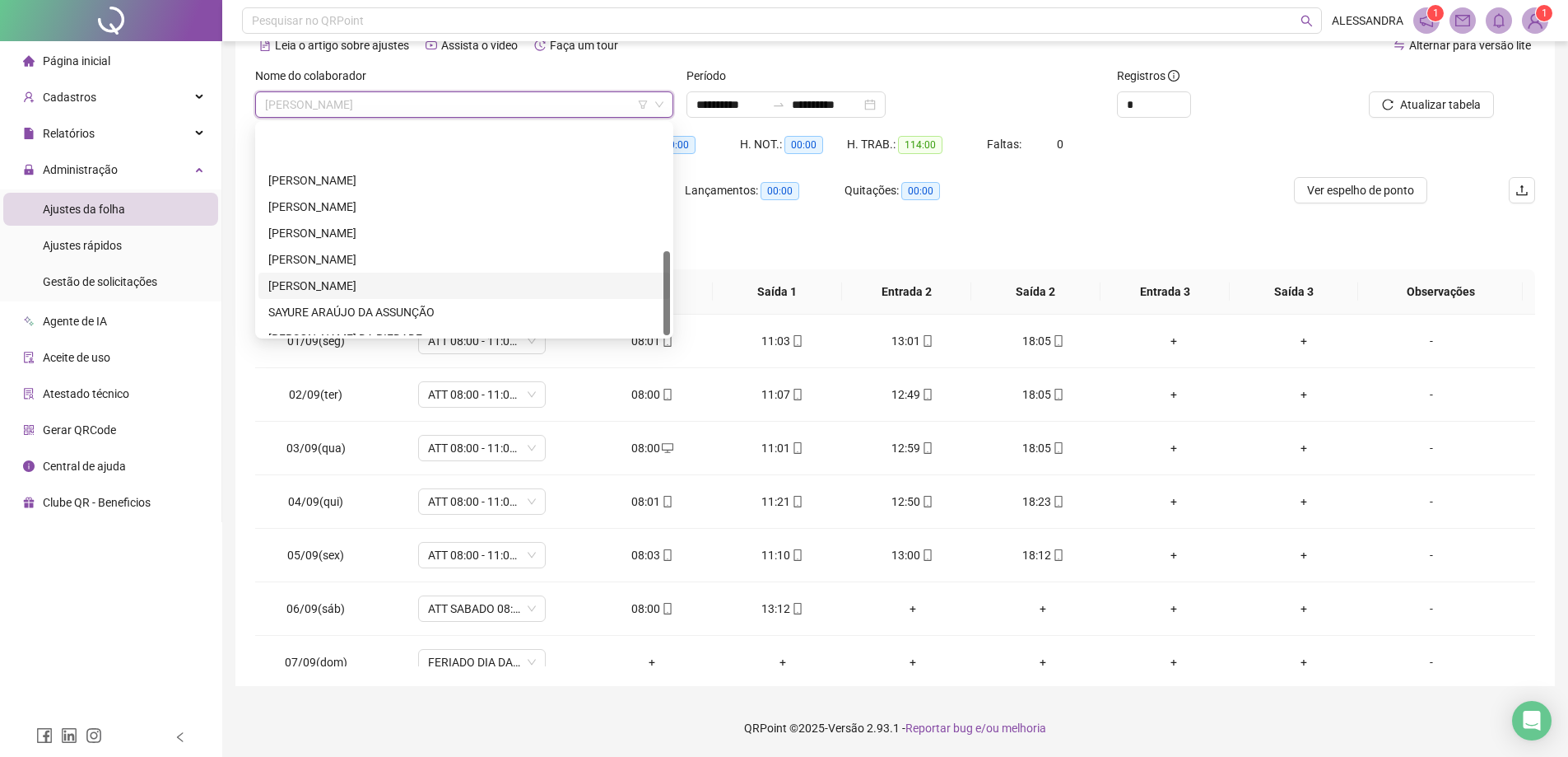
scroll to position [316, 0]
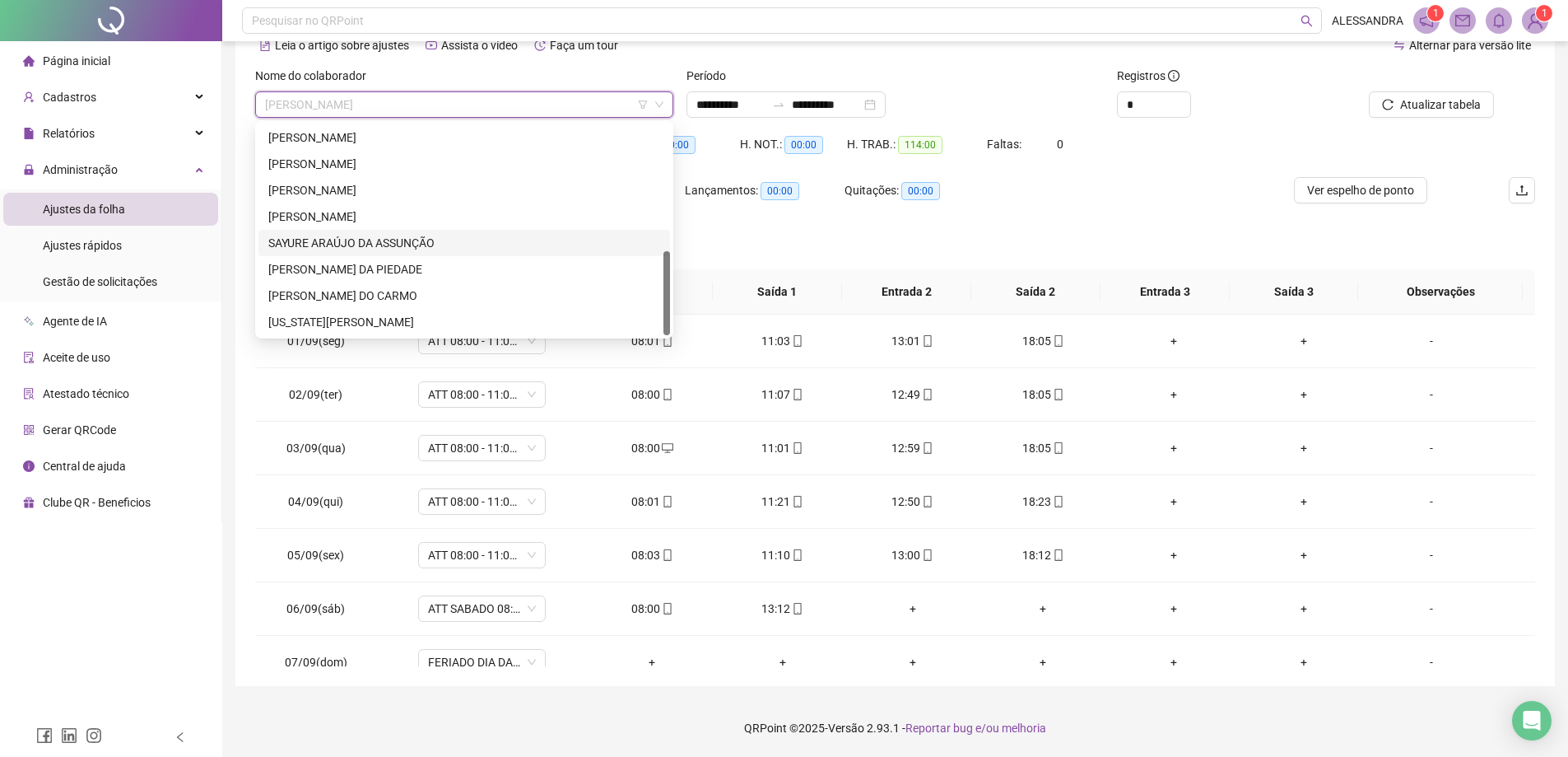
click at [348, 247] on div "SAYURE ARAÚJO DA ASSUNÇÃO" at bounding box center [464, 243] width 392 height 18
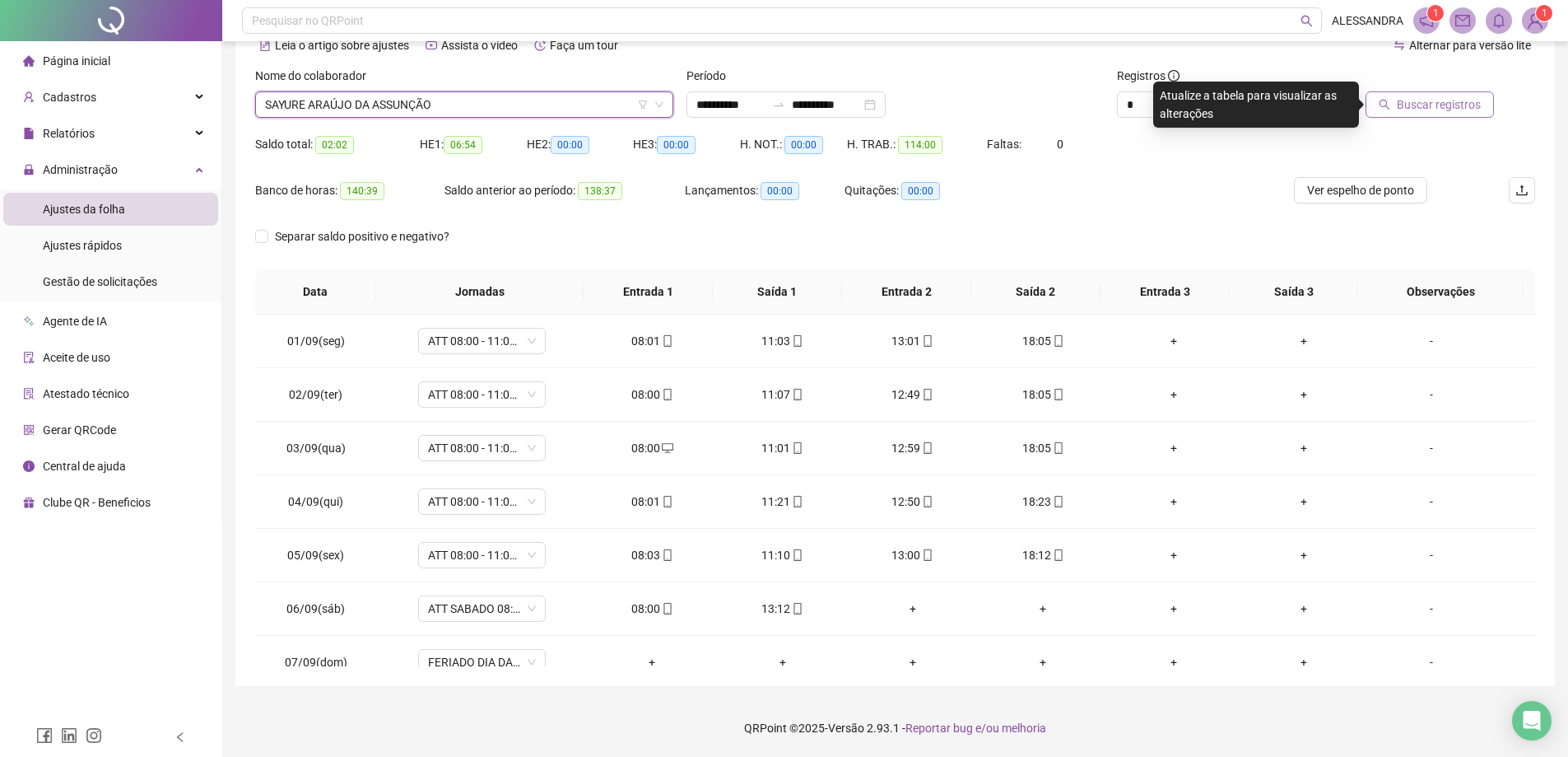
click at [1457, 107] on span "Buscar registros" at bounding box center [1438, 105] width 84 height 18
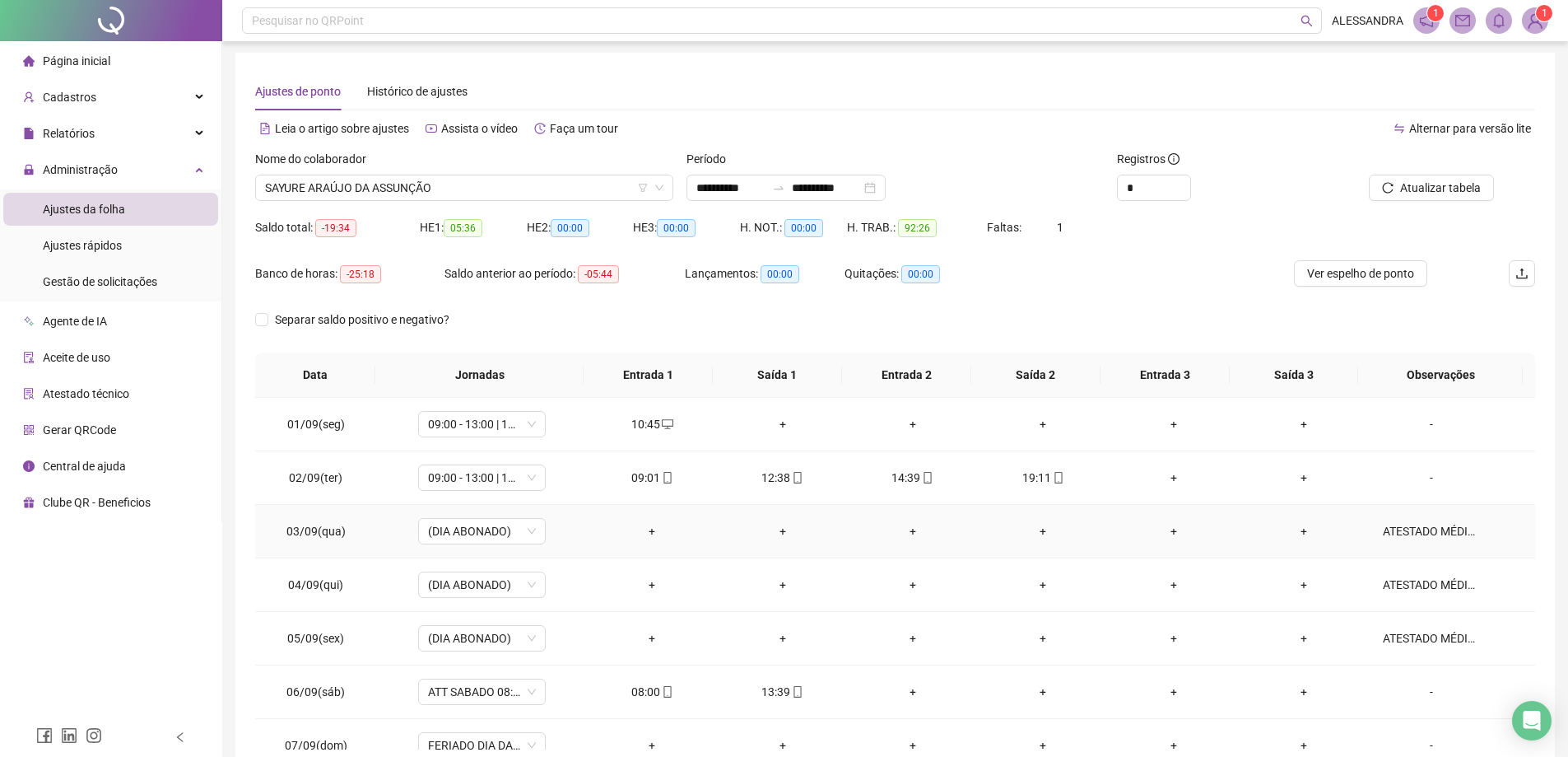
scroll to position [0, 0]
click at [781, 425] on div "+" at bounding box center [782, 425] width 104 height 18
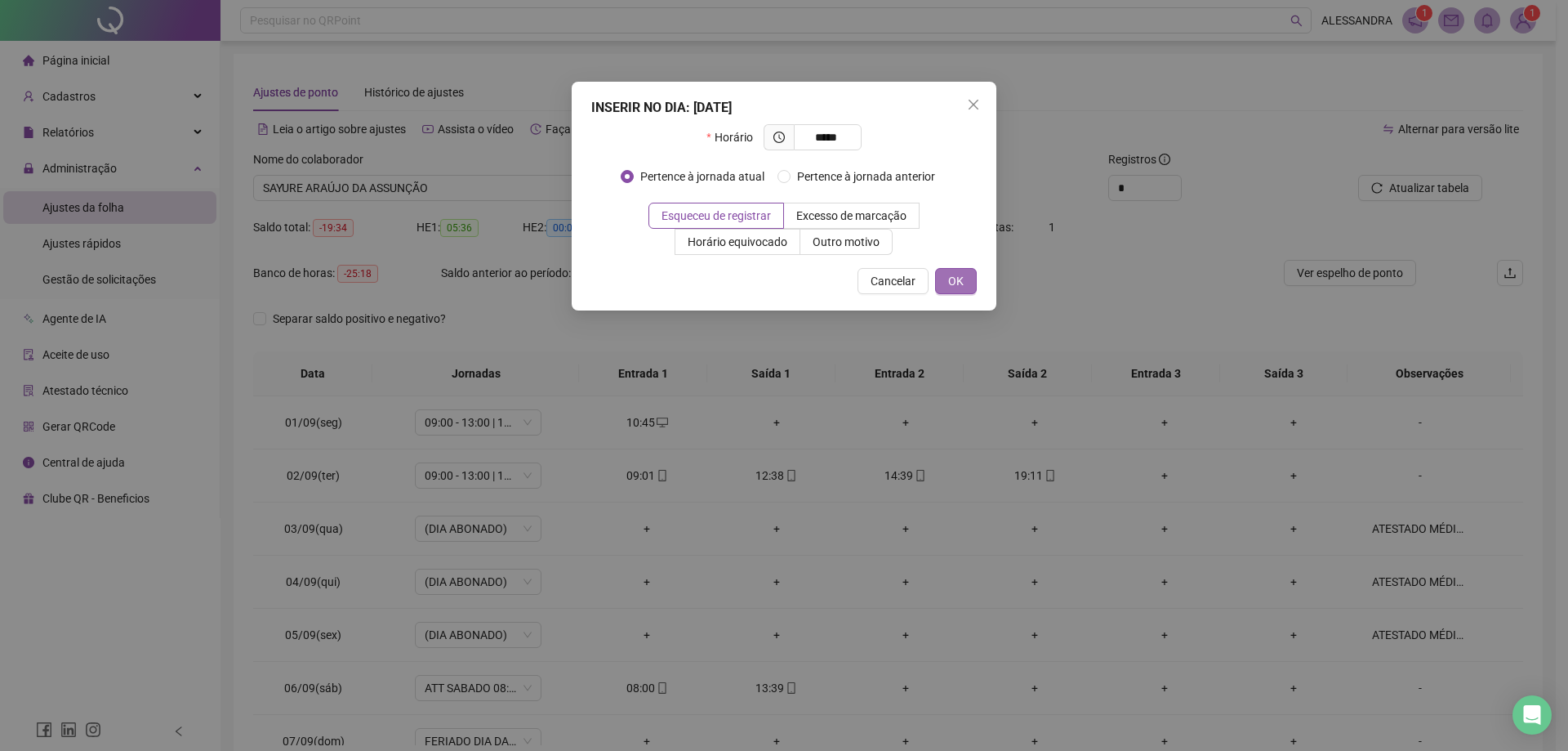
type input "*****"
click at [942, 287] on button "OK" at bounding box center [956, 281] width 42 height 26
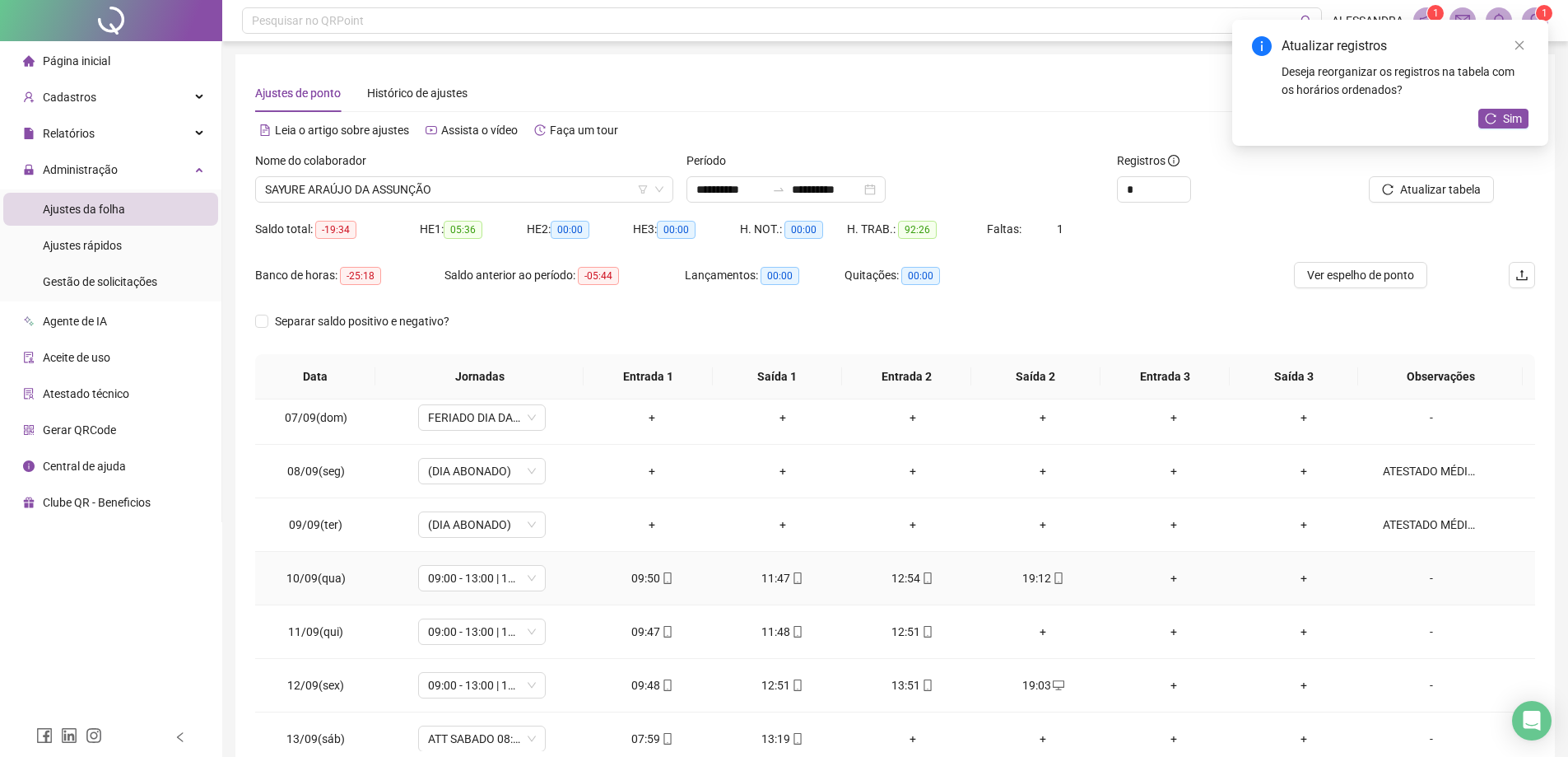
scroll to position [412, 0]
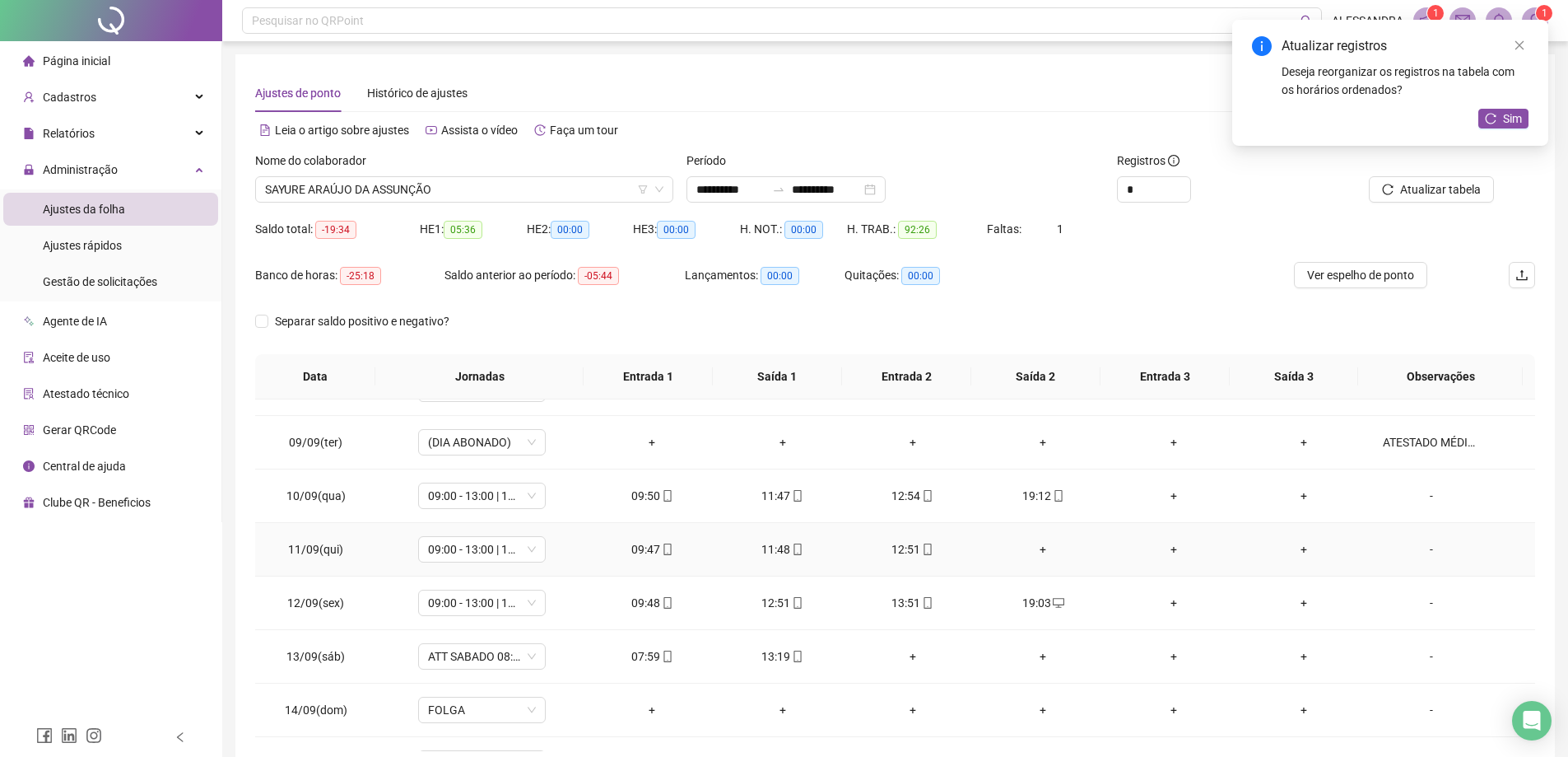
click at [1043, 549] on div "+" at bounding box center [1042, 549] width 104 height 18
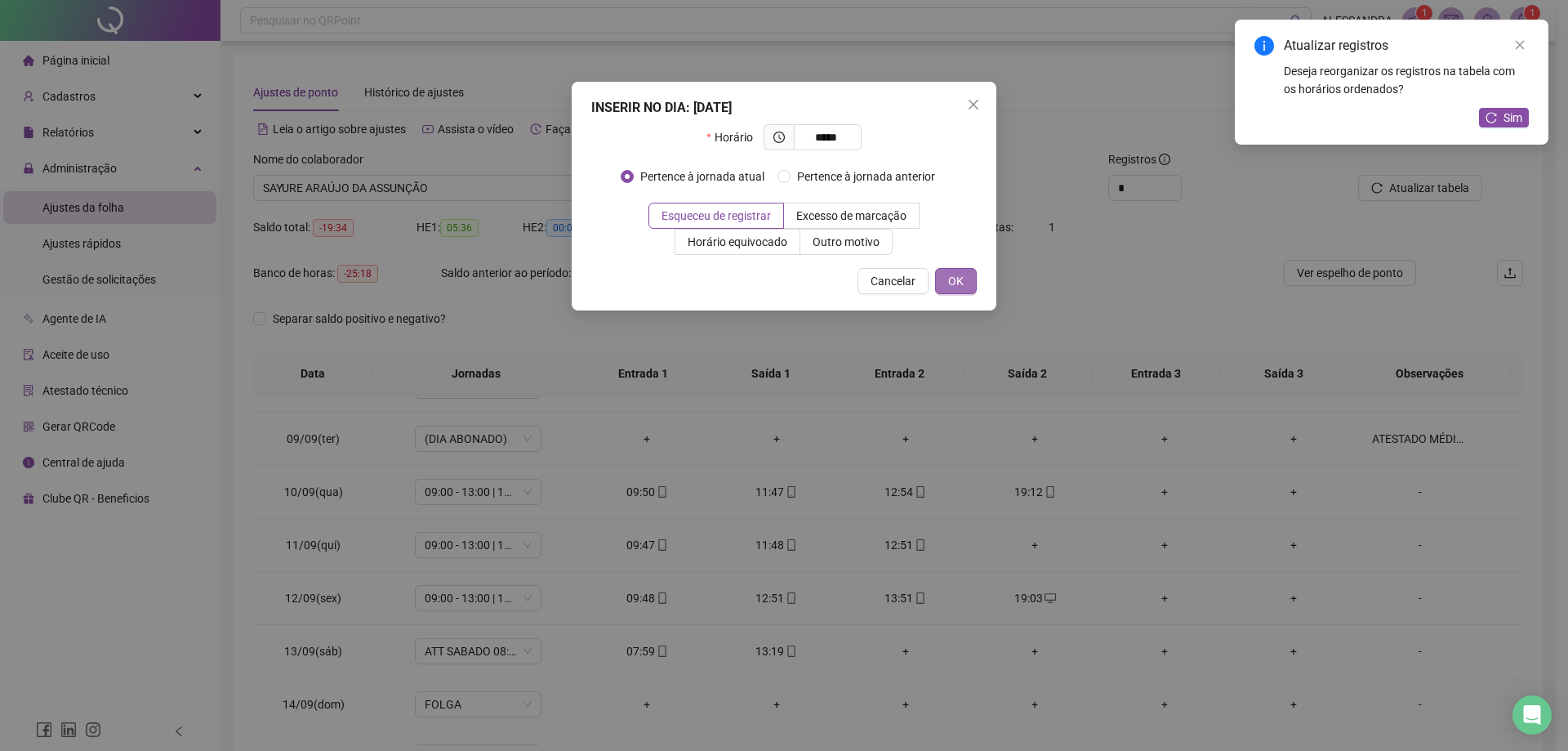
type input "*****"
click at [964, 277] on button "OK" at bounding box center [956, 281] width 42 height 26
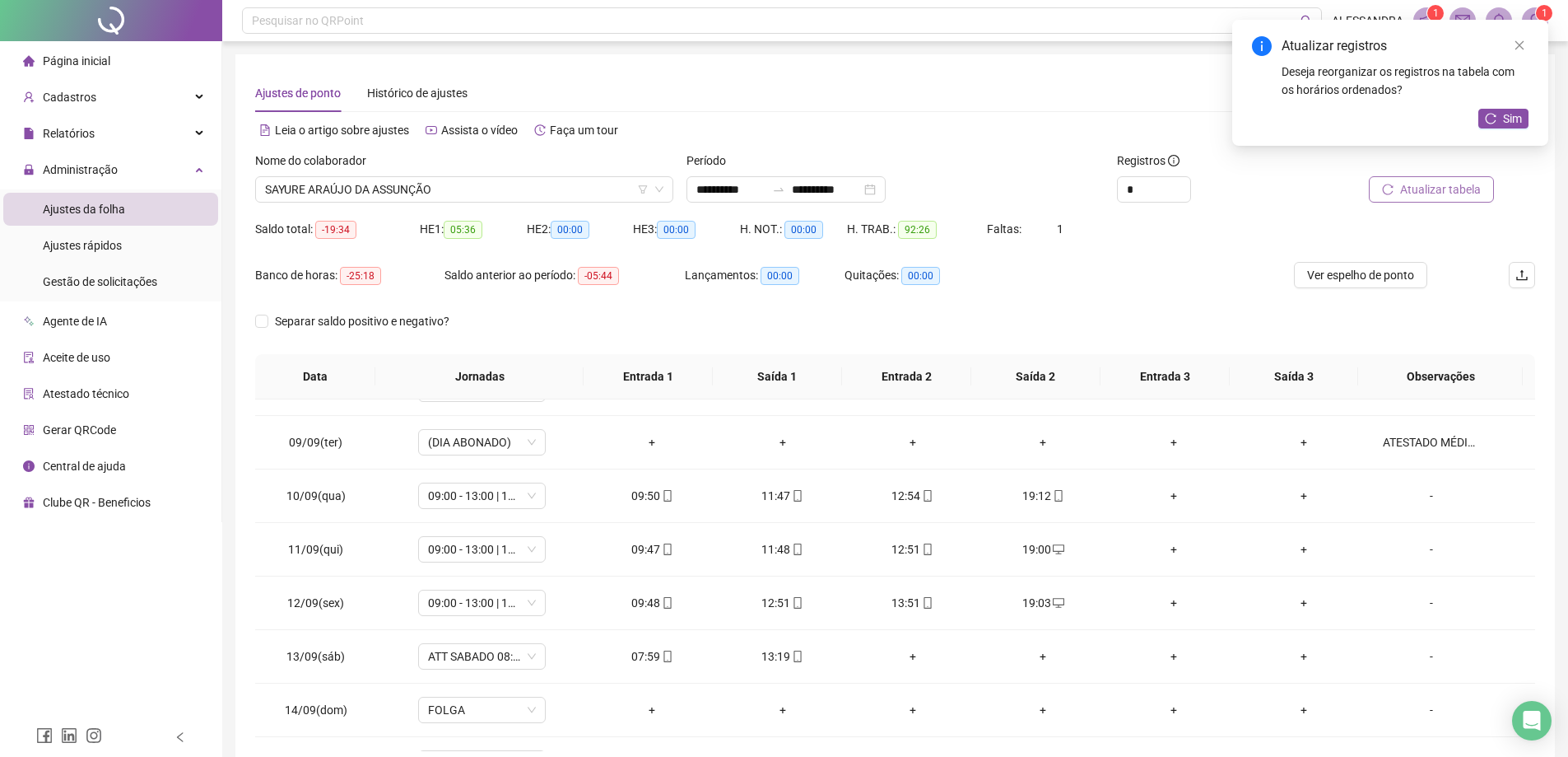
click at [1424, 192] on span "Atualizar tabela" at bounding box center [1440, 189] width 81 height 18
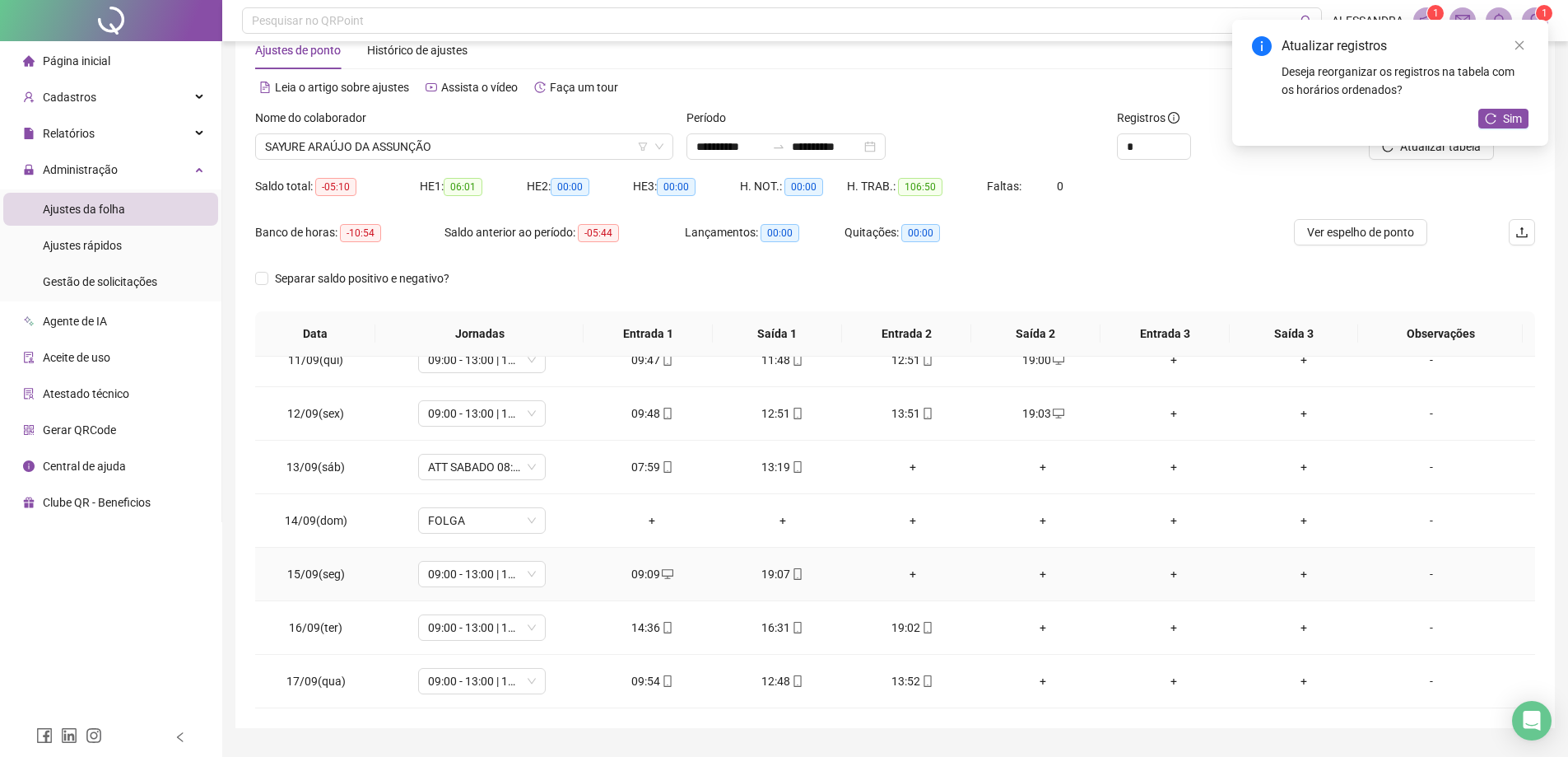
scroll to position [85, 0]
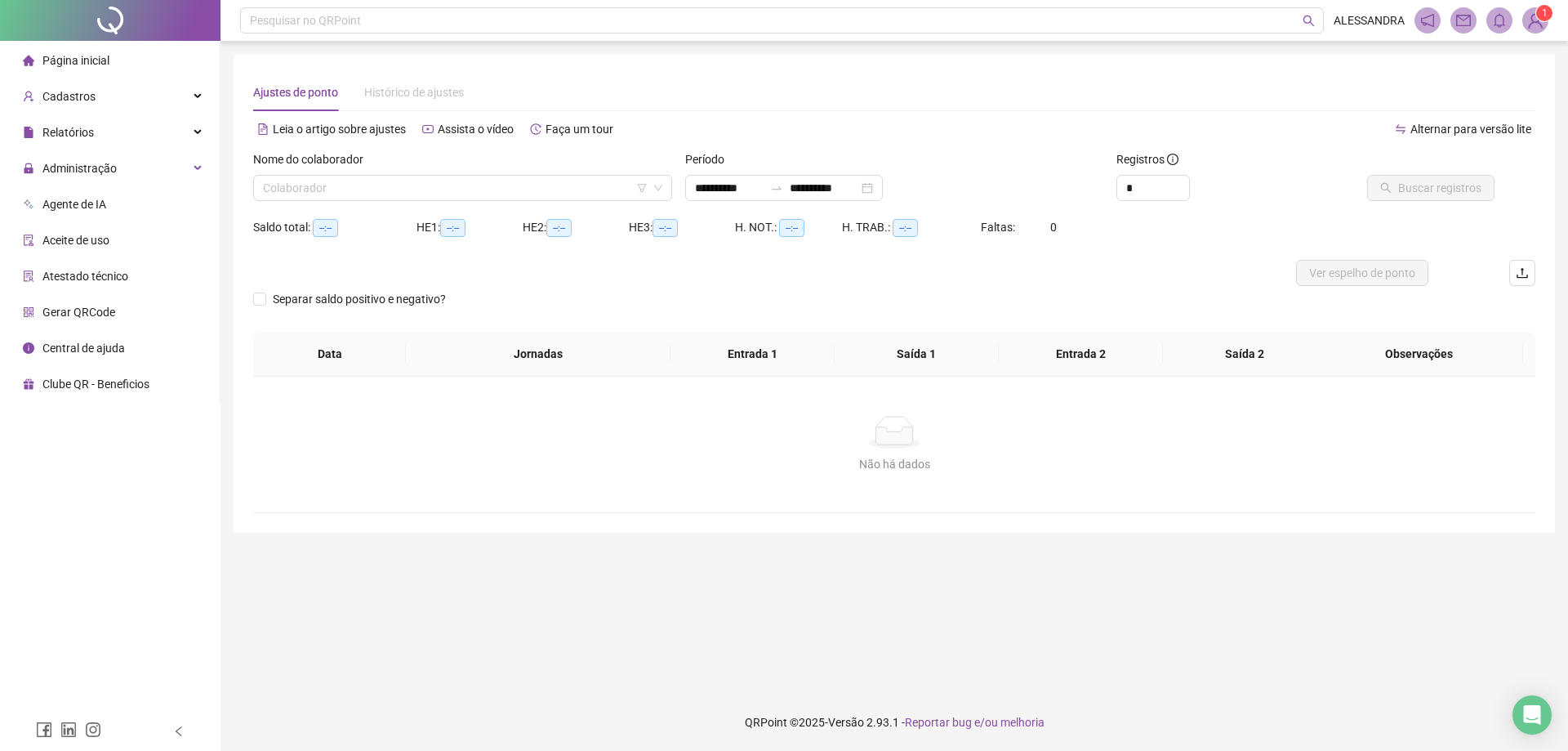
type input "**********"
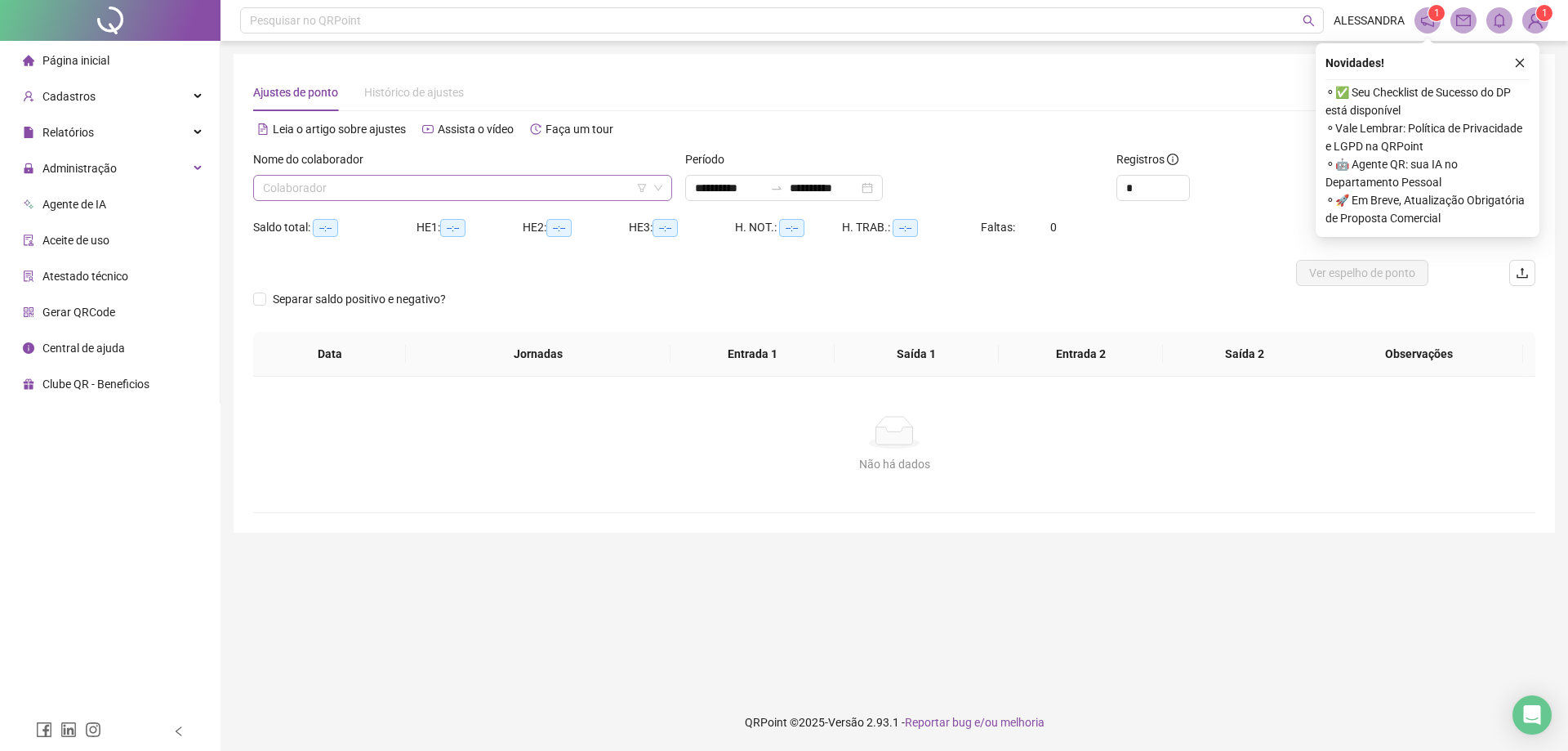
click at [634, 175] on input "search" at bounding box center [455, 187] width 384 height 24
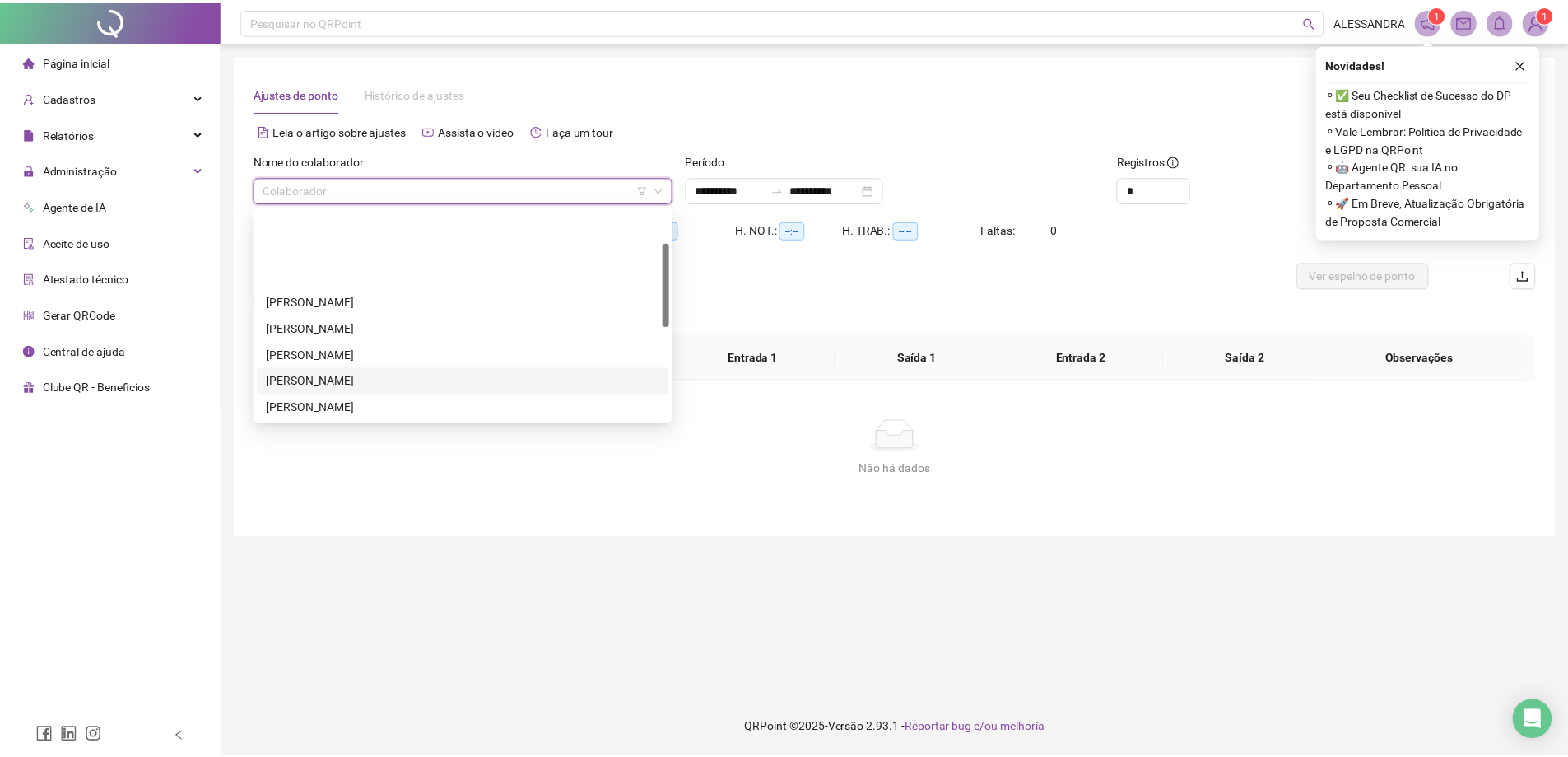
scroll to position [316, 0]
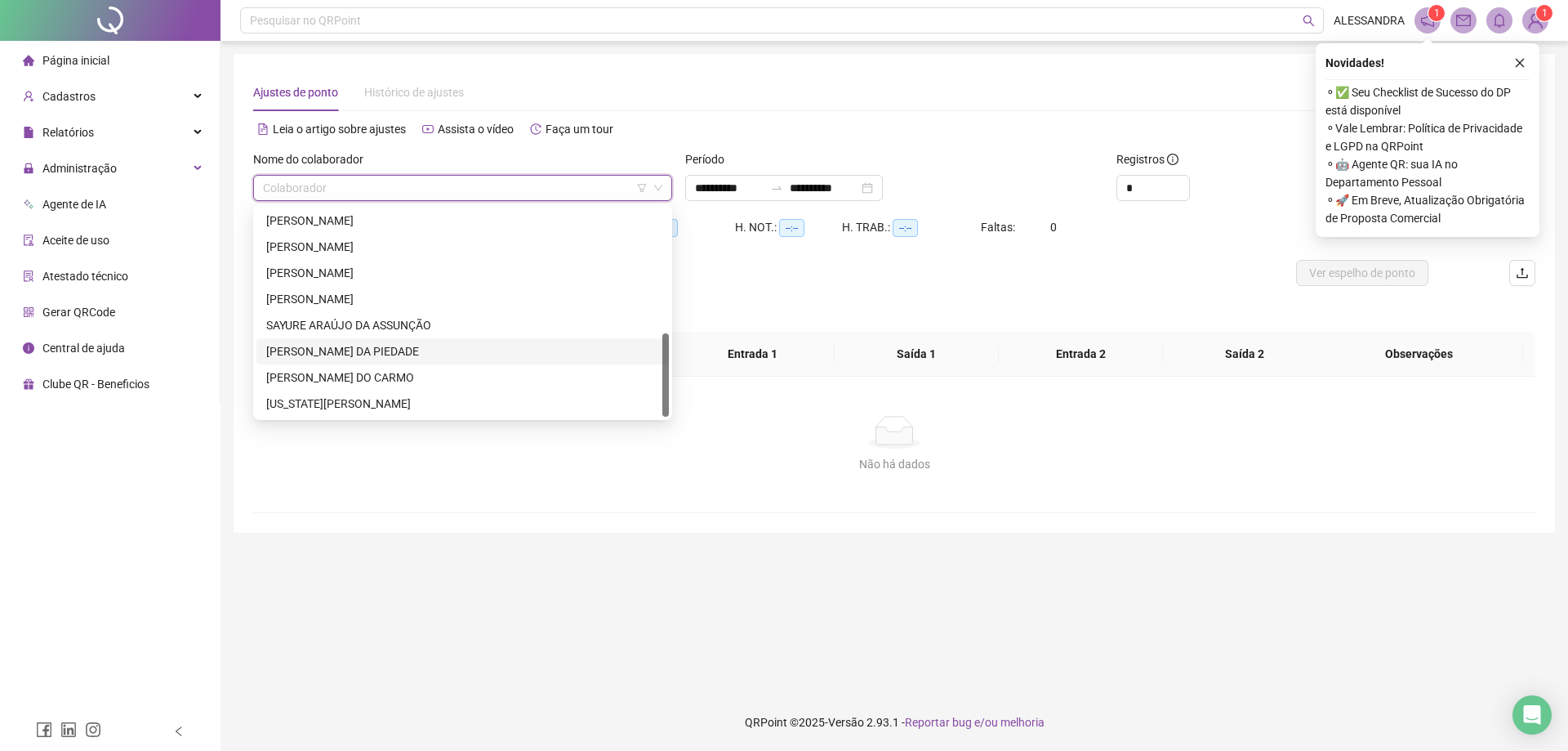
click at [336, 324] on div "SAYURE ARAÚJO DA ASSUNÇÃO" at bounding box center [463, 325] width 393 height 18
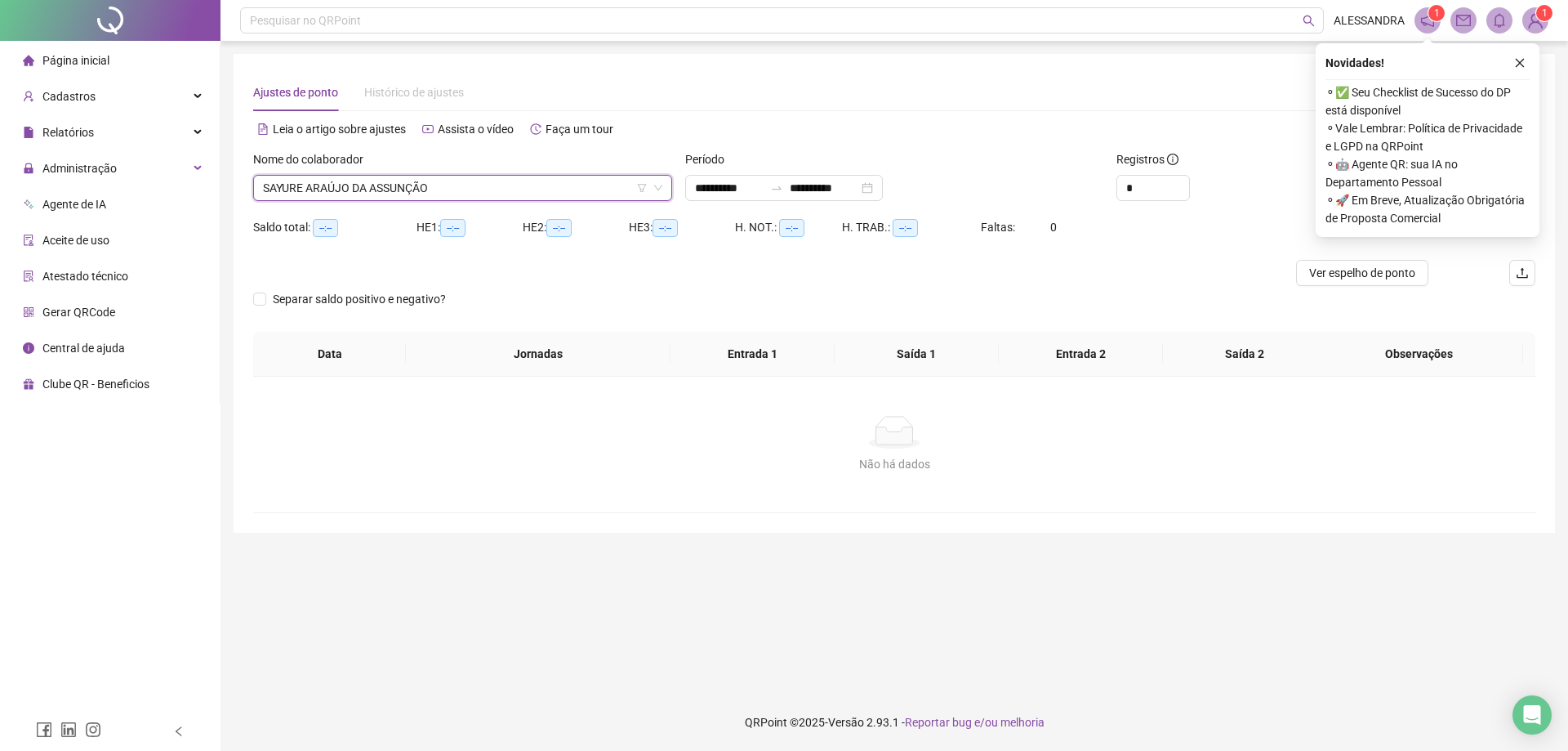
click at [1529, 61] on button "button" at bounding box center [1521, 63] width 20 height 20
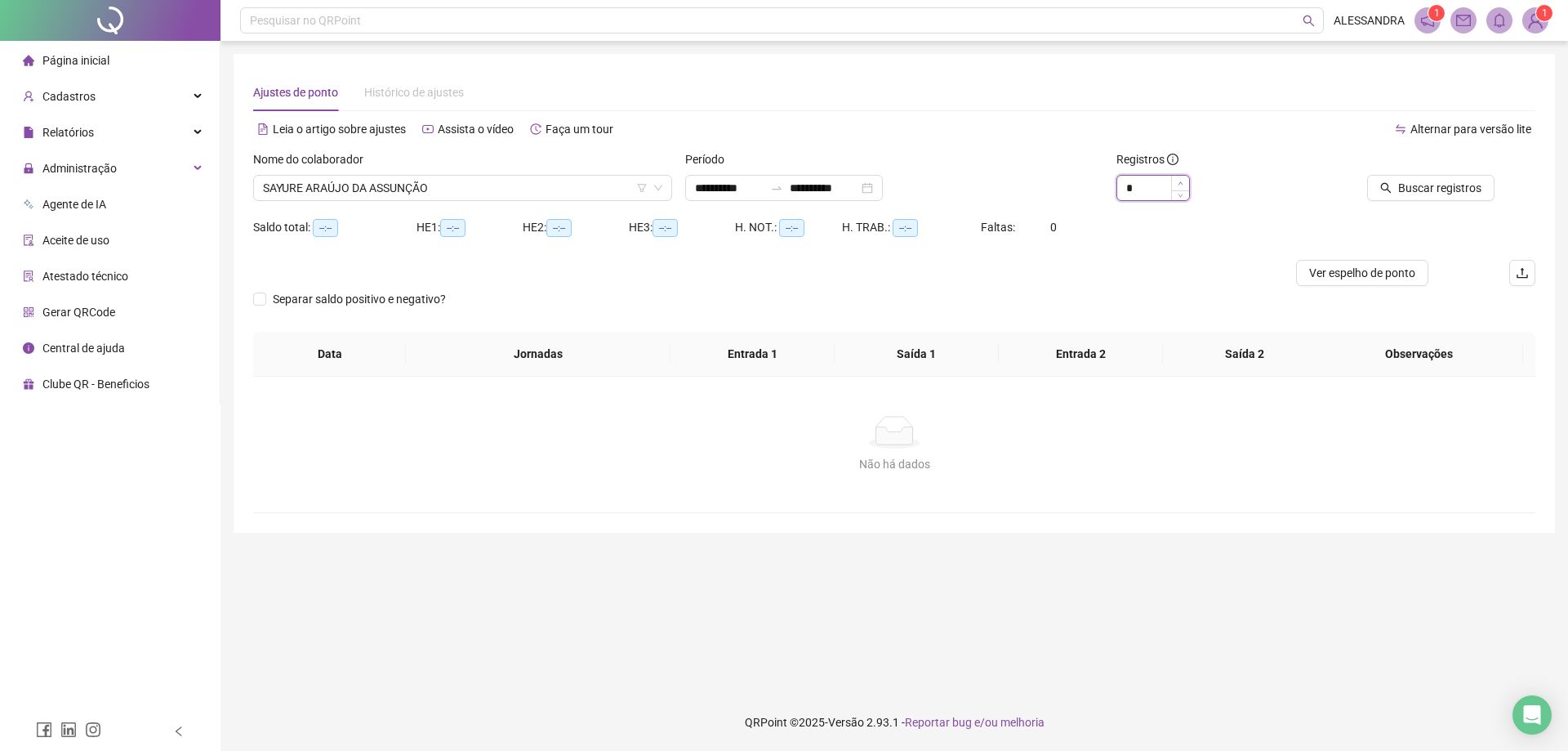
type input "*"
click at [1179, 184] on icon "up" at bounding box center [1181, 183] width 5 height 5
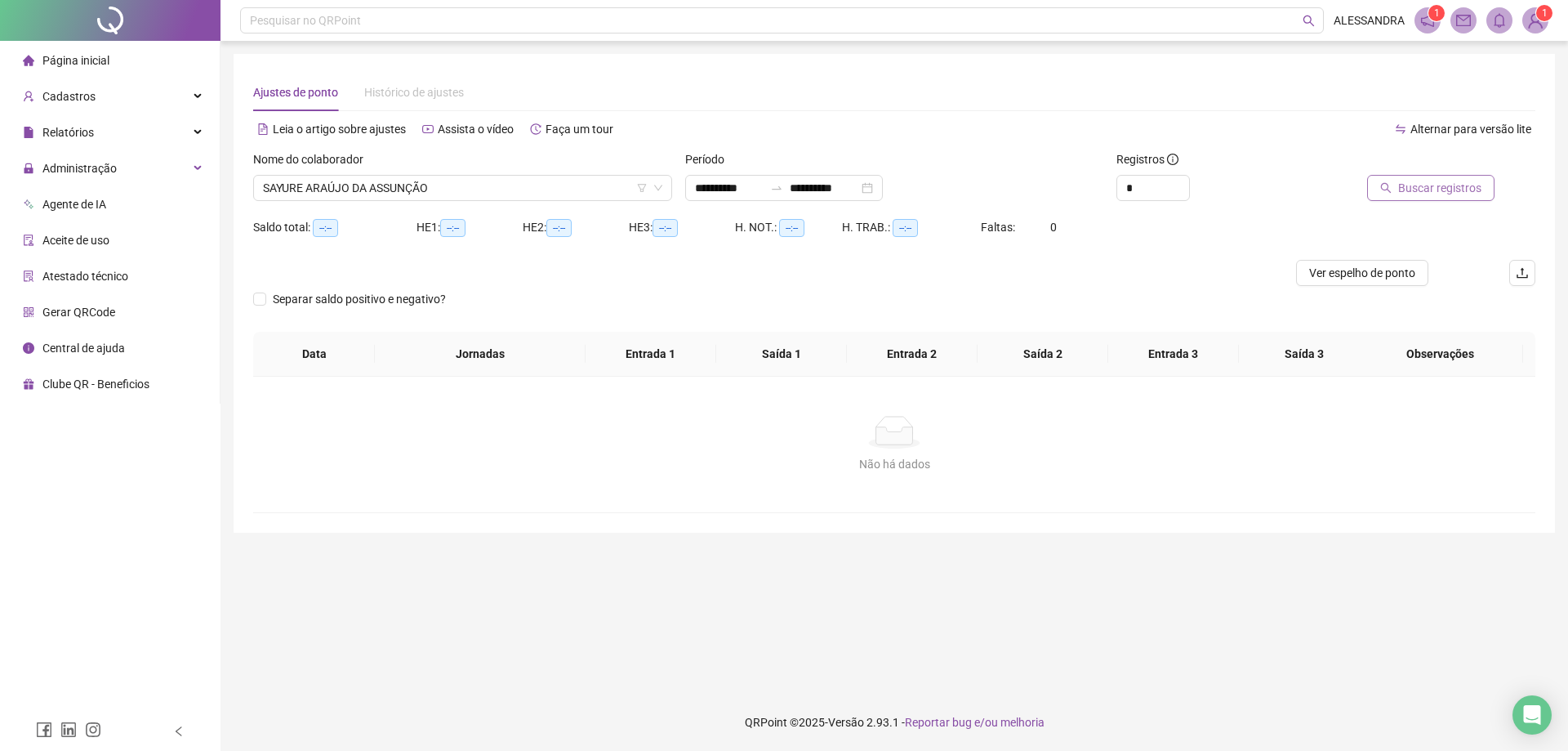
click at [1460, 182] on span "Buscar registros" at bounding box center [1439, 188] width 83 height 18
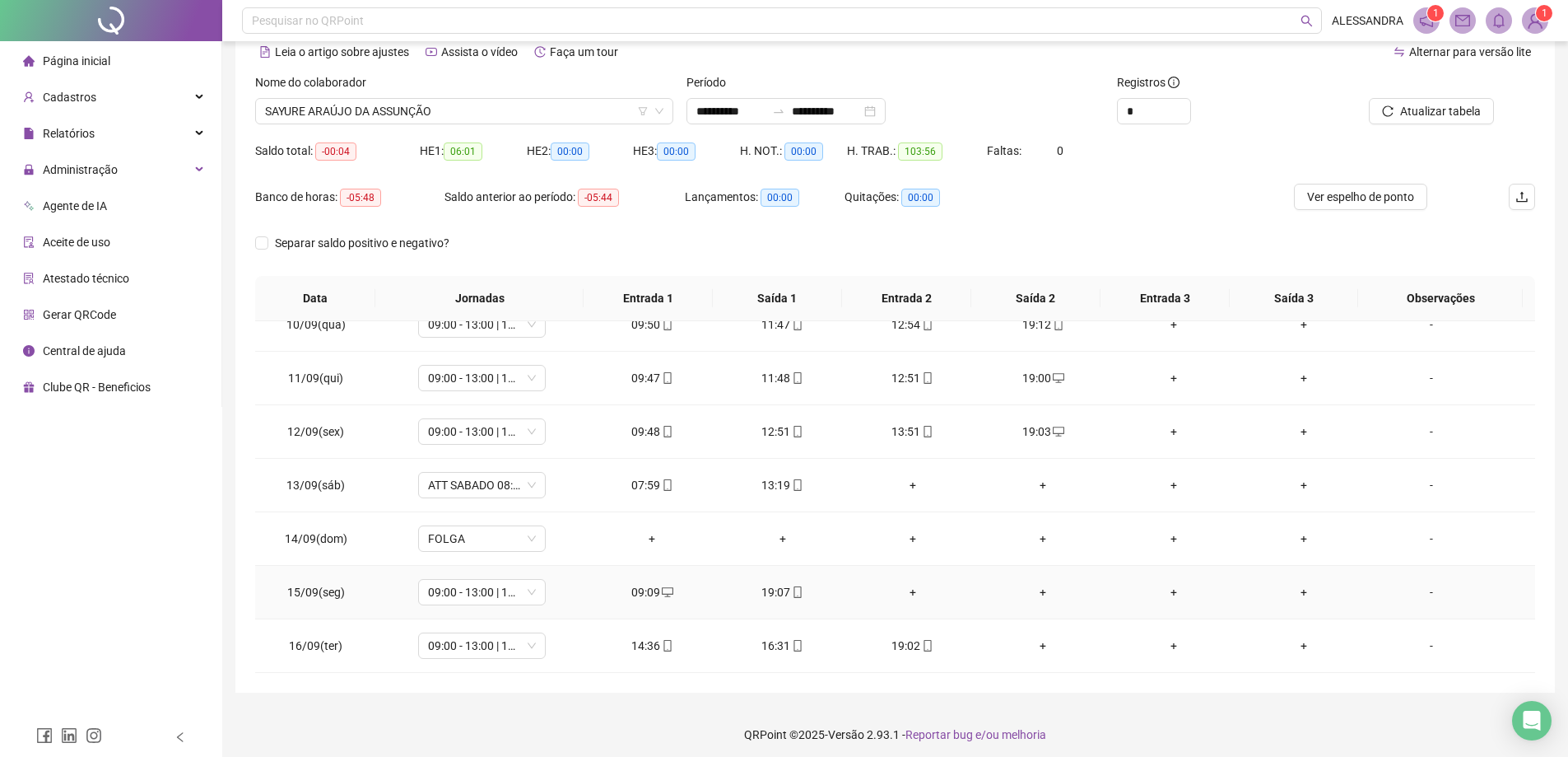
scroll to position [85, 0]
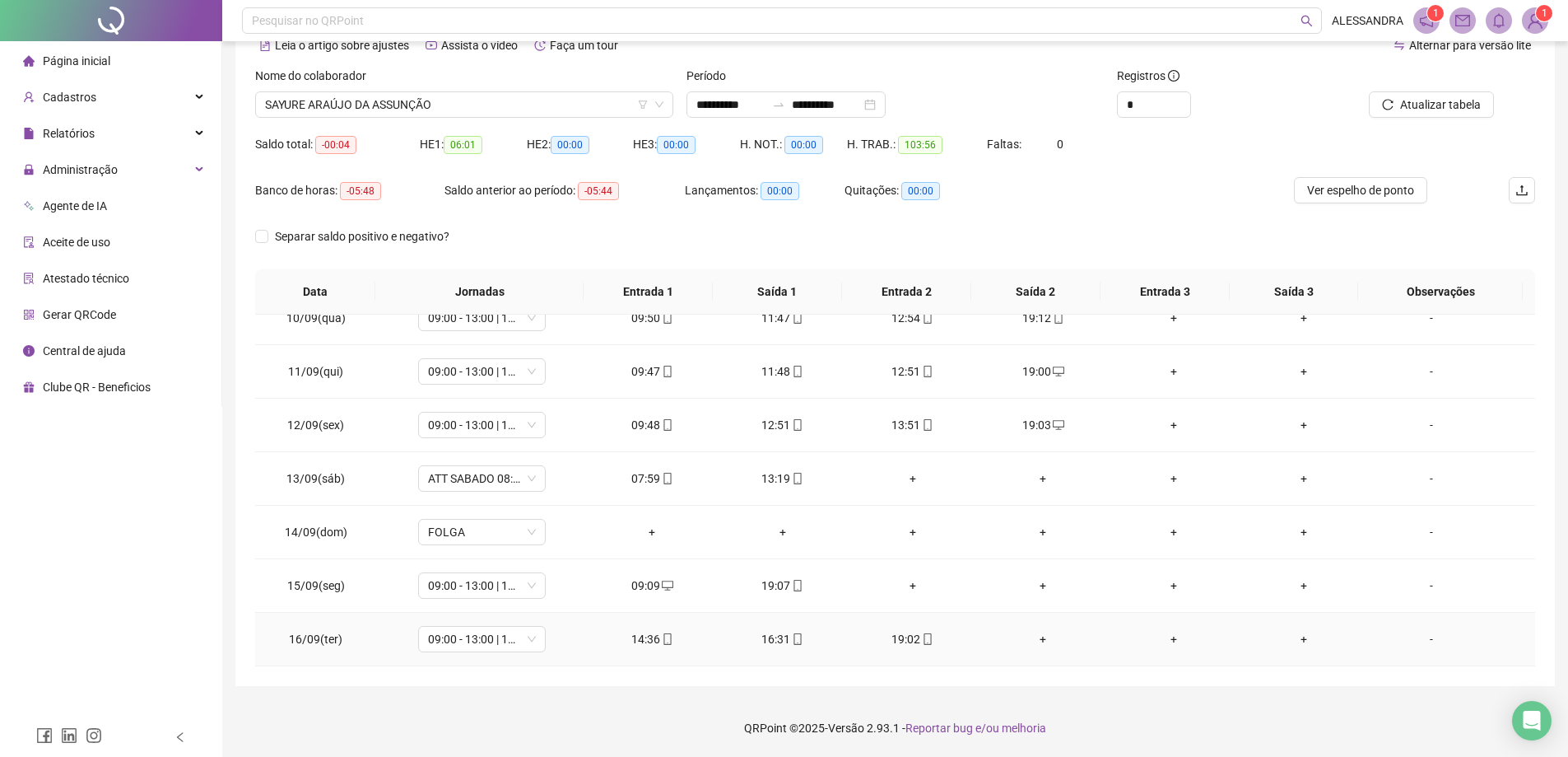
click at [1040, 638] on div "+" at bounding box center [1042, 639] width 104 height 18
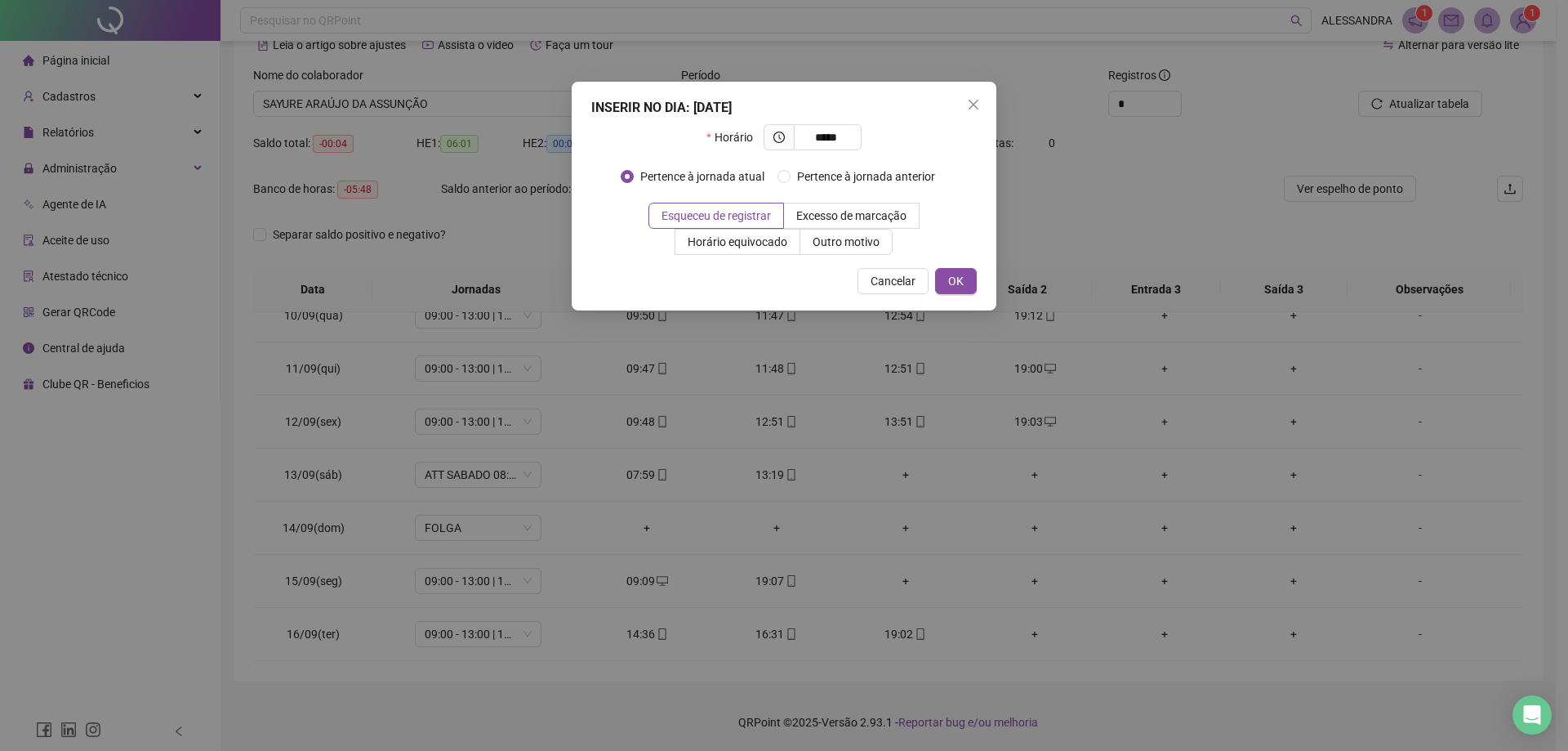
type input "*****"
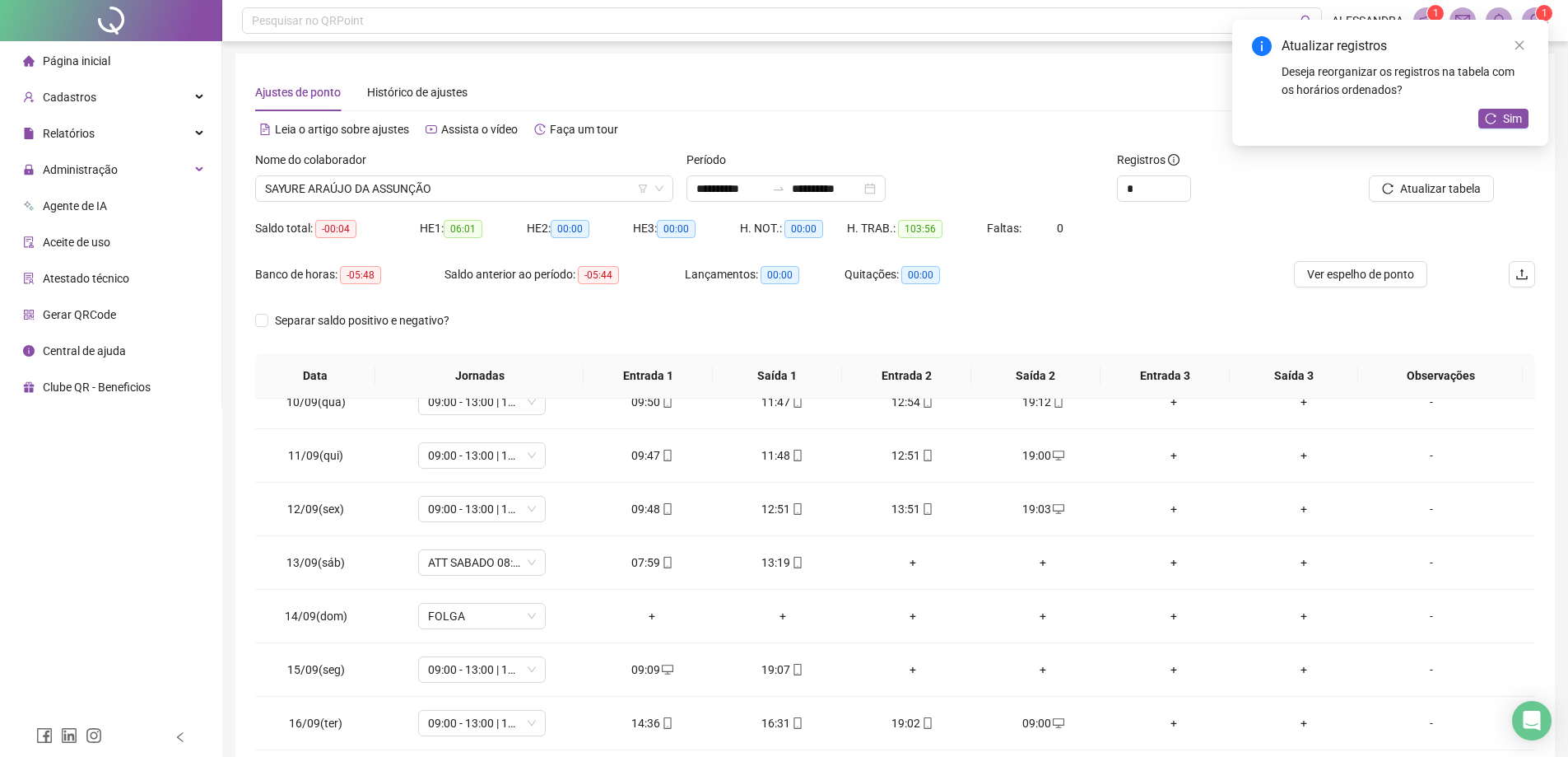
scroll to position [0, 0]
click at [1437, 189] on span "Atualizar tabela" at bounding box center [1440, 189] width 81 height 18
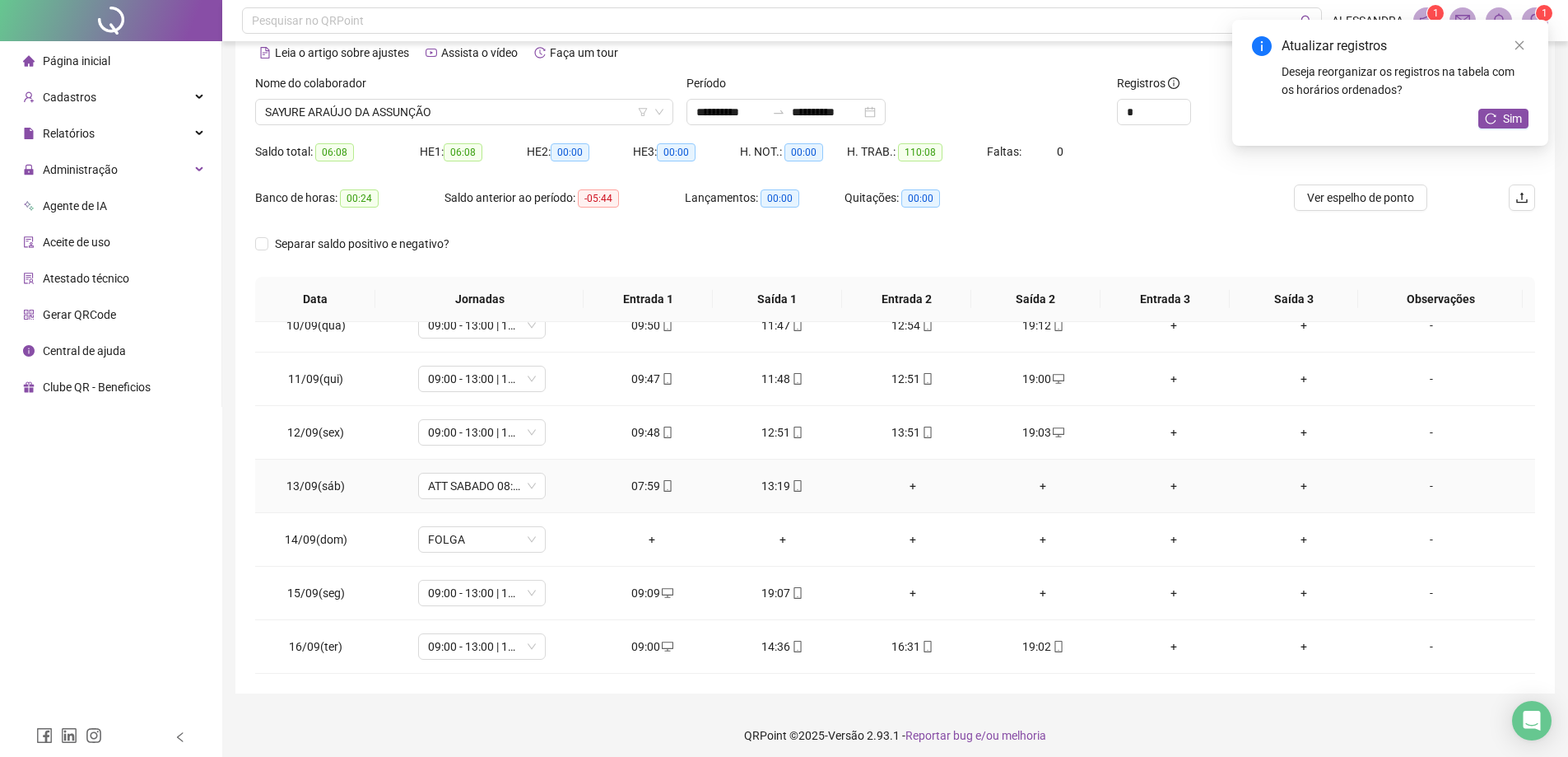
scroll to position [85, 0]
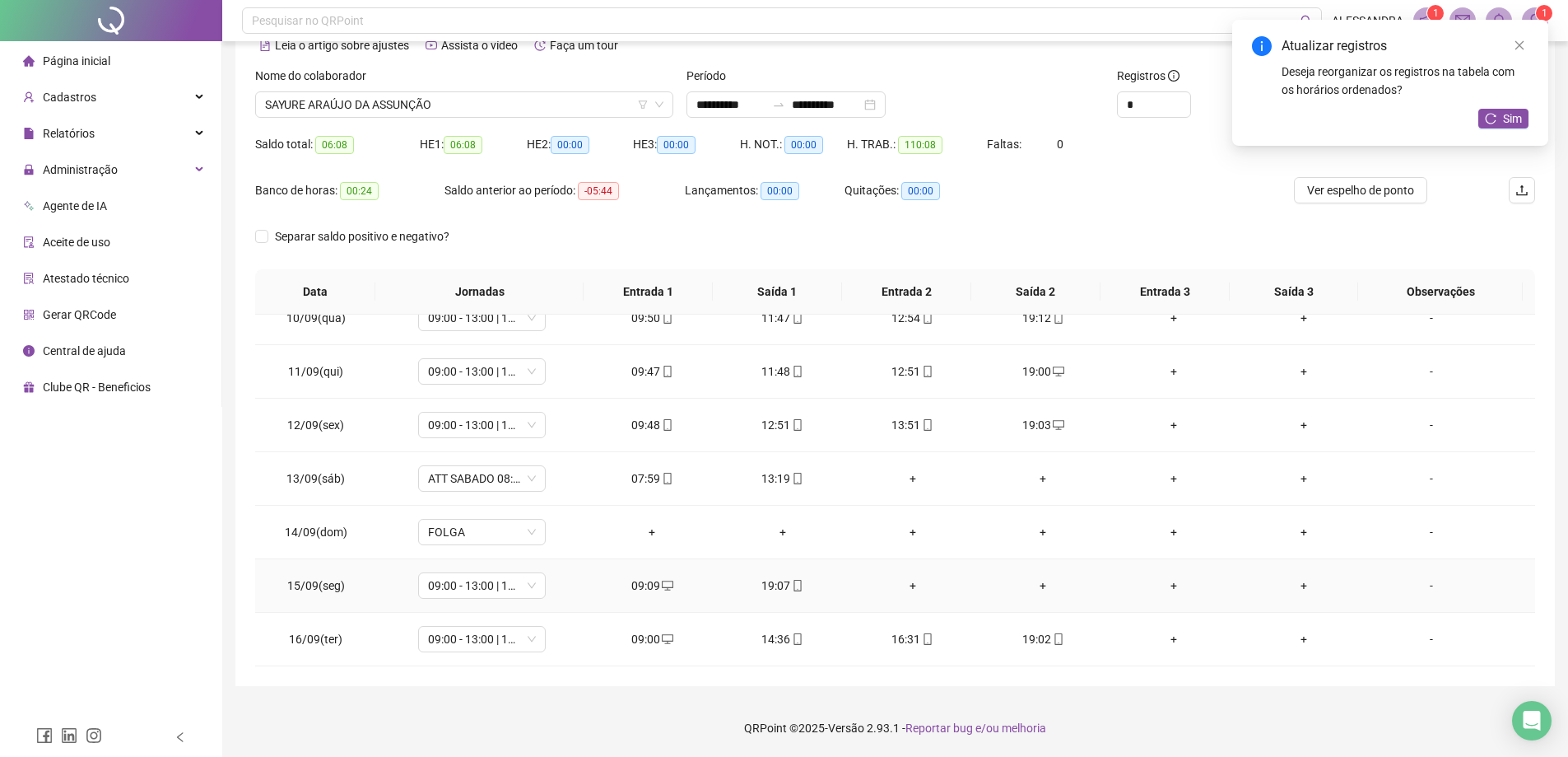
click at [1423, 579] on div "-" at bounding box center [1431, 586] width 97 height 18
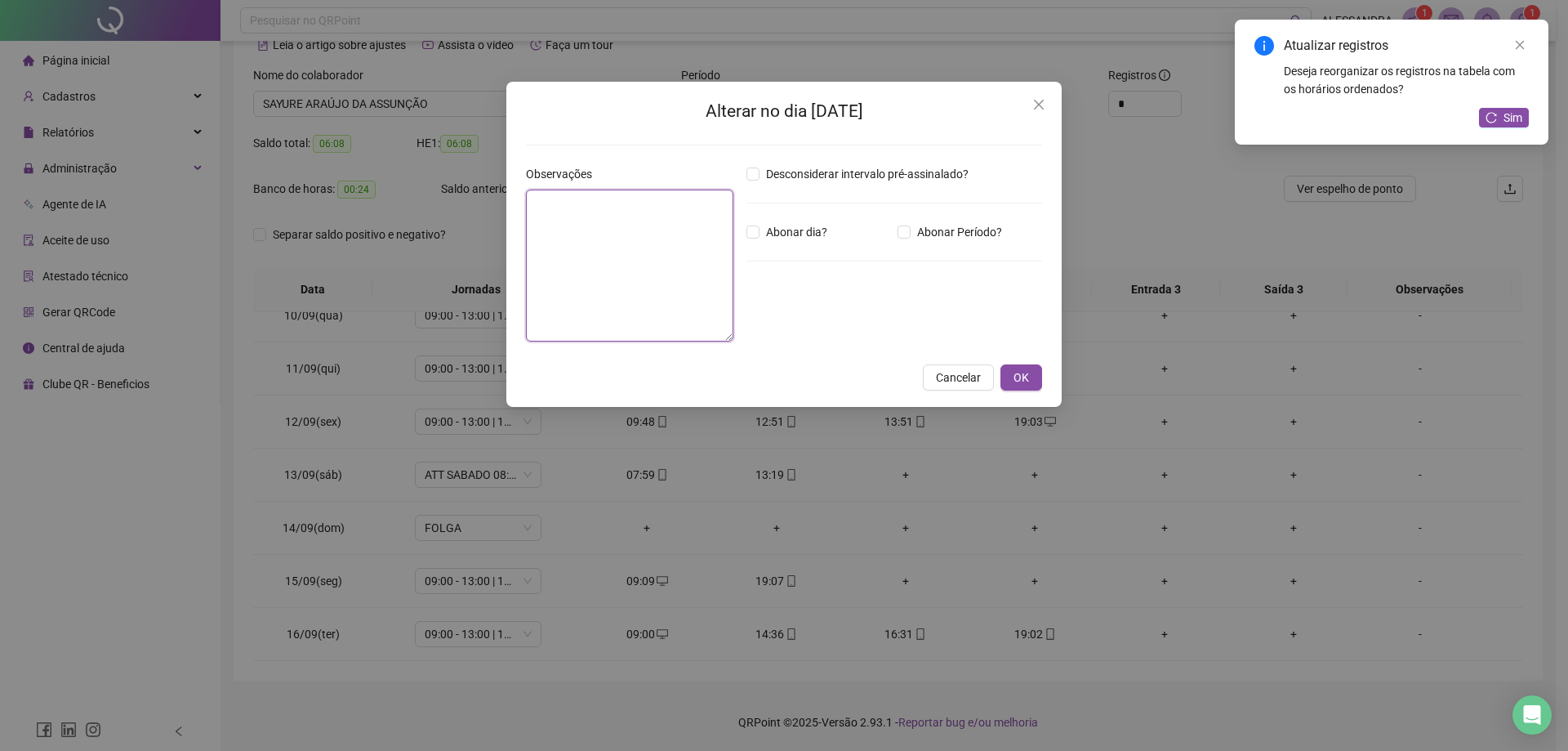
click at [643, 251] on textarea at bounding box center [629, 266] width 207 height 152
type textarea "**********"
click at [1025, 384] on span "OK" at bounding box center [1021, 377] width 15 height 18
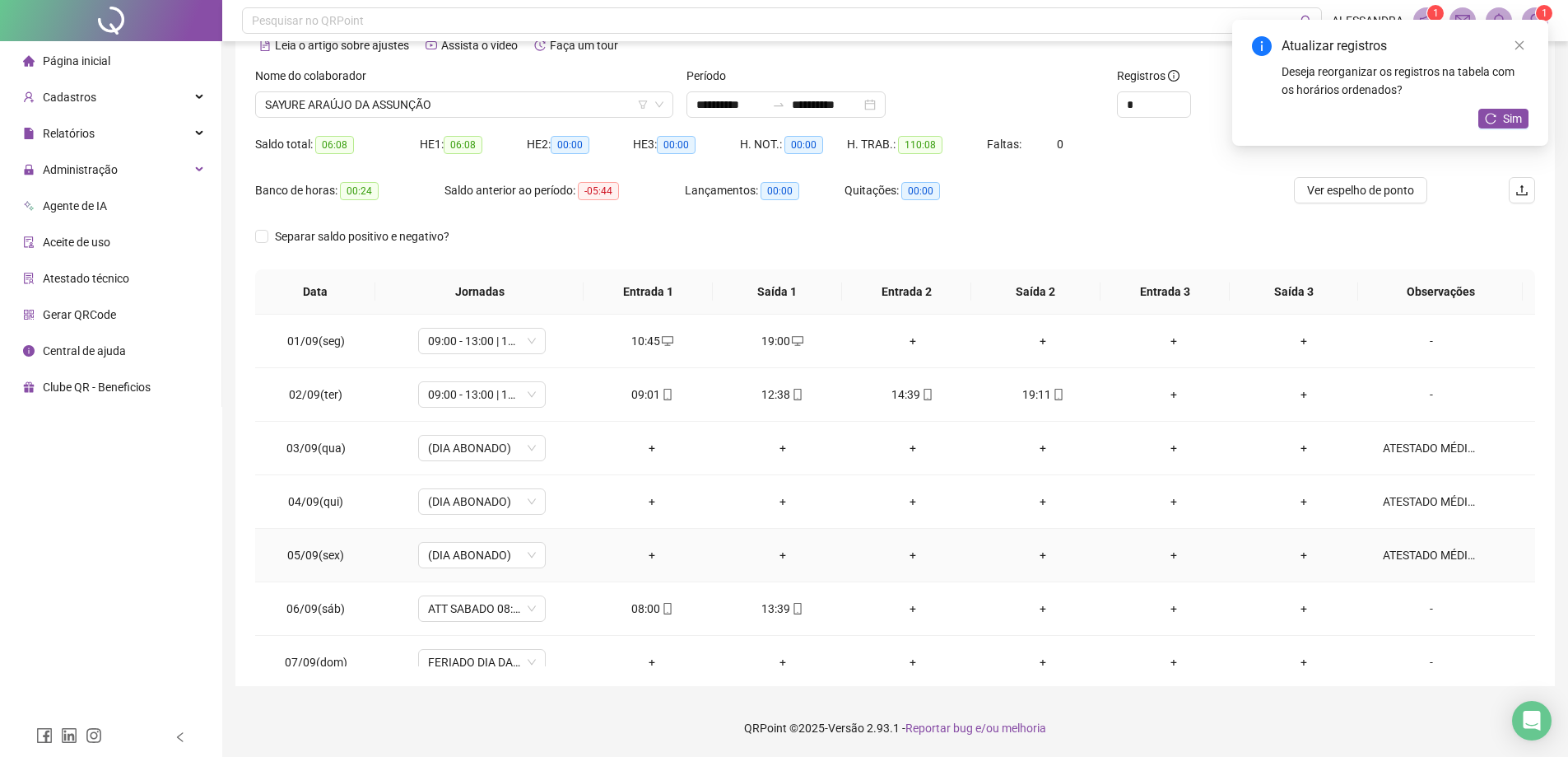
scroll to position [0, 0]
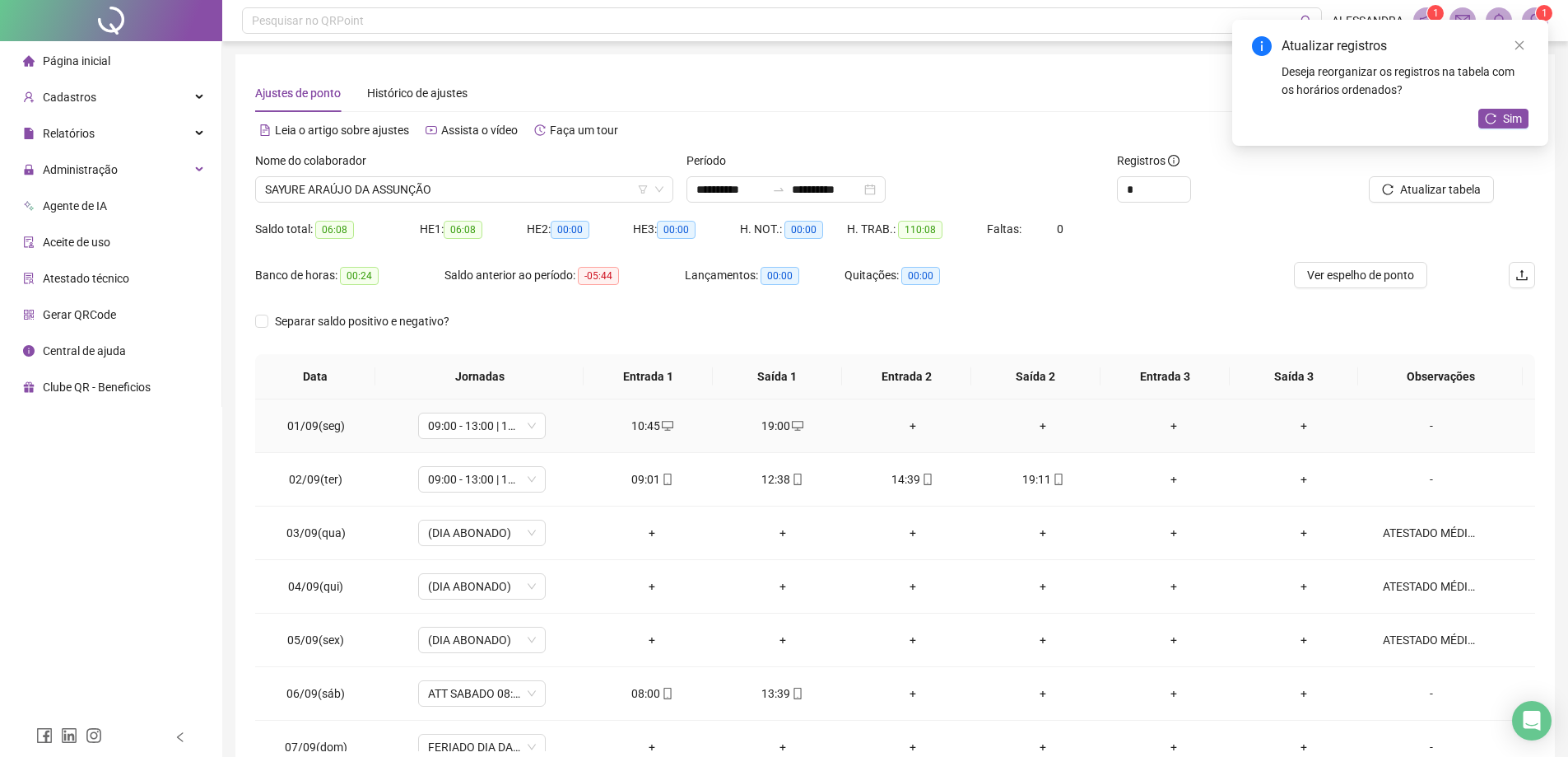
click at [1416, 424] on div "-" at bounding box center [1431, 425] width 97 height 18
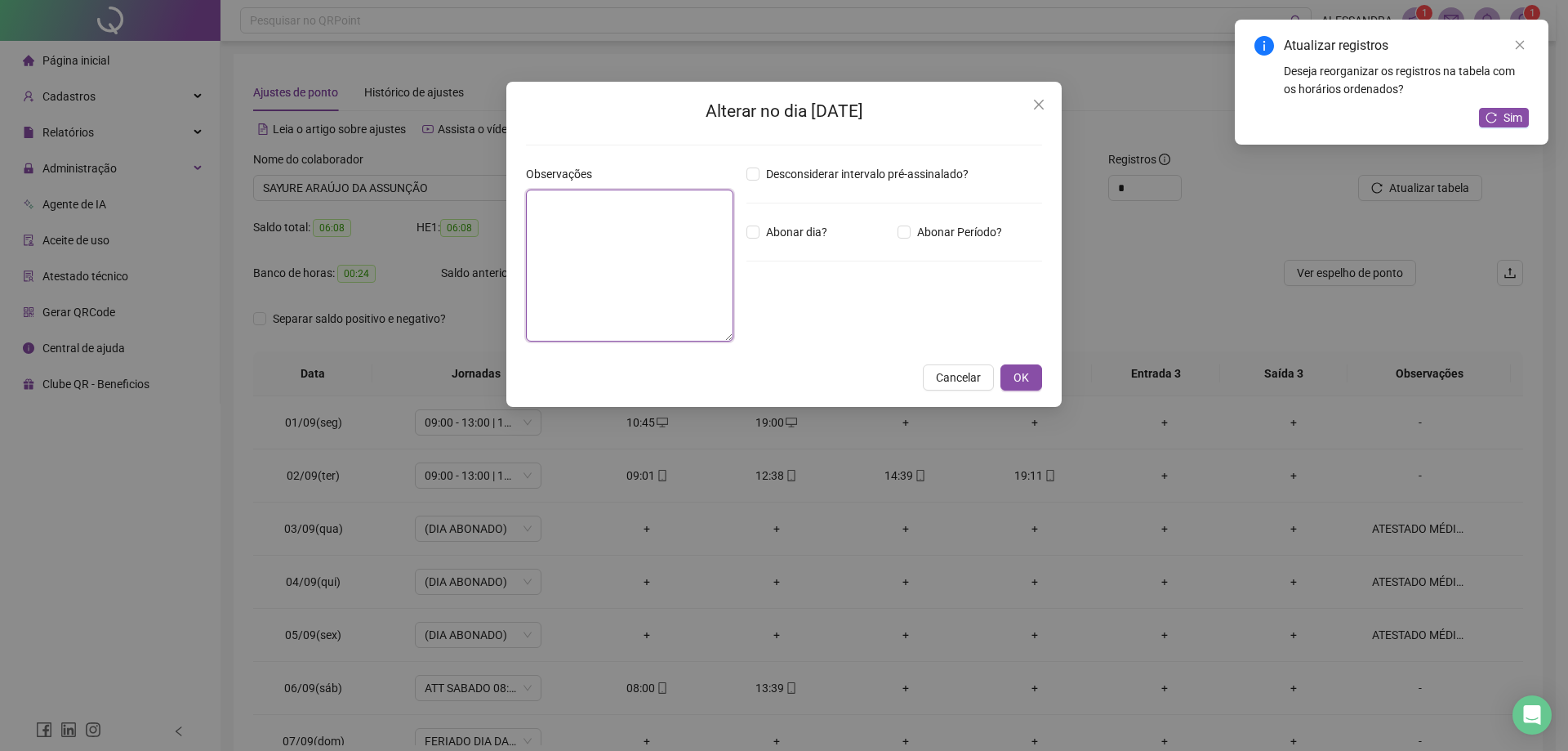
click at [540, 214] on textarea at bounding box center [629, 266] width 207 height 152
type textarea "**********"
click at [1032, 363] on div "**********" at bounding box center [784, 244] width 555 height 325
click at [1033, 371] on button "OK" at bounding box center [1021, 377] width 42 height 26
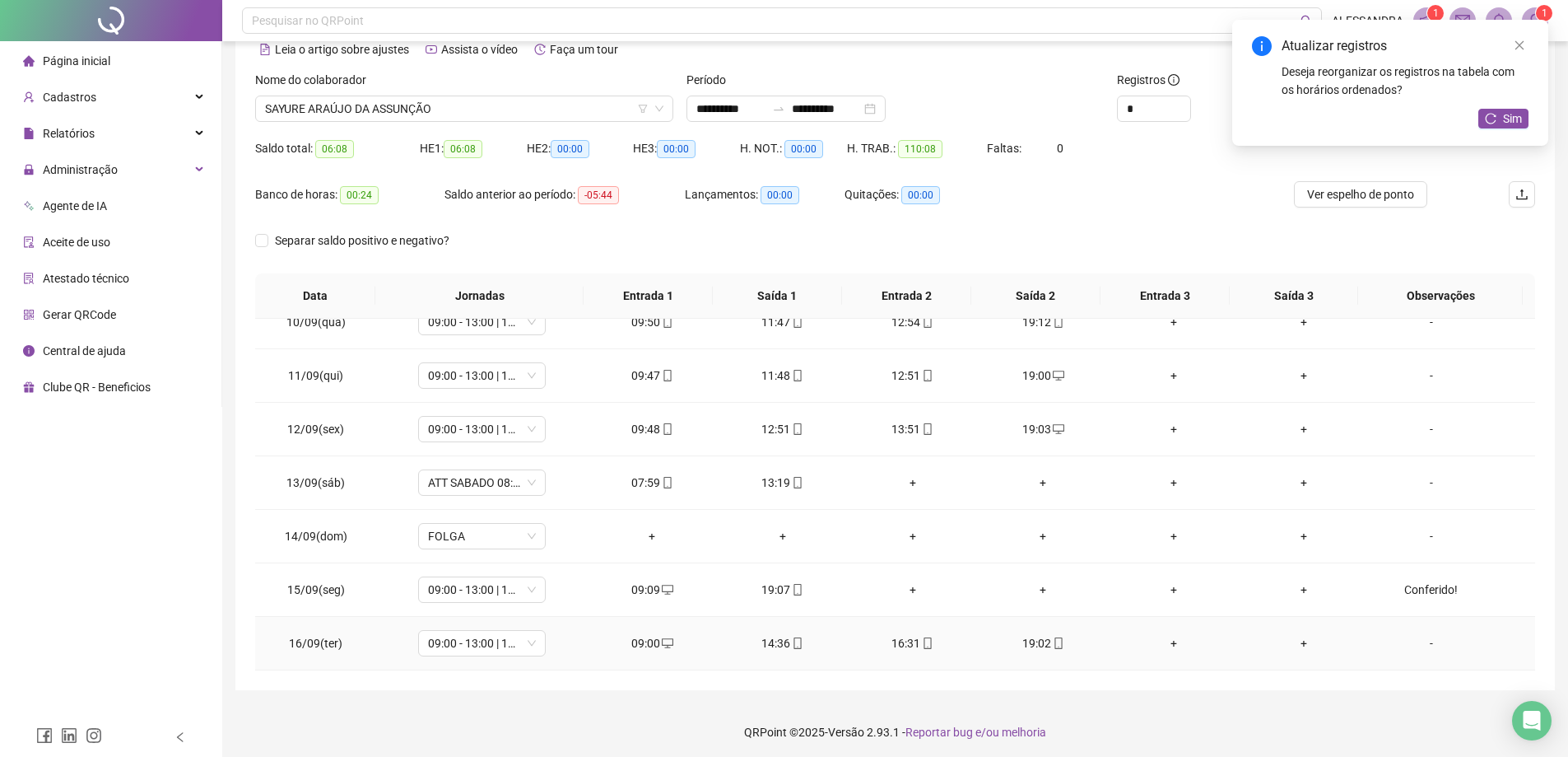
scroll to position [85, 0]
